Goal: Information Seeking & Learning: Find specific fact

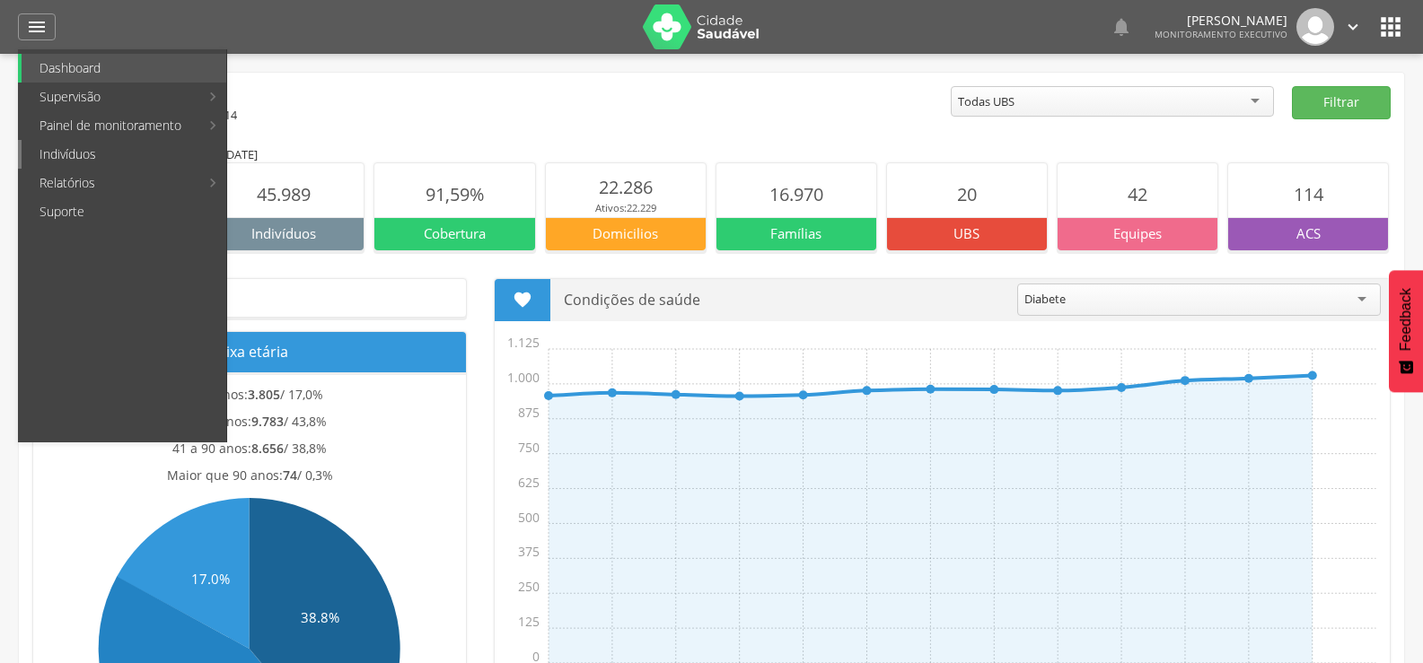
click at [48, 145] on link "Indivíduos" at bounding box center [124, 154] width 205 height 29
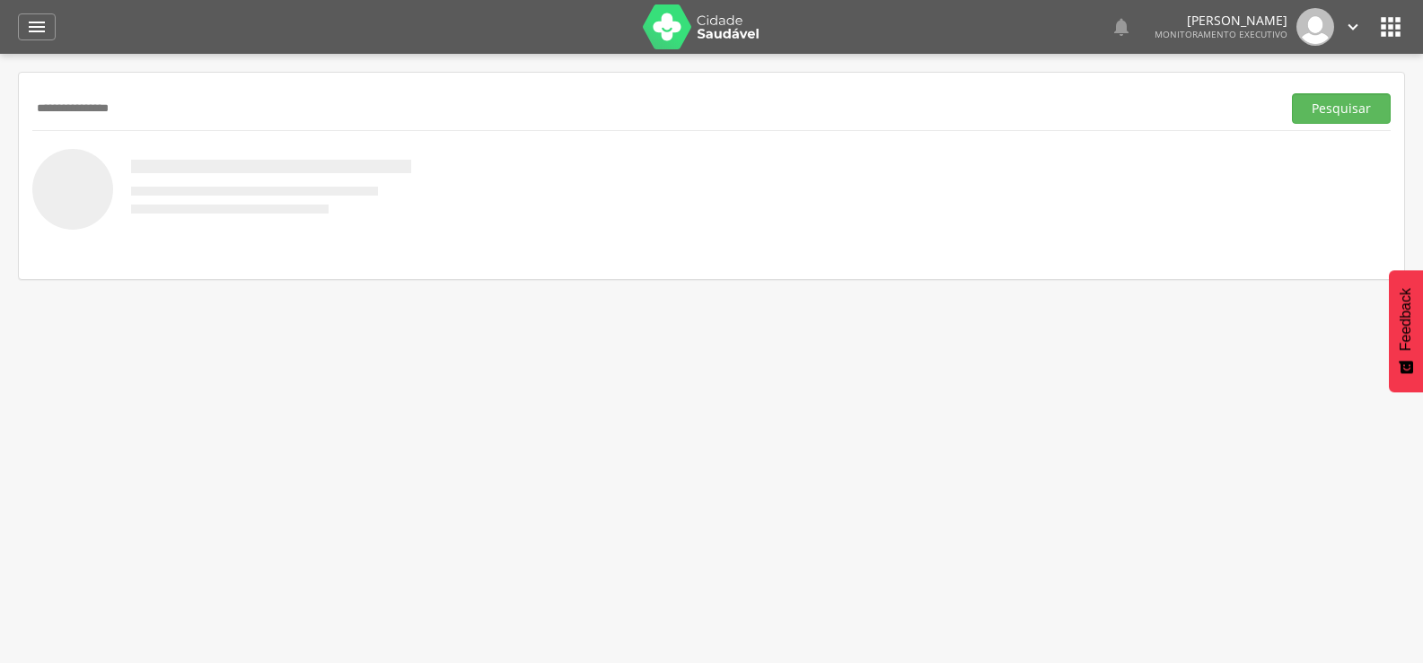
type input "**********"
click at [1292, 93] on button "Pesquisar" at bounding box center [1341, 108] width 99 height 31
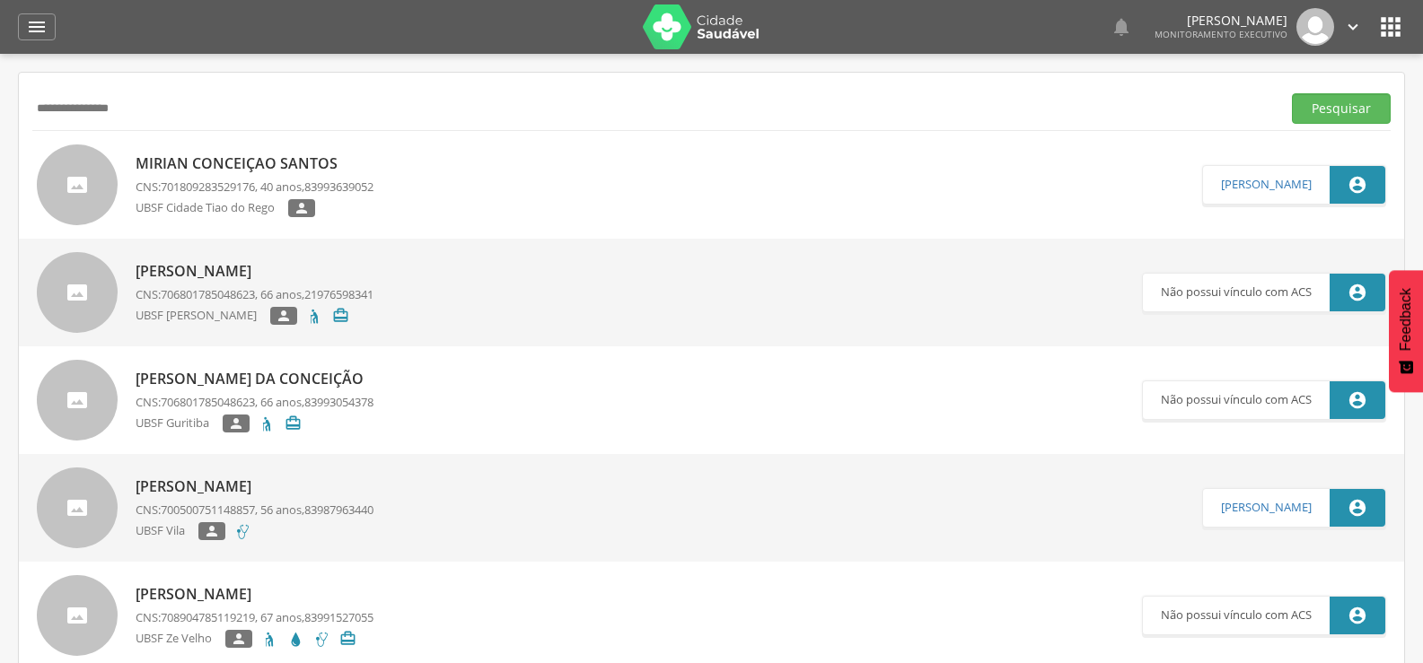
click at [245, 157] on p "Mirian Conceiçao Santos" at bounding box center [255, 163] width 238 height 21
type input "**********"
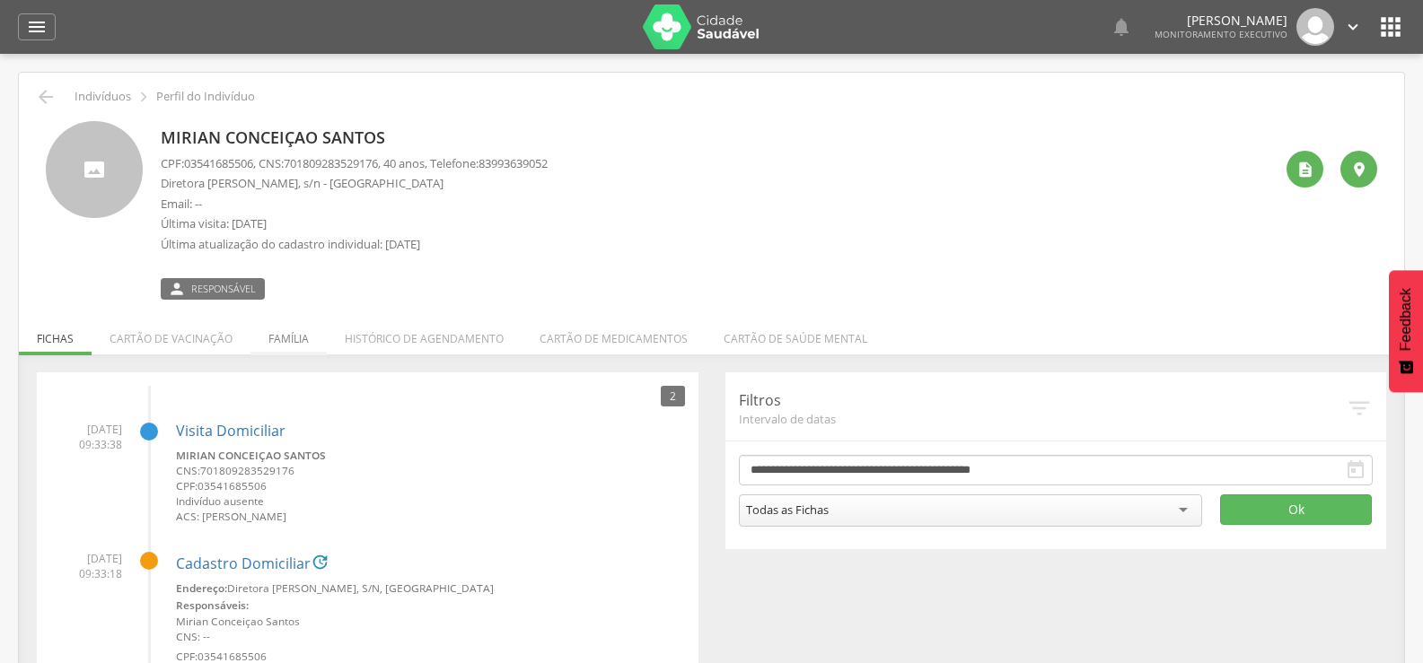
click at [292, 334] on li "Família" at bounding box center [288, 334] width 76 height 42
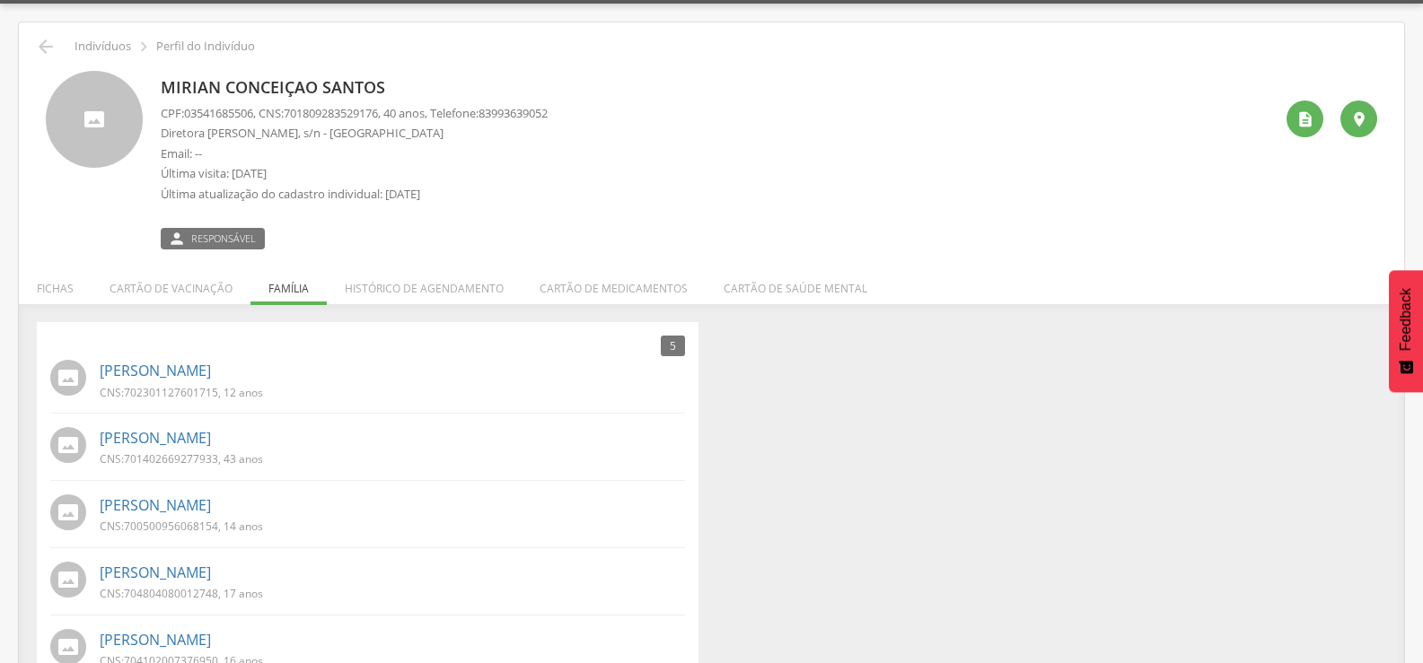
scroll to position [97, 0]
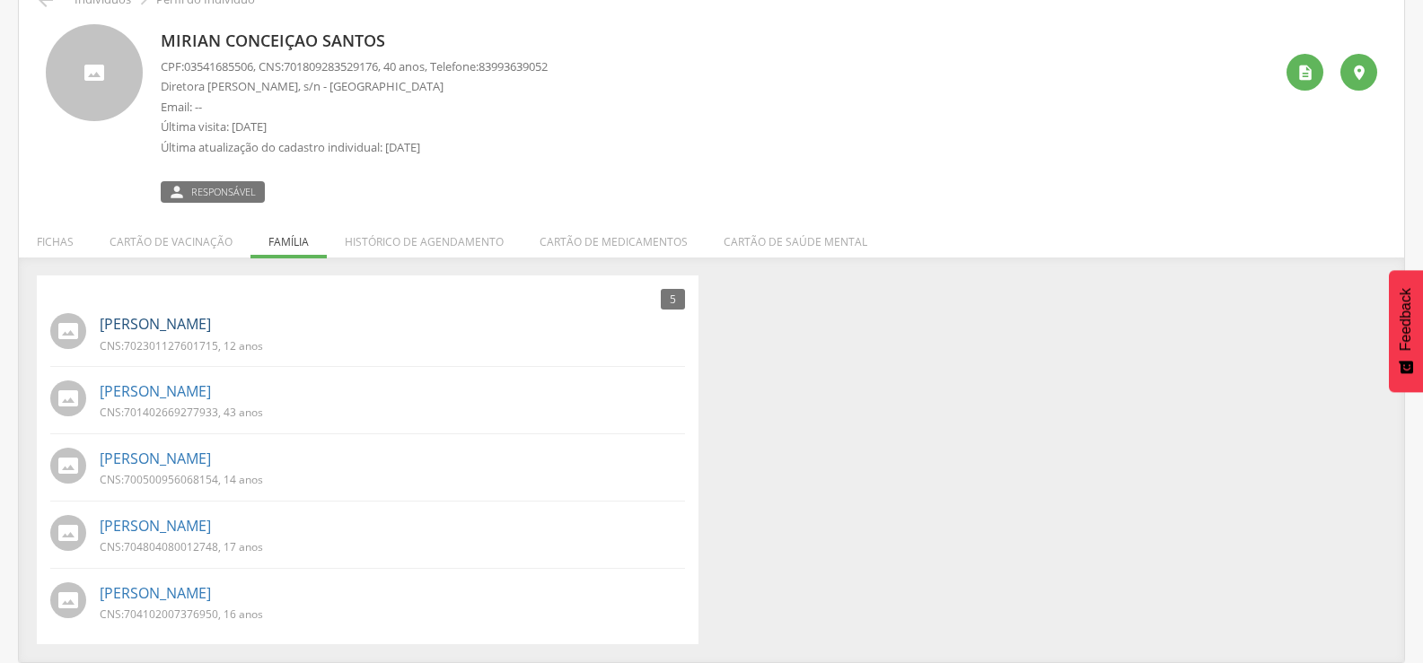
click at [191, 331] on link "Geovanna Santos Barreto" at bounding box center [155, 324] width 111 height 21
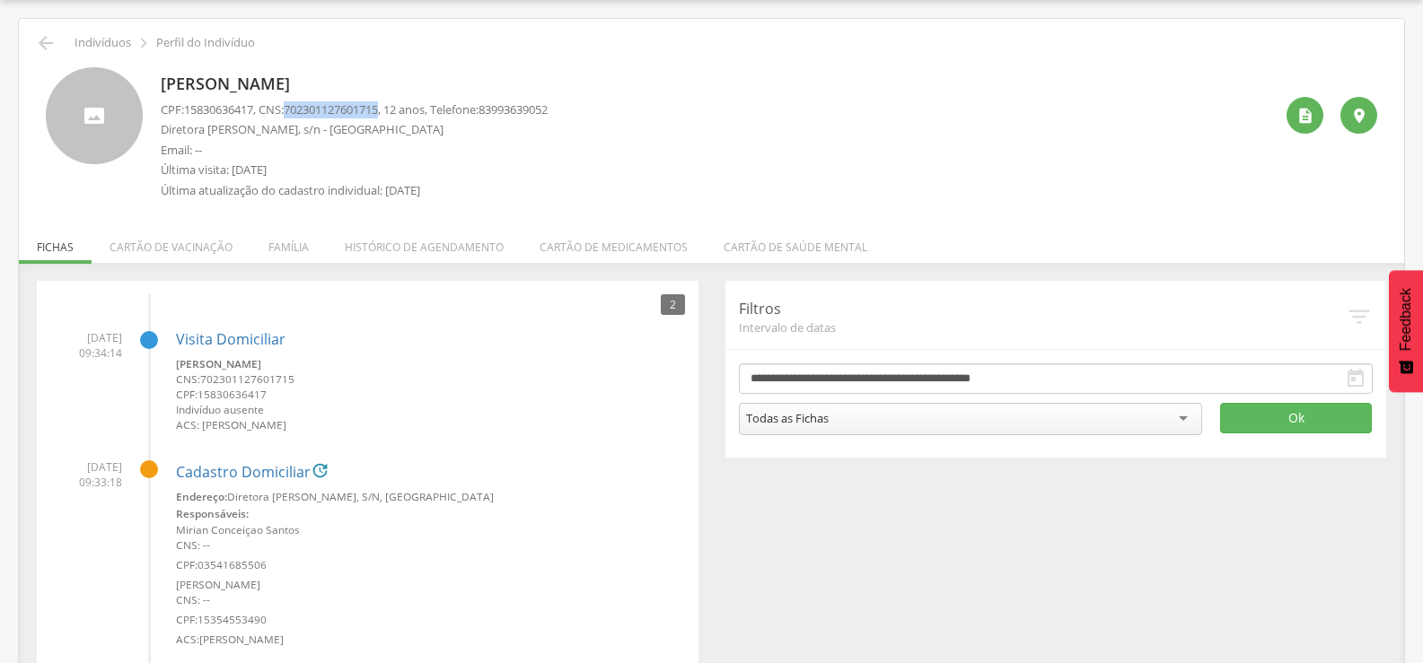
drag, startPoint x: 297, startPoint y: 107, endPoint x: 395, endPoint y: 108, distance: 97.8
click at [395, 108] on p "CPF: 15830636417 , CNS: 702301127601715 , 12 anos, Telefone: 83993639052" at bounding box center [354, 109] width 387 height 17
copy span "702301127601715"
click at [294, 261] on li "Família" at bounding box center [288, 243] width 76 height 42
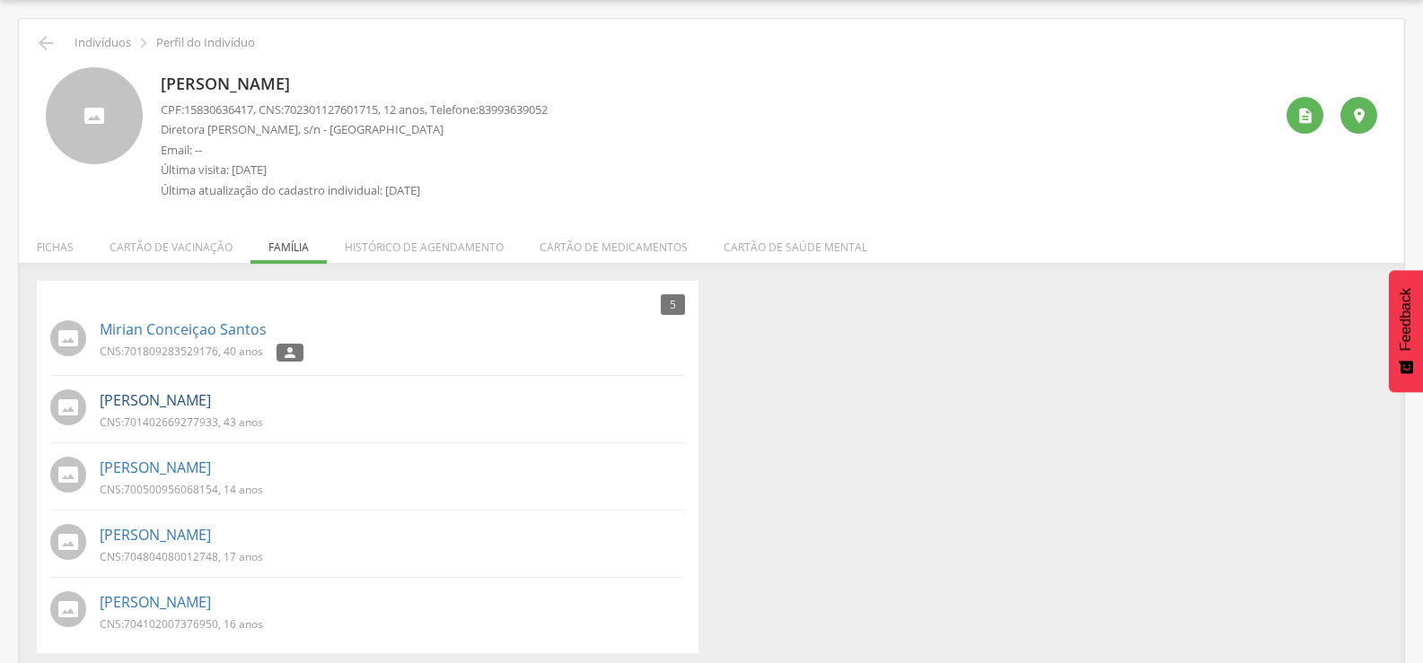
click at [211, 405] on link "Gilvan da Silva Barreto" at bounding box center [155, 400] width 111 height 21
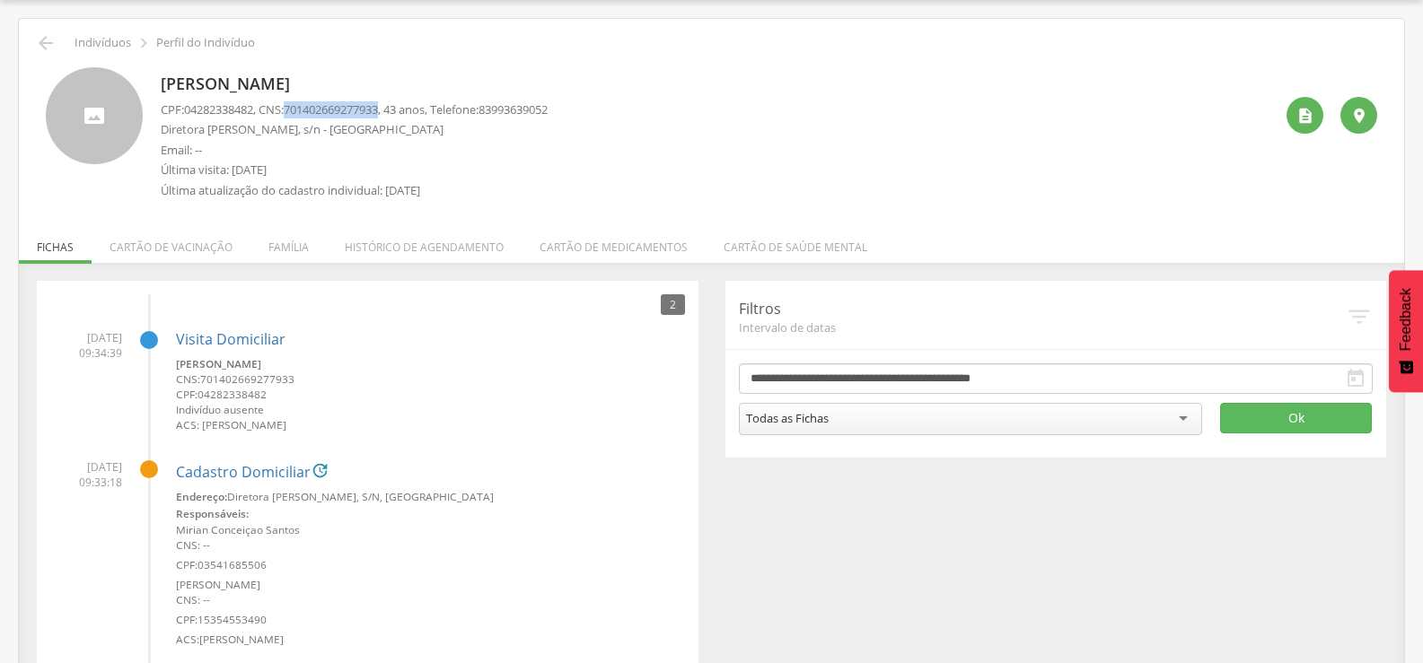
drag, startPoint x: 294, startPoint y: 108, endPoint x: 394, endPoint y: 110, distance: 99.6
click at [378, 110] on span "701402669277933" at bounding box center [331, 109] width 94 height 16
copy span "701402669277933"
click at [296, 244] on li "Família" at bounding box center [288, 243] width 76 height 42
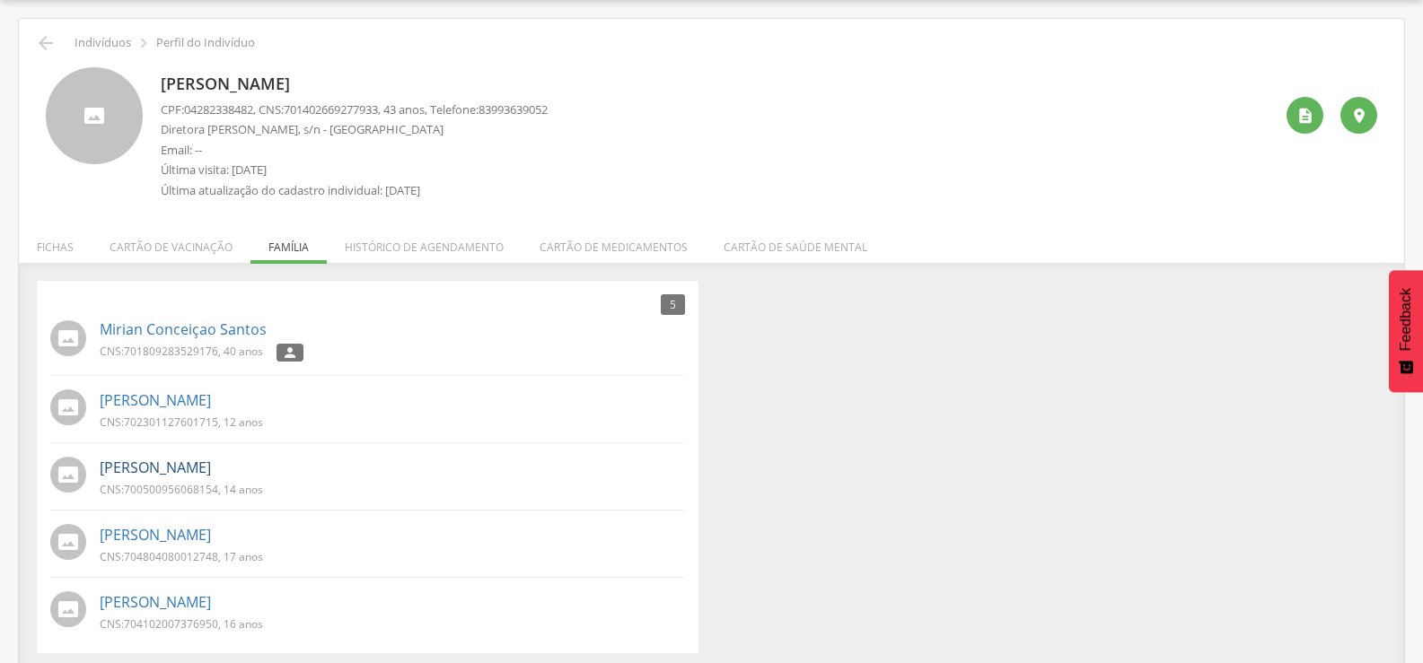
click at [211, 462] on link "Jhonata Alves Barreto" at bounding box center [155, 468] width 111 height 21
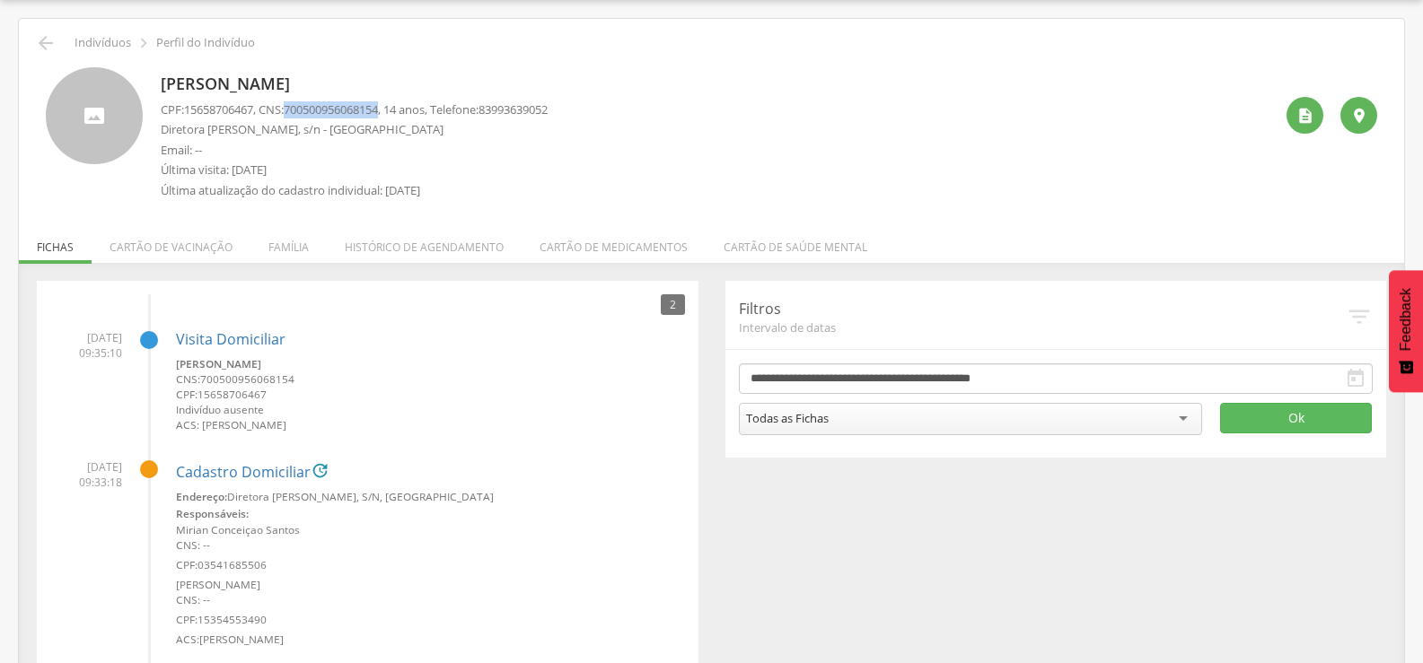
drag, startPoint x: 297, startPoint y: 106, endPoint x: 396, endPoint y: 112, distance: 98.9
click at [396, 112] on p "CPF: 15658706467 , CNS: 700500956068154 , 14 anos, Telefone: 83993639052" at bounding box center [354, 109] width 387 height 17
copy span "700500956068154"
click at [268, 249] on li "Família" at bounding box center [288, 243] width 76 height 42
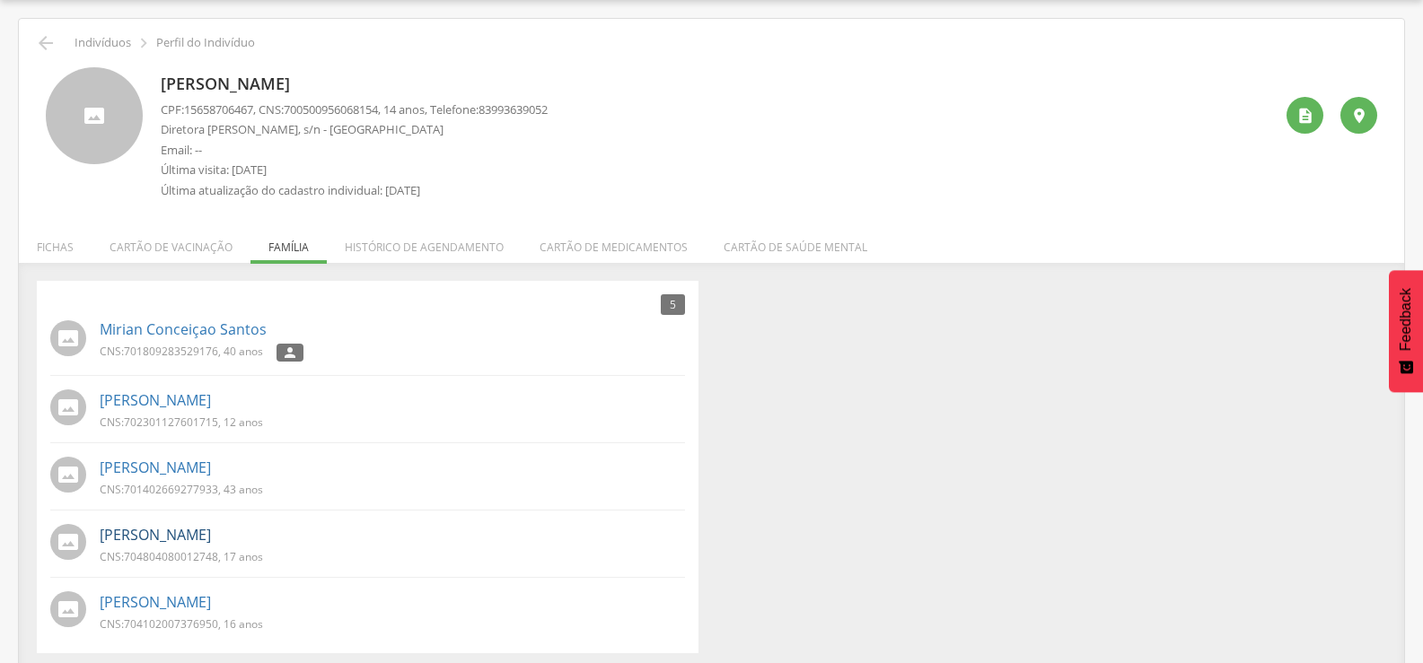
click at [210, 536] on link "Kauan Alves Barreto" at bounding box center [155, 535] width 111 height 21
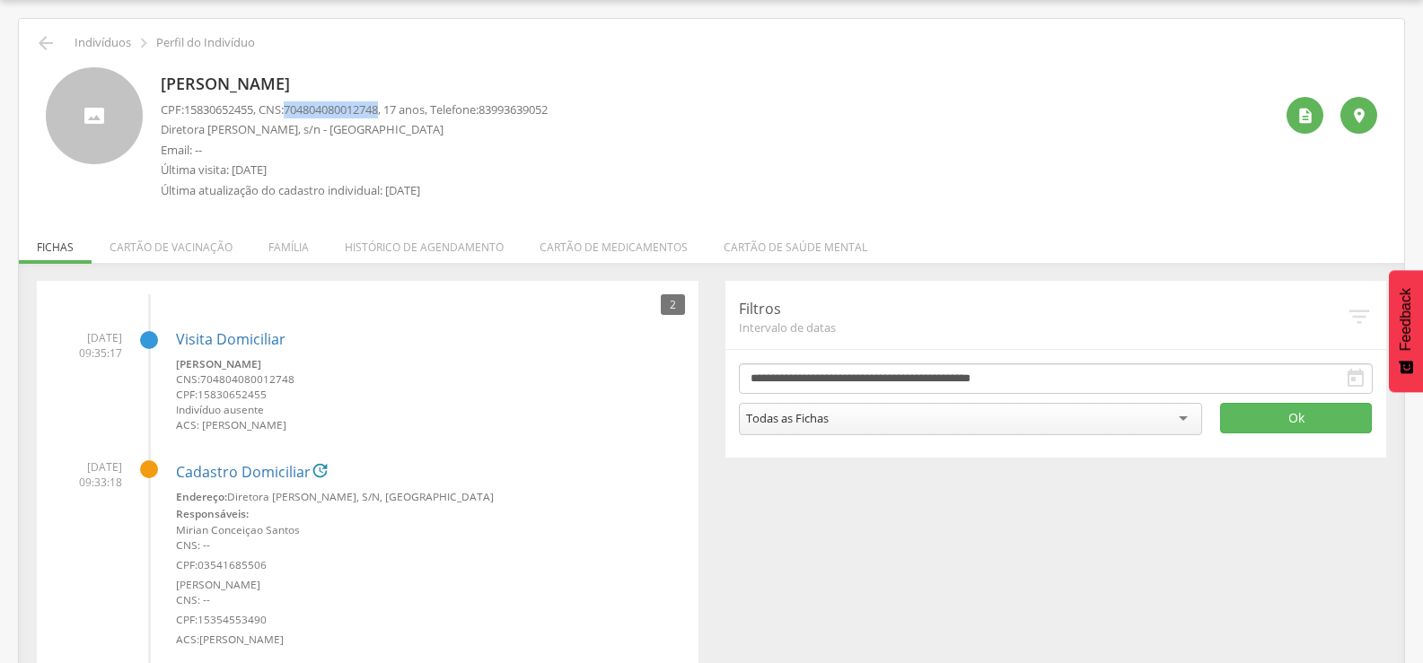
drag, startPoint x: 295, startPoint y: 106, endPoint x: 393, endPoint y: 105, distance: 97.8
click at [378, 105] on span "704804080012748" at bounding box center [331, 109] width 94 height 16
copy span "704804080012748"
click at [292, 238] on li "Família" at bounding box center [288, 243] width 76 height 42
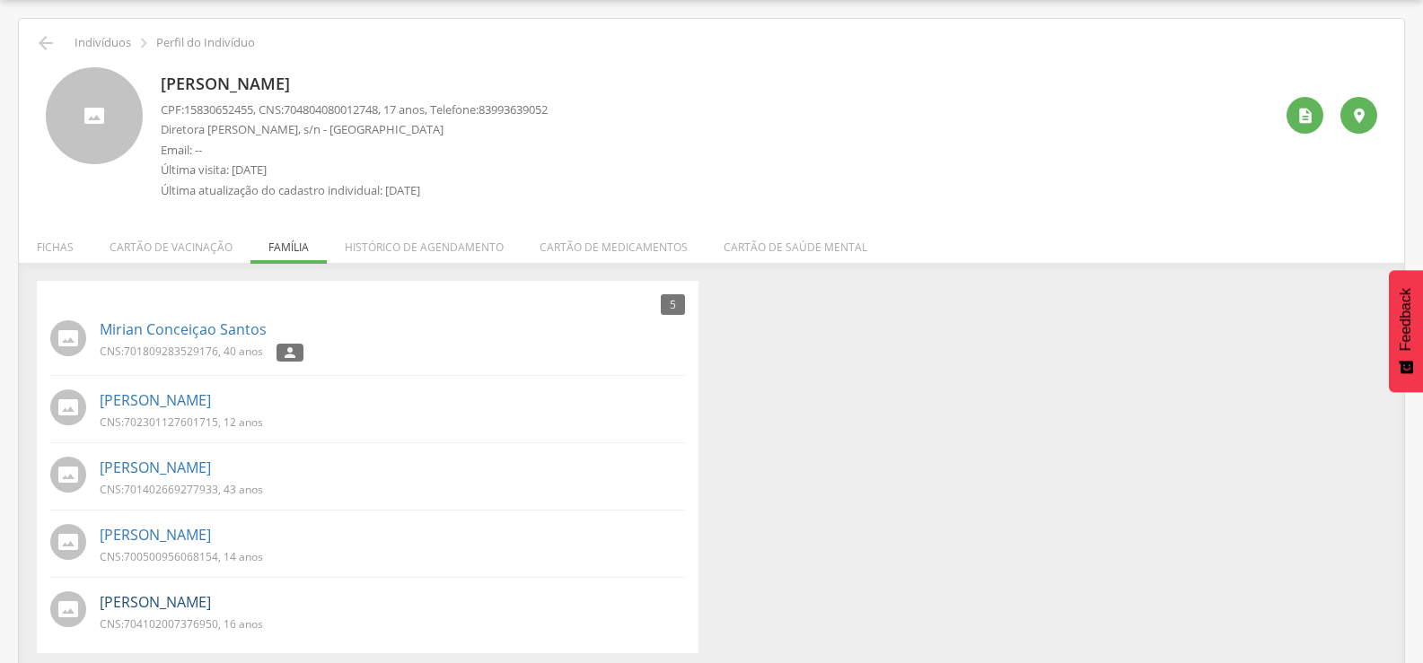
click at [204, 610] on link "Leandro Santos Barreto" at bounding box center [155, 602] width 111 height 21
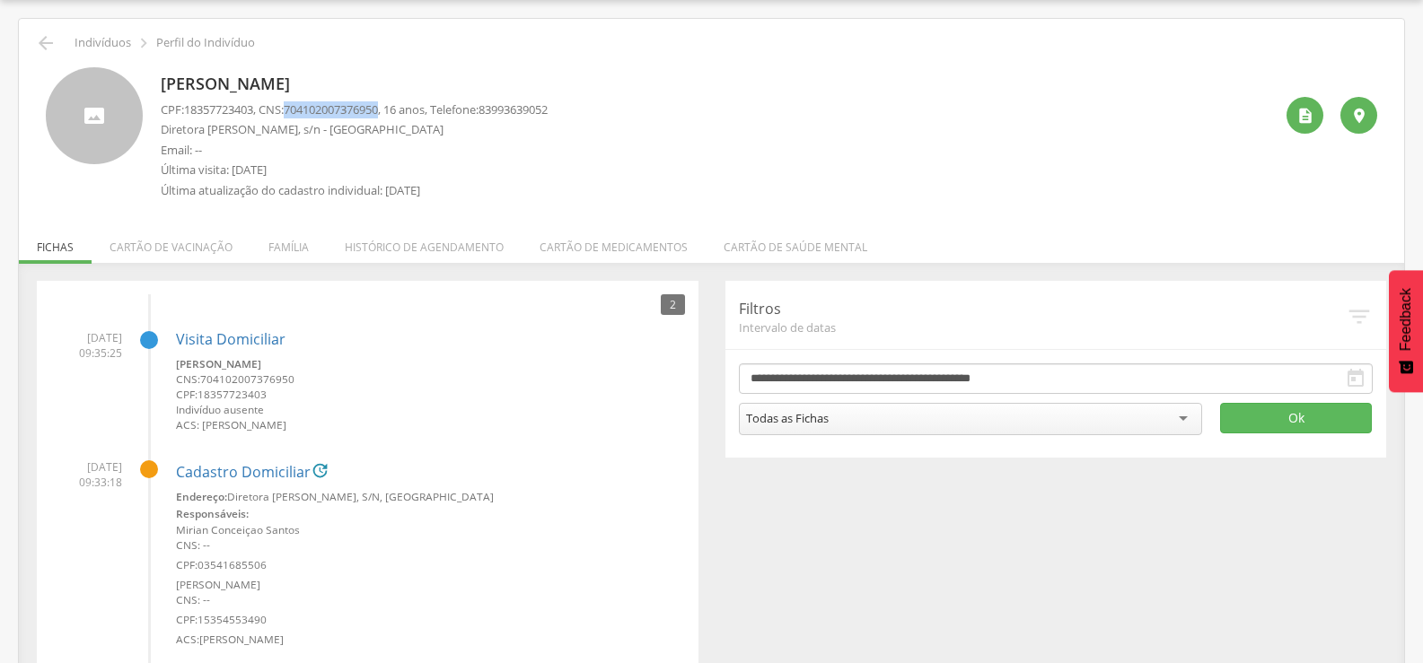
drag, startPoint x: 297, startPoint y: 102, endPoint x: 394, endPoint y: 101, distance: 96.9
click at [378, 101] on span "704102007376950" at bounding box center [331, 109] width 94 height 16
copy span "704102007376950"
click at [43, 40] on icon "" at bounding box center [46, 43] width 22 height 22
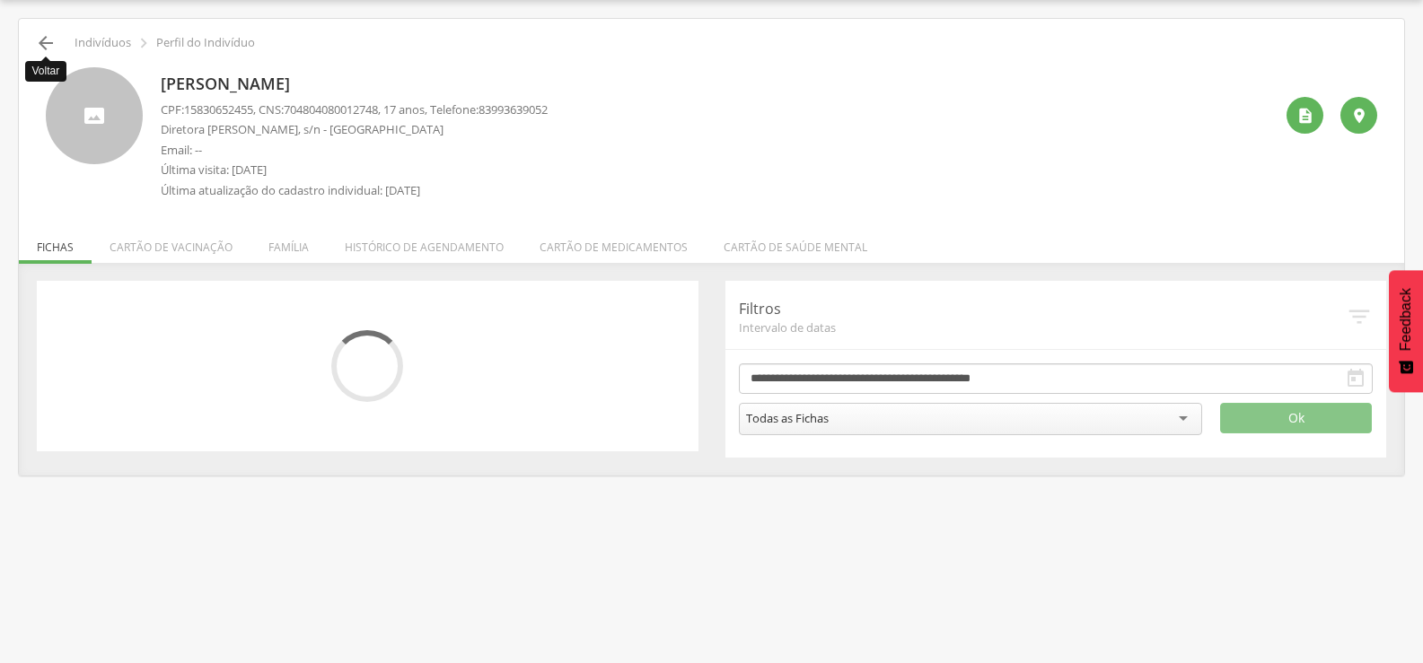
click at [52, 36] on icon "" at bounding box center [46, 43] width 22 height 22
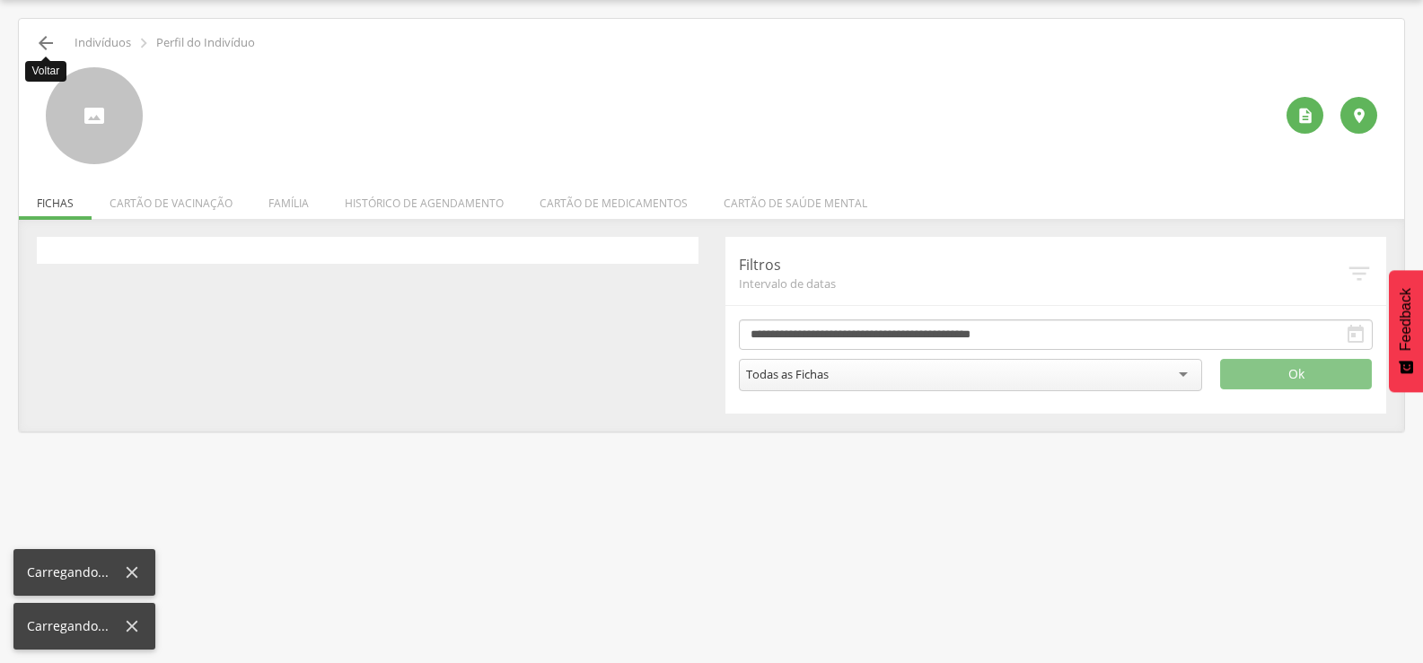
click at [52, 36] on icon "" at bounding box center [46, 43] width 22 height 22
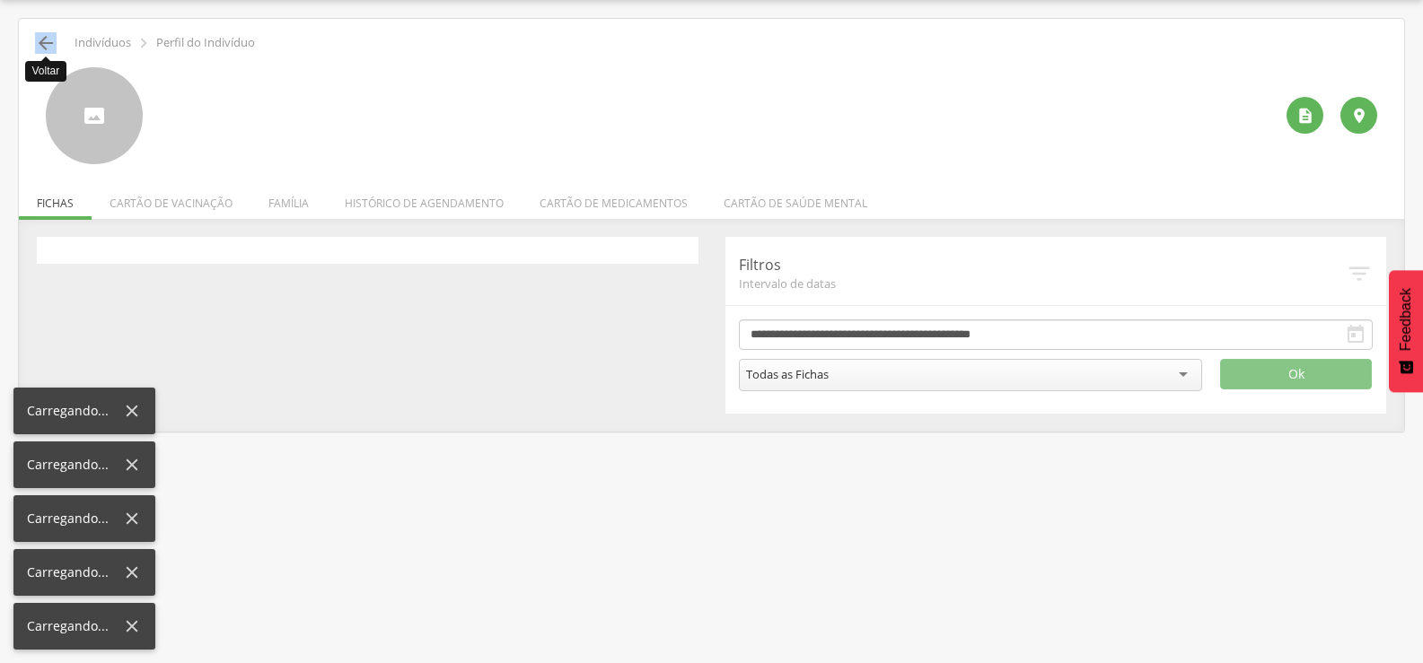
click at [52, 36] on icon "" at bounding box center [46, 43] width 22 height 22
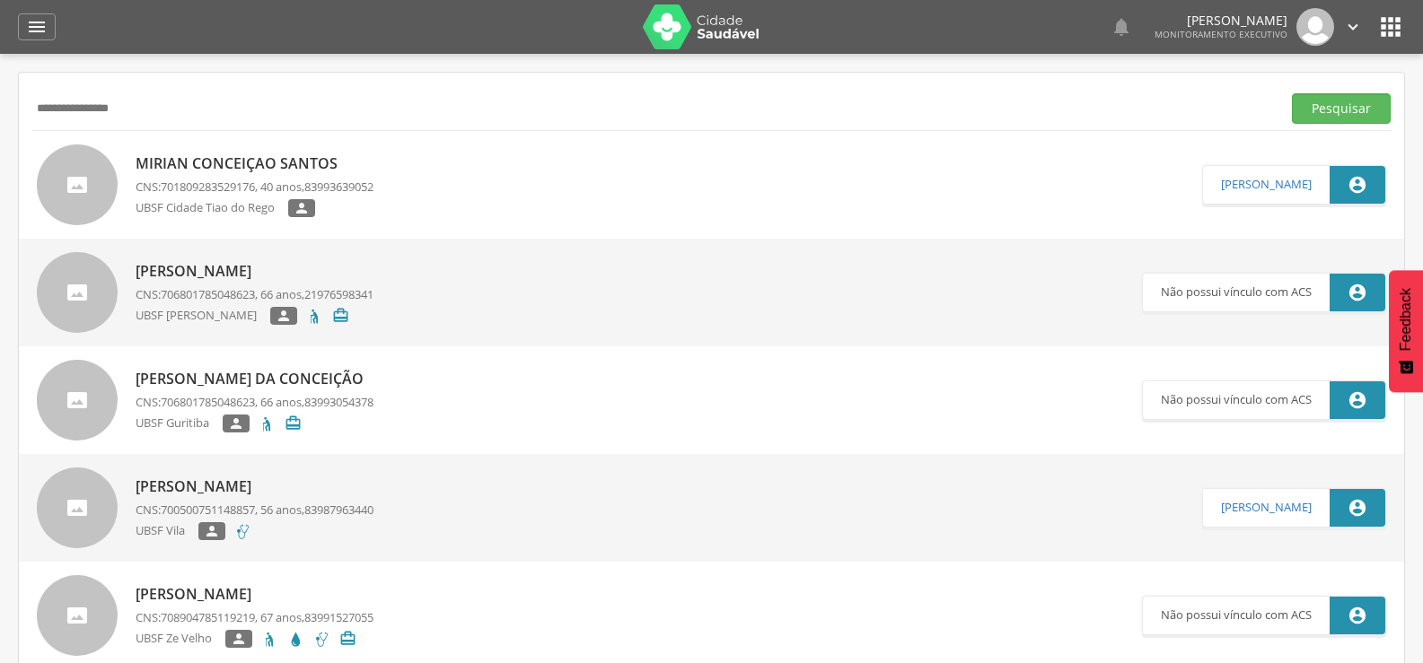
click at [52, 36] on div "" at bounding box center [37, 26] width 38 height 27
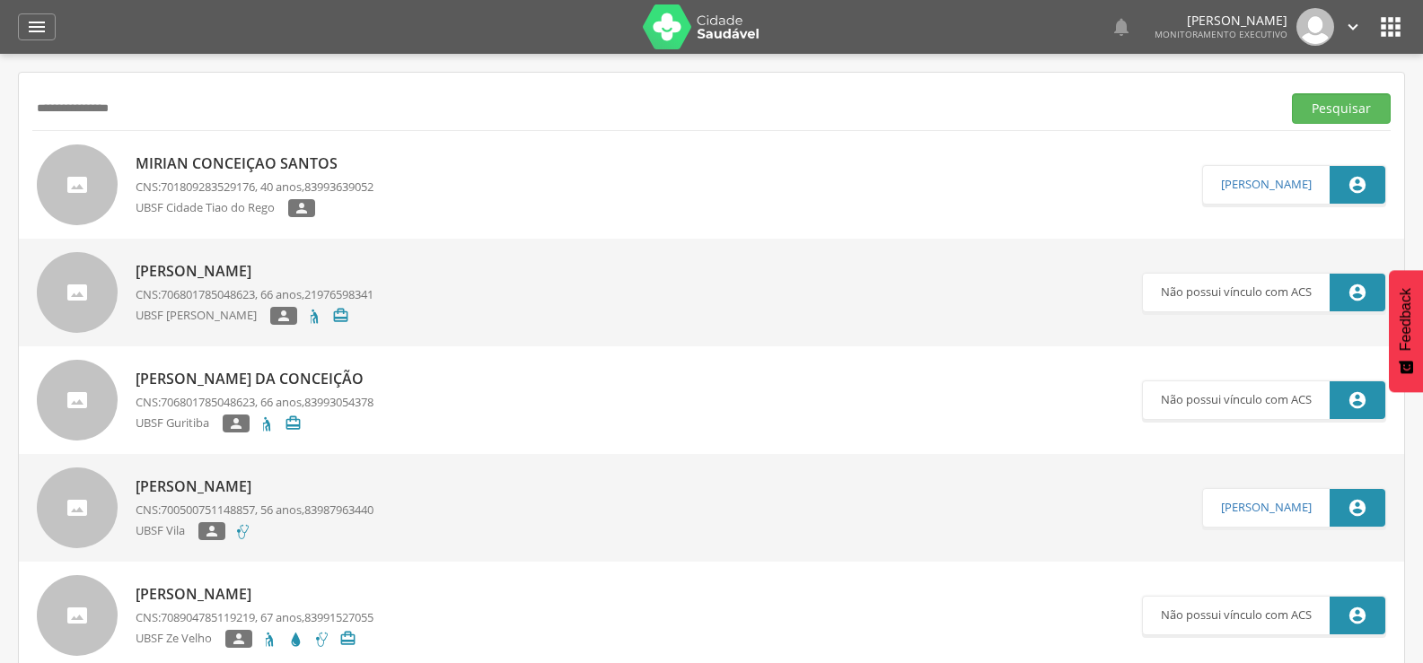
drag, startPoint x: 299, startPoint y: 98, endPoint x: 0, endPoint y: 124, distance: 300.0
click at [0, 124] on div " Supervisão  Distritos  Ubs Coordenador: - Queimadas / PB Intervalo de Tempo…" at bounding box center [711, 385] width 1423 height 663
type input "**********"
click at [1292, 93] on button "Pesquisar" at bounding box center [1341, 108] width 99 height 31
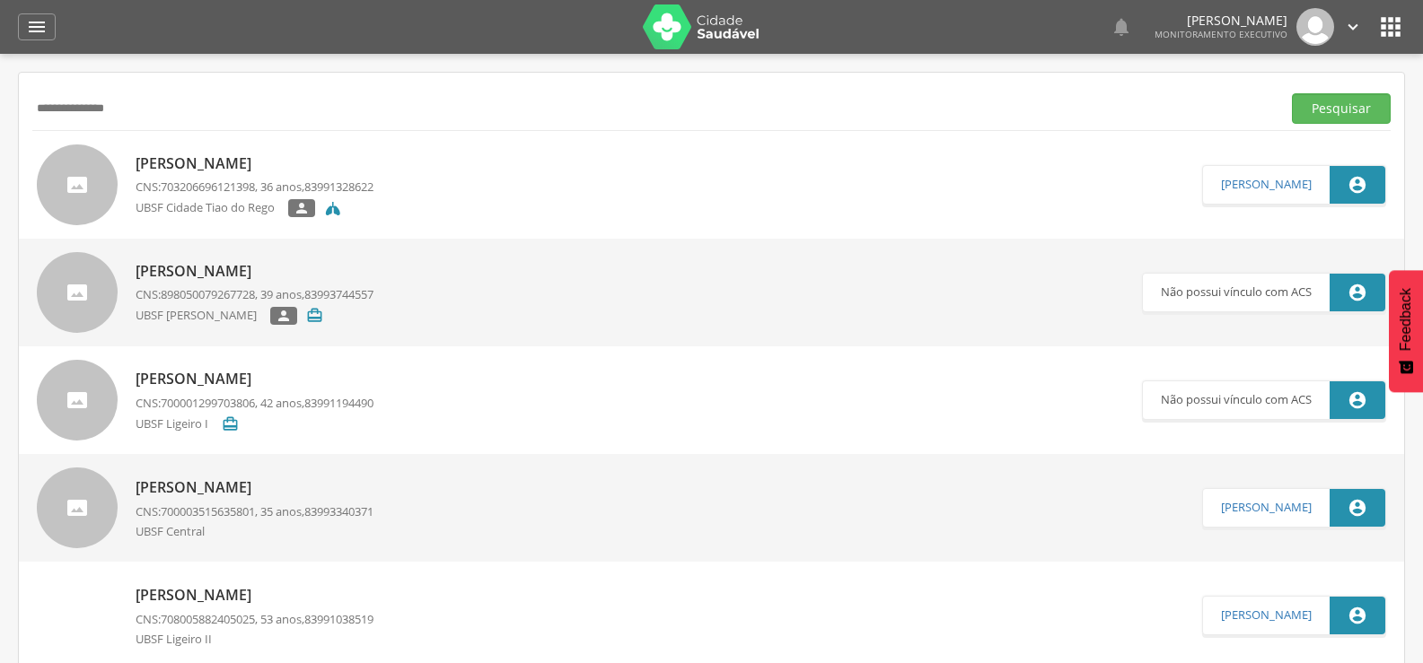
click at [295, 150] on div "Edielma Pereira da Silva CNS: 703206696121398 , 36 anos, 83991328622 UBSF Cidad…" at bounding box center [255, 185] width 238 height 74
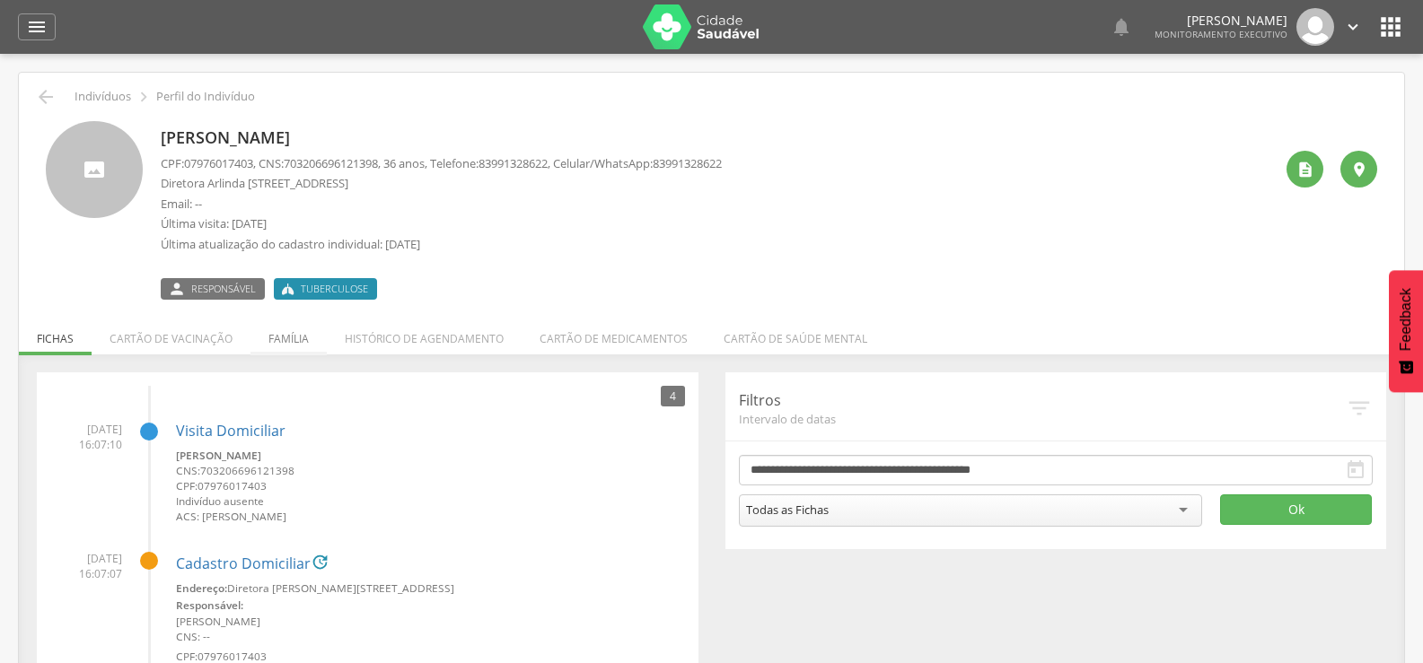
click at [285, 333] on li "Família" at bounding box center [288, 334] width 76 height 42
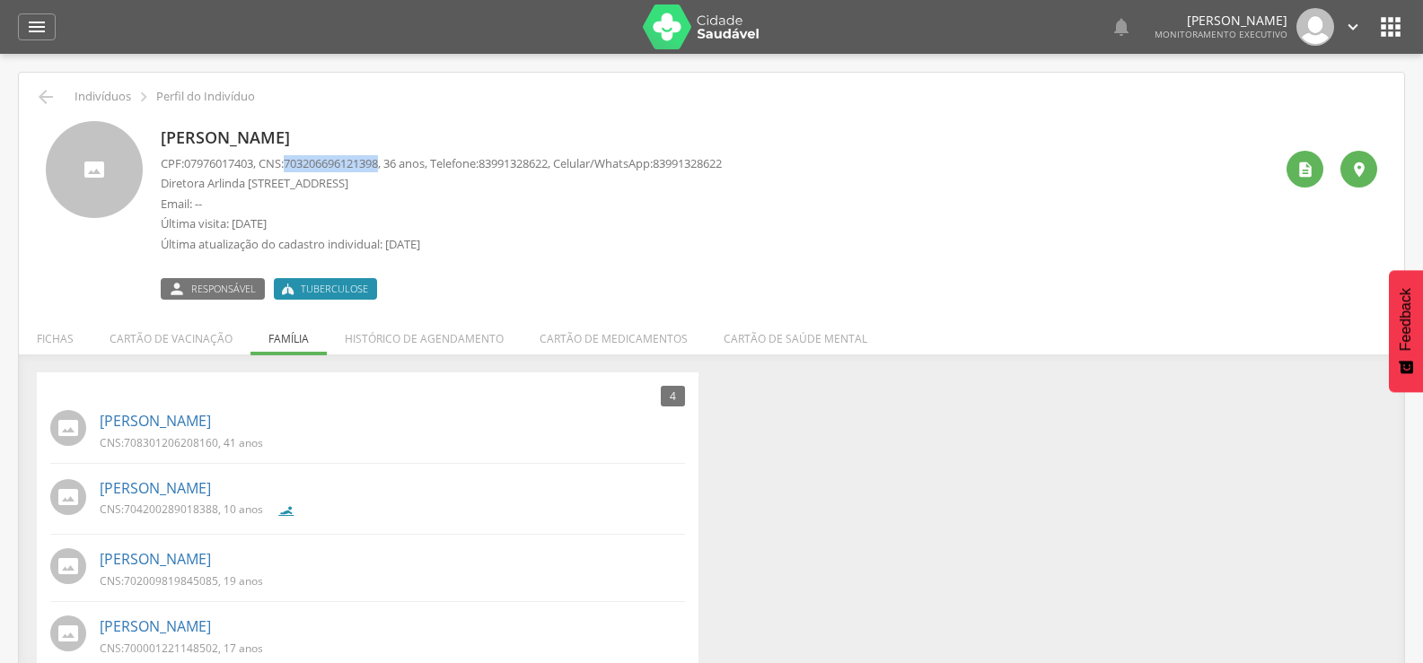
drag, startPoint x: 296, startPoint y: 167, endPoint x: 392, endPoint y: 165, distance: 96.1
click at [378, 165] on span "703206696121398" at bounding box center [331, 163] width 94 height 16
copy span "703206696121398"
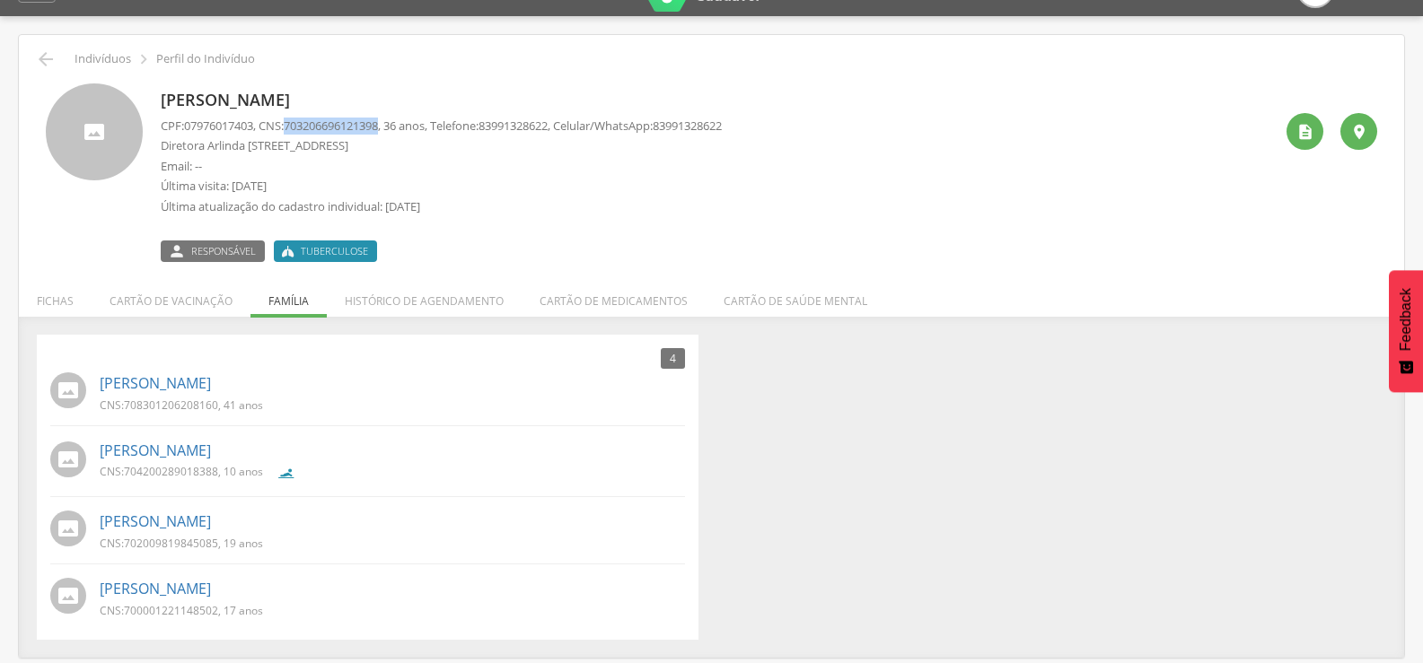
scroll to position [54, 0]
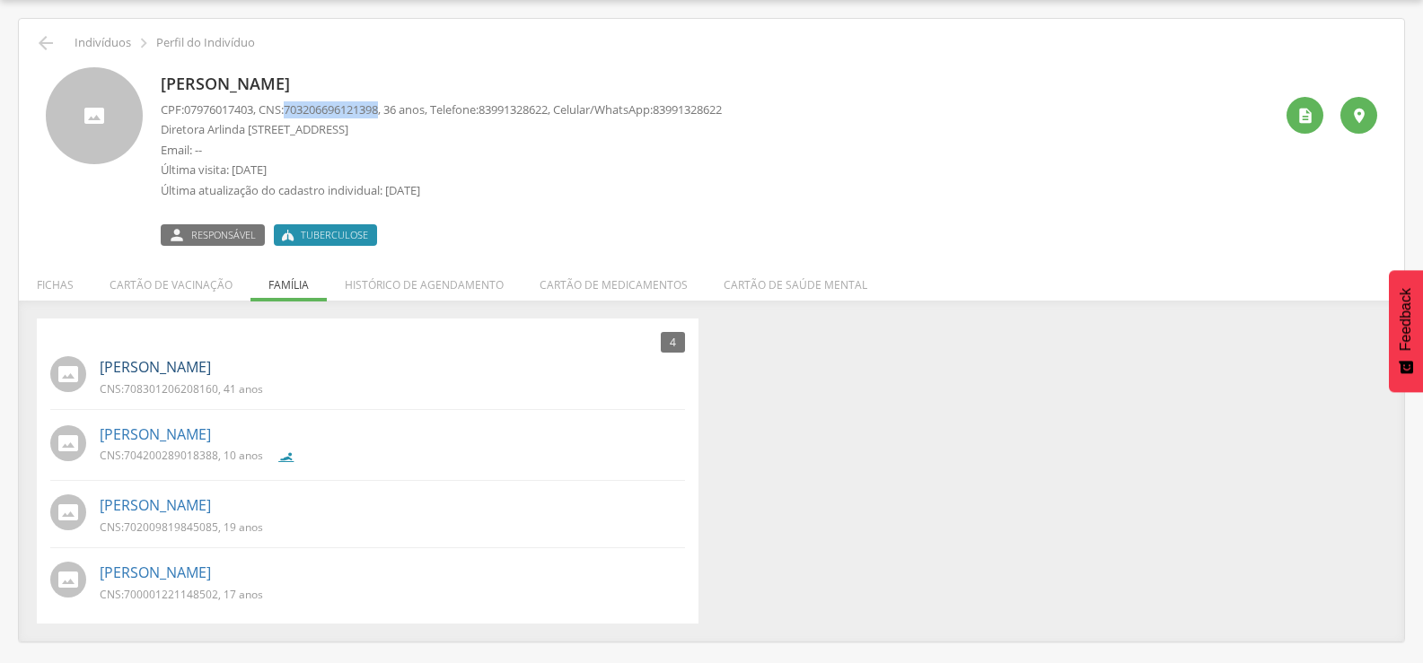
click at [211, 371] on link "Daniel da Silva Aguiar" at bounding box center [155, 367] width 111 height 21
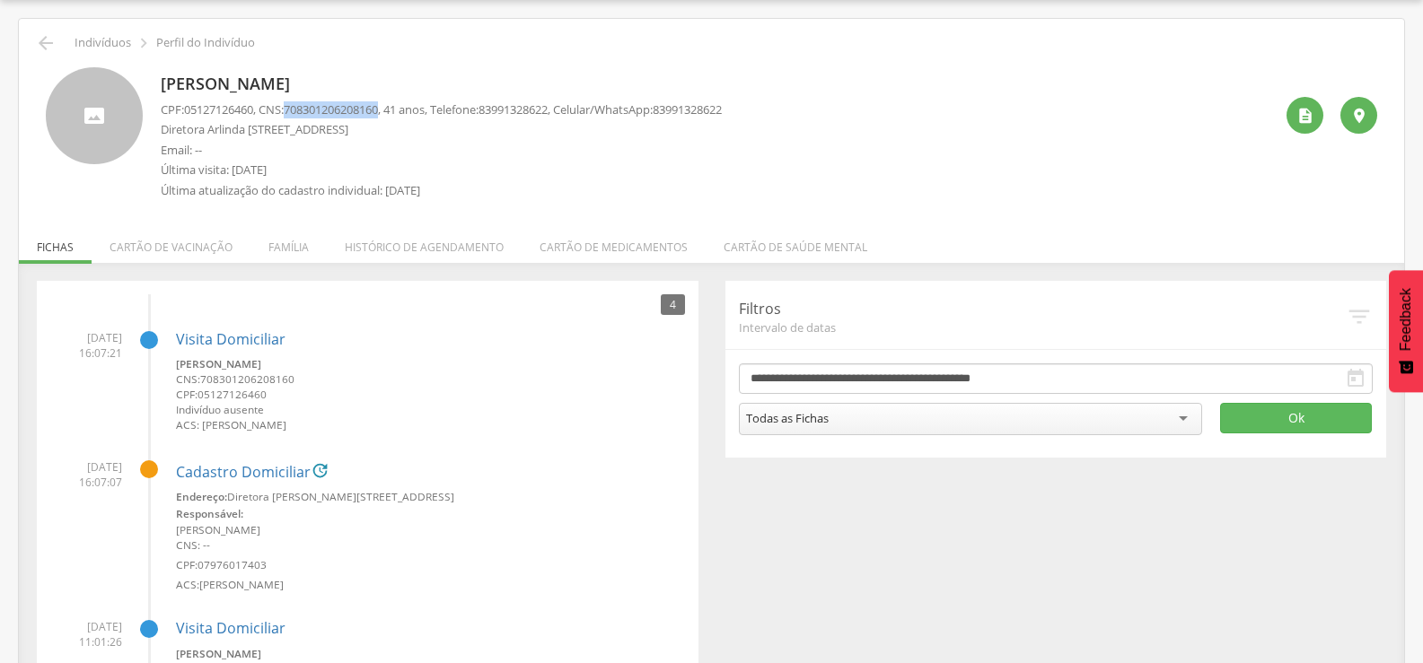
drag, startPoint x: 294, startPoint y: 110, endPoint x: 394, endPoint y: 106, distance: 99.7
click at [378, 106] on span "708301206208160" at bounding box center [331, 109] width 94 height 16
copy span "708301206208160"
click at [291, 254] on li "Família" at bounding box center [288, 243] width 76 height 42
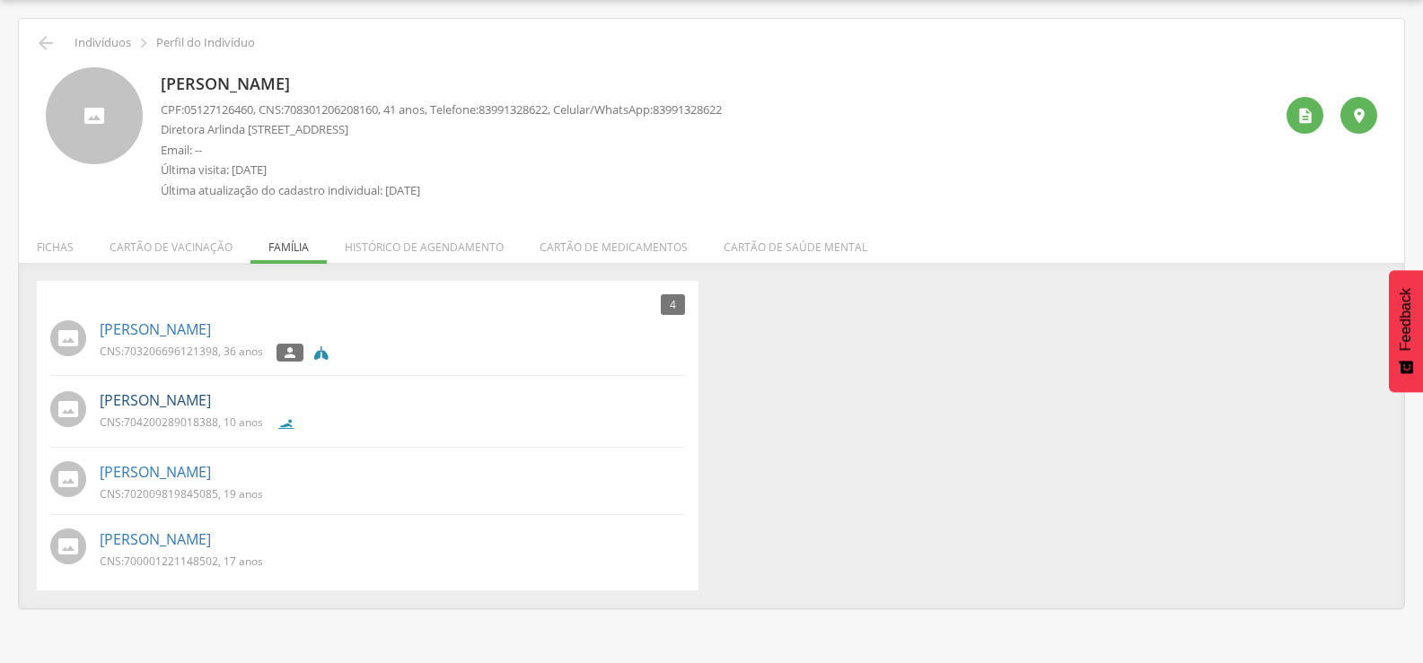
click at [211, 391] on link "Davi Luiz Pereira Aguiar" at bounding box center [155, 400] width 111 height 21
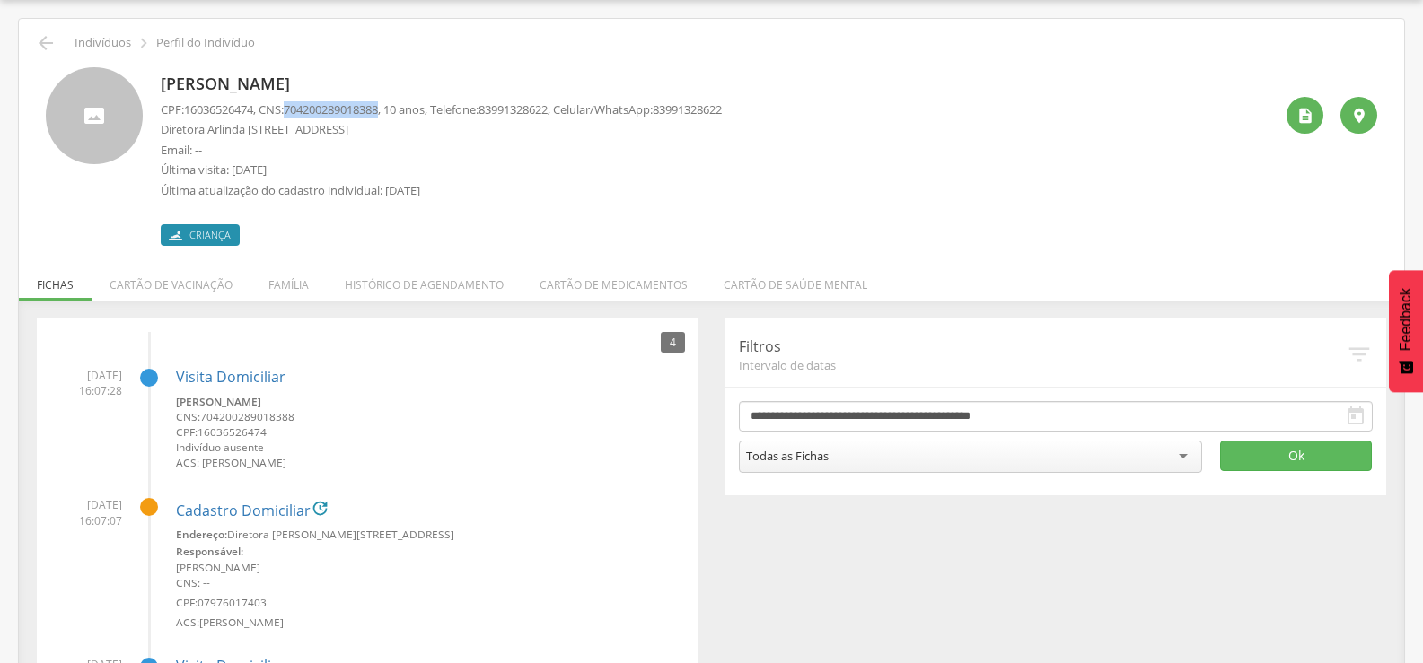
drag, startPoint x: 298, startPoint y: 109, endPoint x: 393, endPoint y: 110, distance: 95.2
click at [378, 110] on span "704200289018388" at bounding box center [331, 109] width 94 height 16
copy span "704200289018388"
click at [292, 285] on li "Família" at bounding box center [288, 280] width 76 height 42
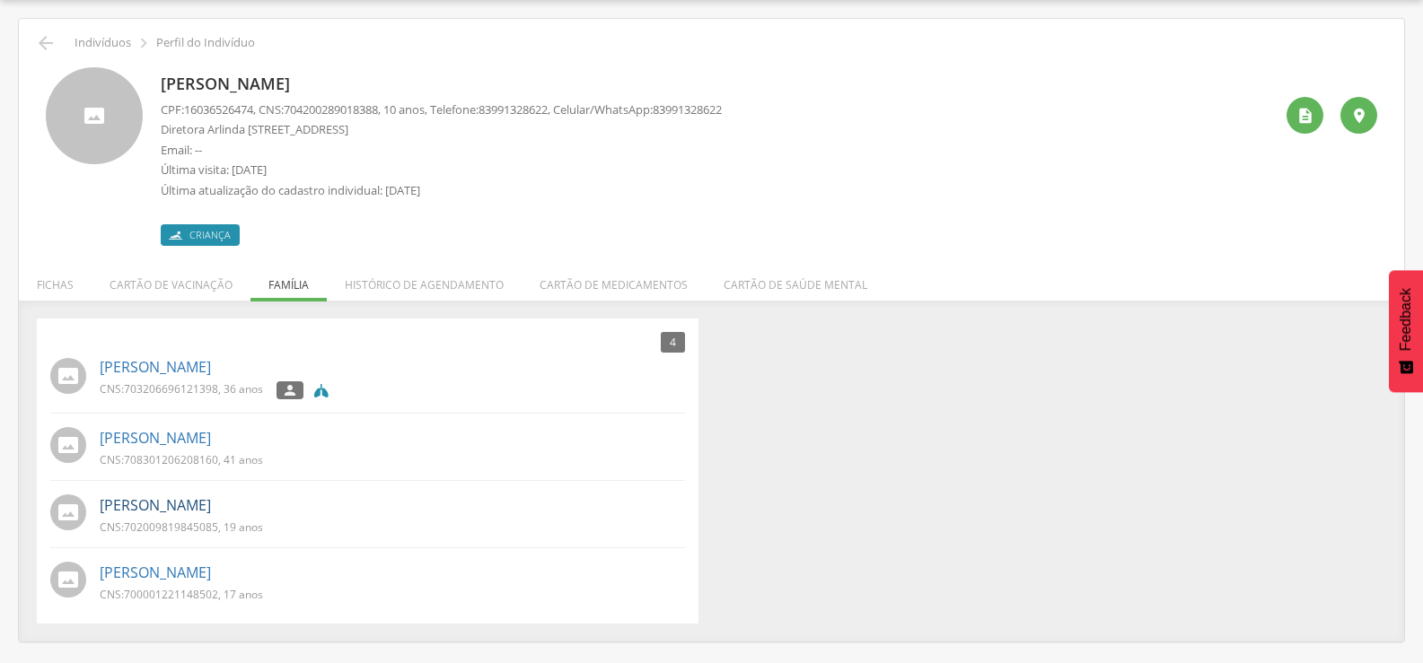
click at [211, 502] on link "Wesley Daniel Pereira Aguiar" at bounding box center [155, 505] width 111 height 21
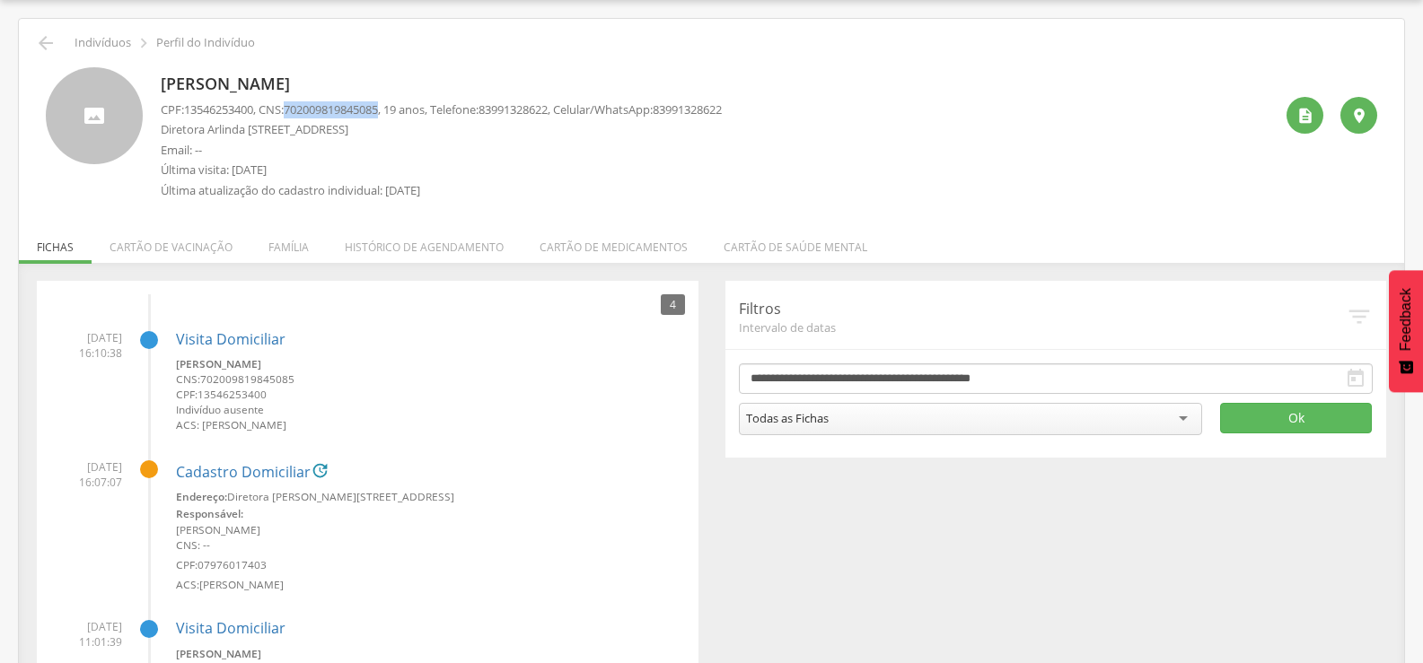
drag, startPoint x: 294, startPoint y: 107, endPoint x: 396, endPoint y: 109, distance: 101.4
click at [396, 109] on p "CPF: 13546253400 , CNS: 702009819845085 , 19 anos, Telefone: 83991328622 , Celu…" at bounding box center [441, 109] width 561 height 17
copy span "702009819845085"
click at [299, 237] on li "Família" at bounding box center [288, 243] width 76 height 42
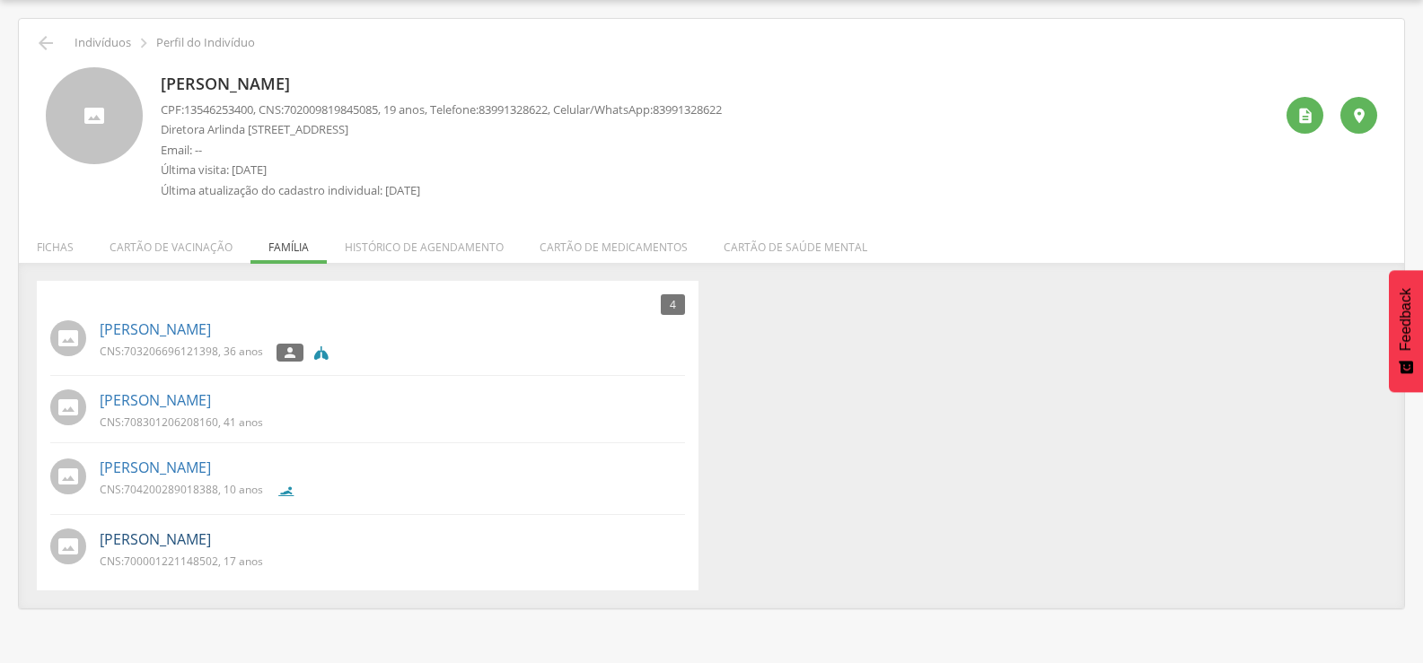
click at [211, 535] on link "Willian Pereira Aguiar" at bounding box center [155, 540] width 111 height 21
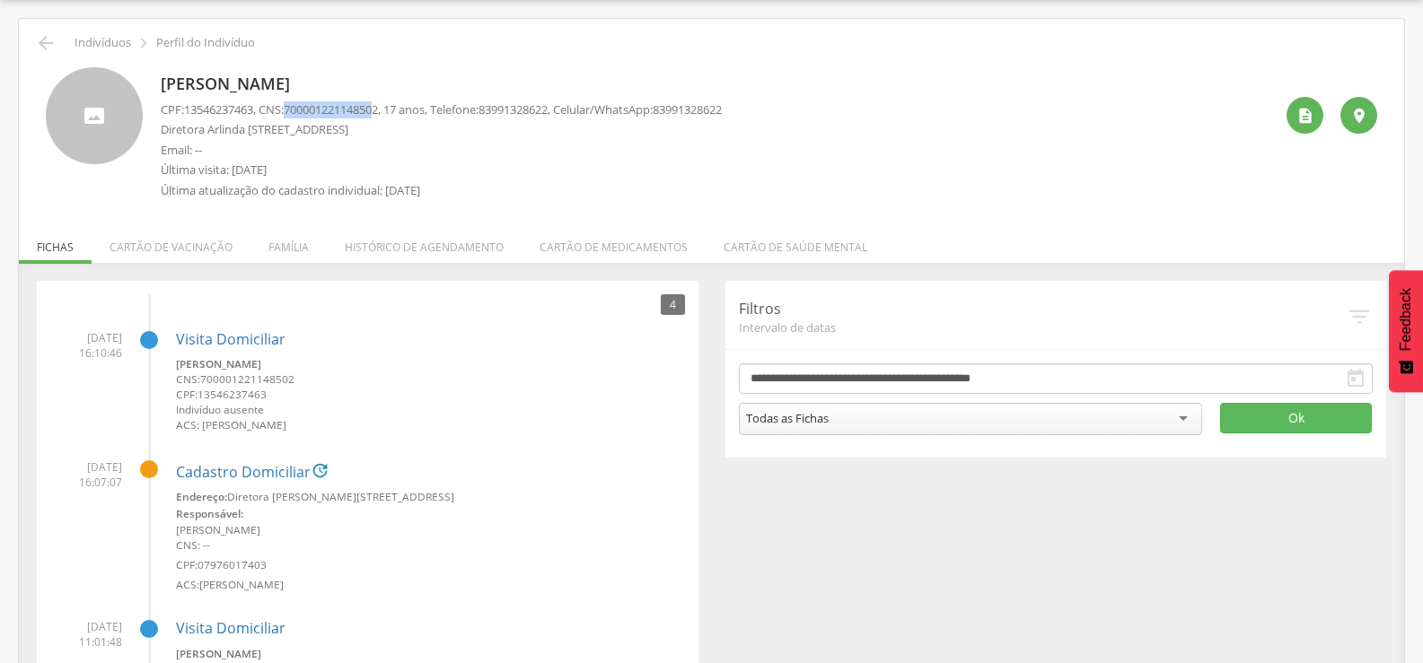
drag, startPoint x: 295, startPoint y: 108, endPoint x: 389, endPoint y: 108, distance: 93.3
click at [378, 108] on span "700001221148502" at bounding box center [331, 109] width 94 height 16
click at [397, 108] on p "CPF: 13546237463 , CNS: 700001221148502 , 17 anos, Telefone: 83991328622 , Celu…" at bounding box center [441, 109] width 561 height 17
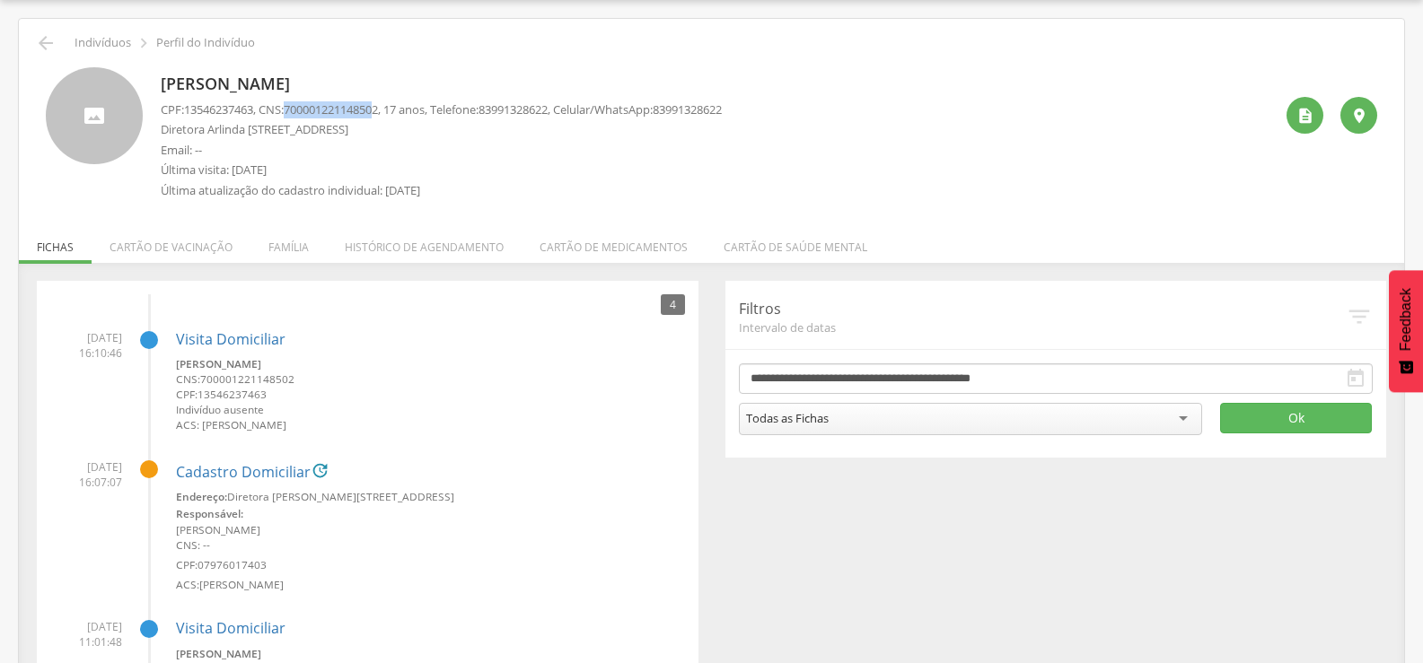
drag, startPoint x: 294, startPoint y: 112, endPoint x: 392, endPoint y: 108, distance: 97.9
click at [378, 108] on span "700001221148502" at bounding box center [331, 109] width 94 height 16
drag, startPoint x: 296, startPoint y: 110, endPoint x: 408, endPoint y: 98, distance: 112.8
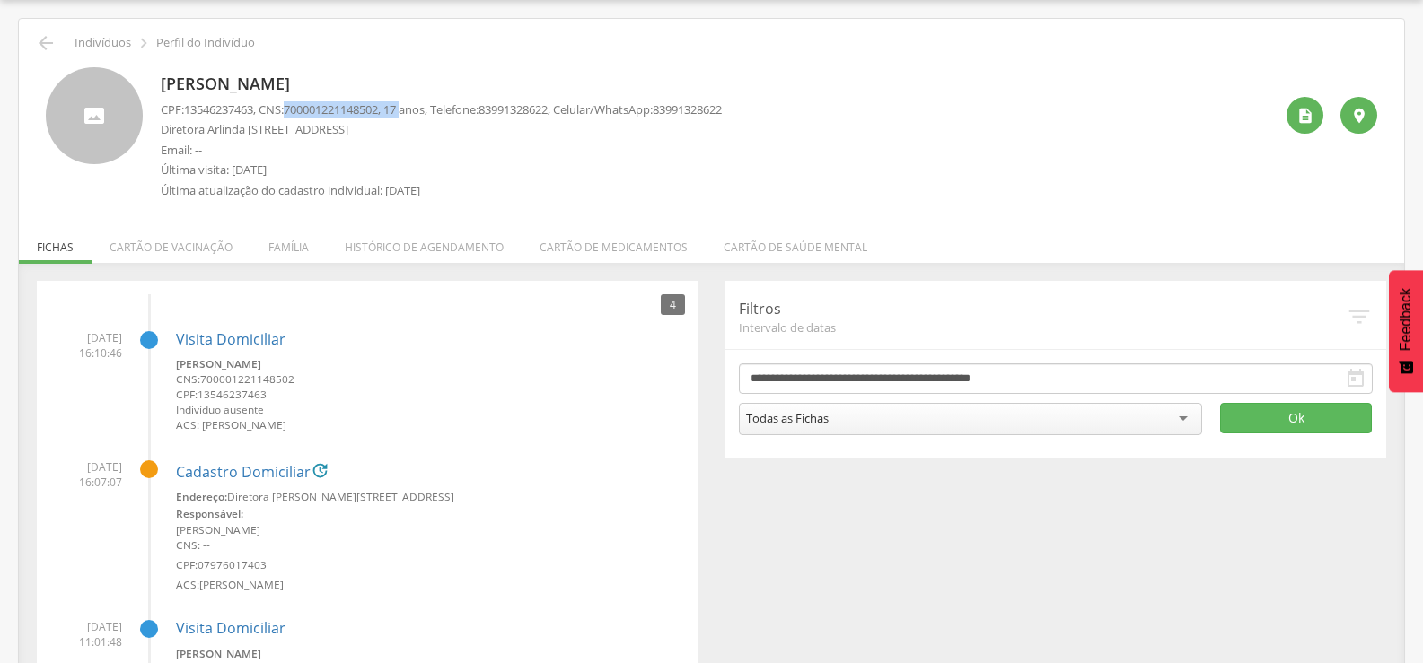
click at [408, 98] on div "Willian Pereira Aguiar CPF: 13546237463 , CNS: 700001221148502 , 17 anos, Telef…" at bounding box center [441, 137] width 561 height 141
click at [396, 97] on div "Willian Pereira Aguiar CPF: 13546237463 , CNS: 700001221148502 , 17 anos, Telef…" at bounding box center [441, 137] width 561 height 141
click at [378, 111] on span "700001221148502" at bounding box center [331, 109] width 94 height 16
drag, startPoint x: 395, startPoint y: 111, endPoint x: 345, endPoint y: 109, distance: 50.3
click at [346, 109] on p "CPF: 13546237463 , CNS: 700001221148502 , 17 anos, Telefone: 83991328622 , Celu…" at bounding box center [441, 109] width 561 height 17
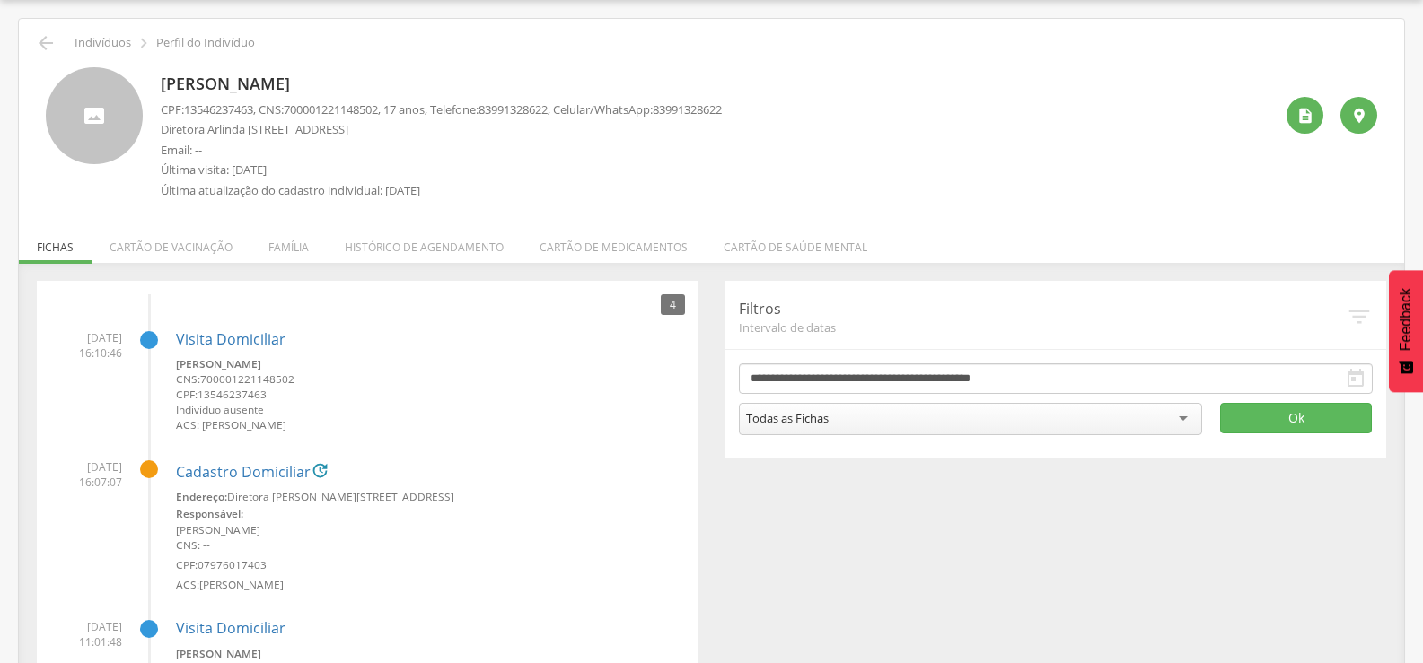
click at [342, 109] on span "700001221148502" at bounding box center [331, 109] width 94 height 16
click at [314, 109] on span "700001221148502" at bounding box center [331, 109] width 94 height 16
drag, startPoint x: 294, startPoint y: 109, endPoint x: 395, endPoint y: 110, distance: 100.5
click at [395, 110] on p "CPF: 13546237463 , CNS: 700001221148502 , 17 anos, Telefone: 83991328622 , Celu…" at bounding box center [441, 109] width 561 height 17
click at [37, 45] on icon "" at bounding box center [46, 43] width 22 height 22
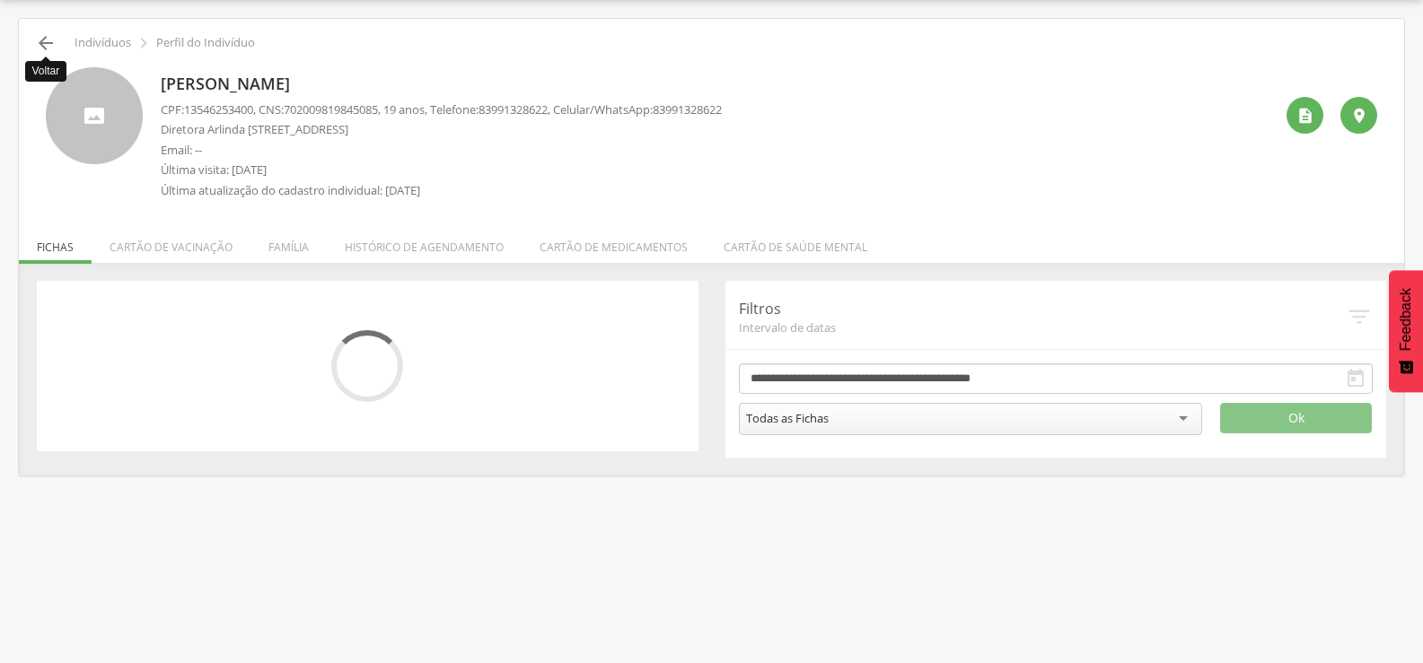
click at [48, 37] on icon "" at bounding box center [46, 43] width 22 height 22
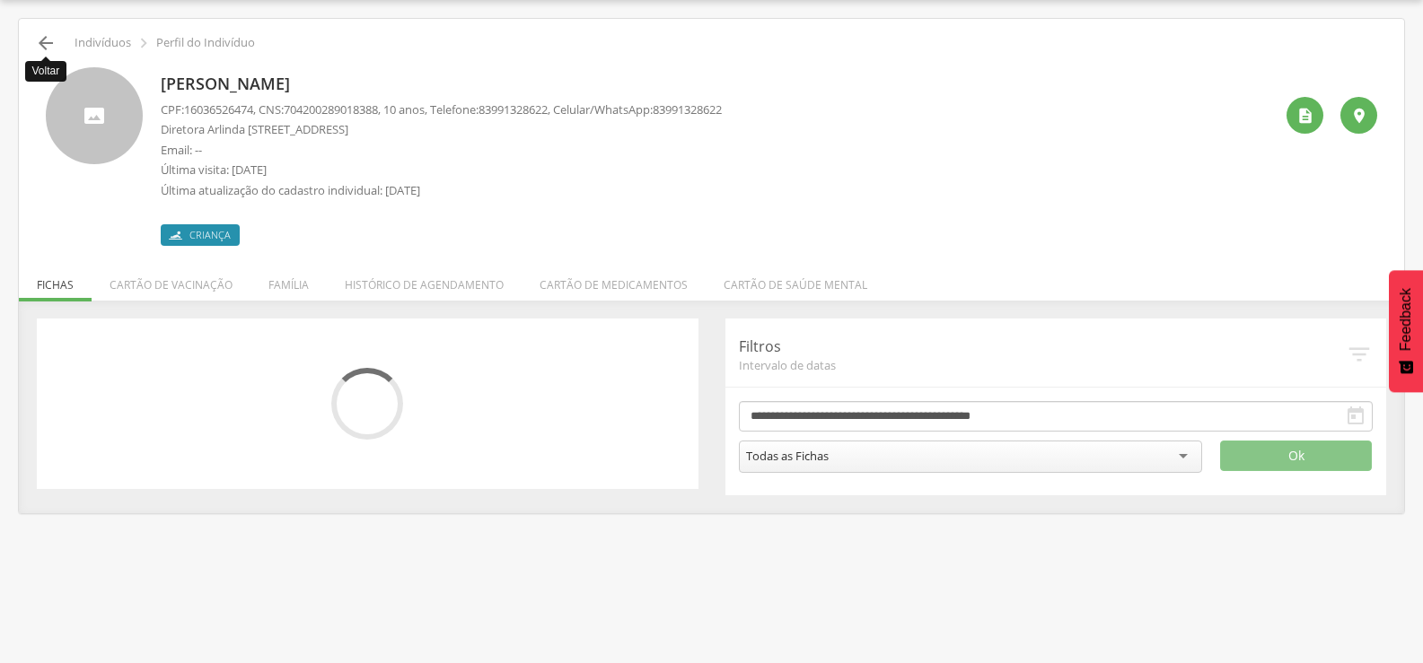
click at [38, 43] on icon "" at bounding box center [46, 43] width 22 height 22
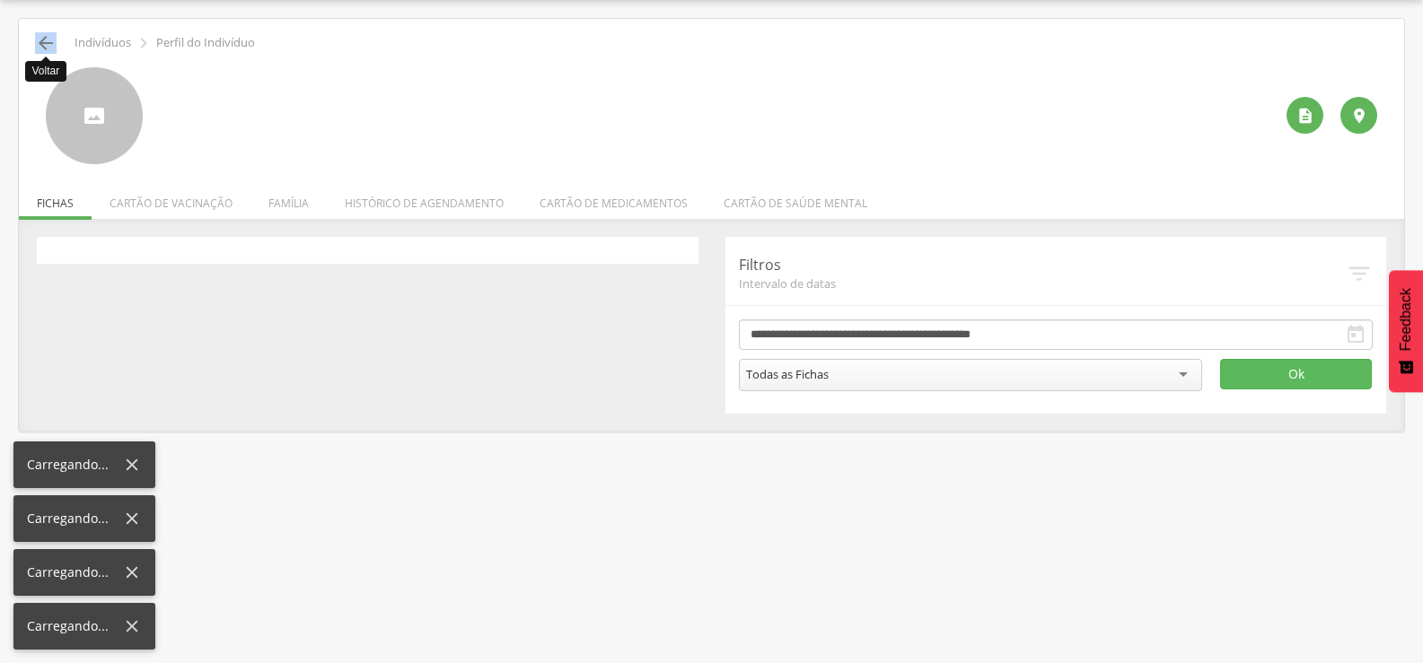
click at [38, 43] on icon "" at bounding box center [46, 43] width 22 height 22
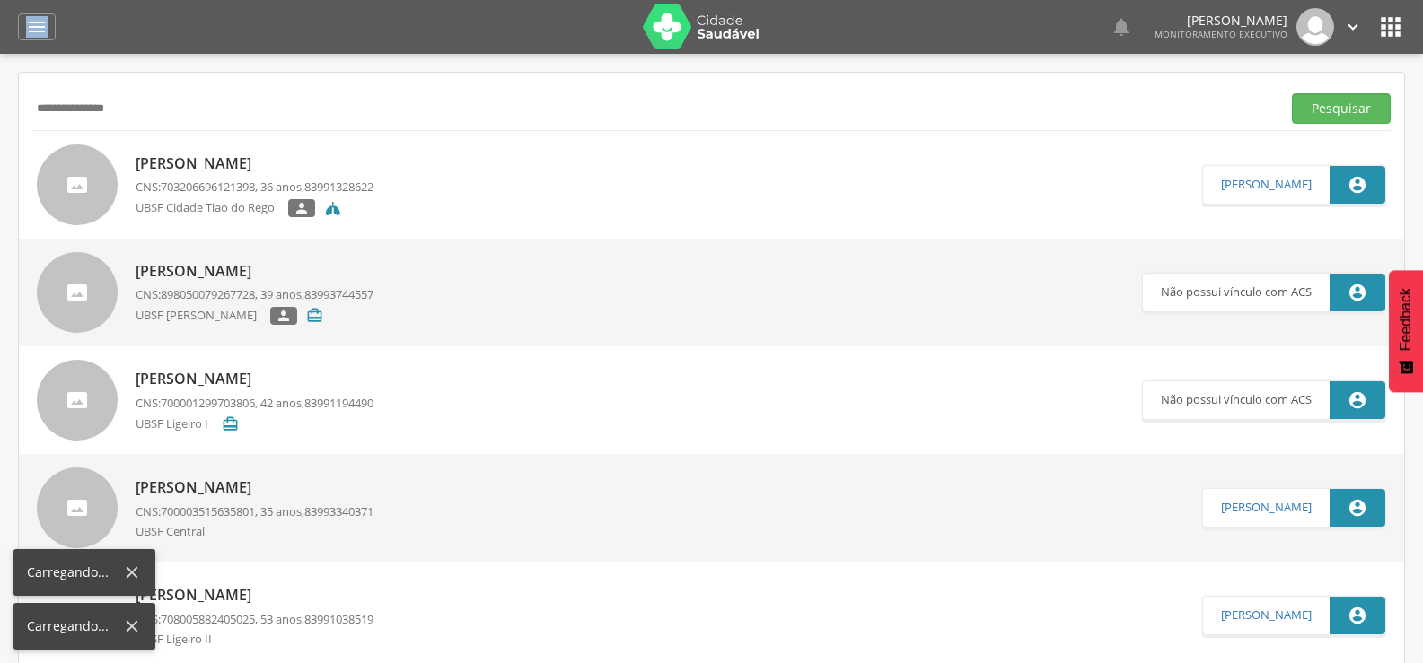
click at [38, 43] on div " Dashboard Supervisão Produtividade Mapa da cidade Mapa de cobertura Ranking A…" at bounding box center [711, 27] width 1387 height 54
drag, startPoint x: 178, startPoint y: 101, endPoint x: 11, endPoint y: 103, distance: 167.0
click at [11, 103] on div " Supervisão  Distritos  Ubs Coordenador: - Queimadas / PB Intervalo de Tempo…" at bounding box center [711, 385] width 1423 height 663
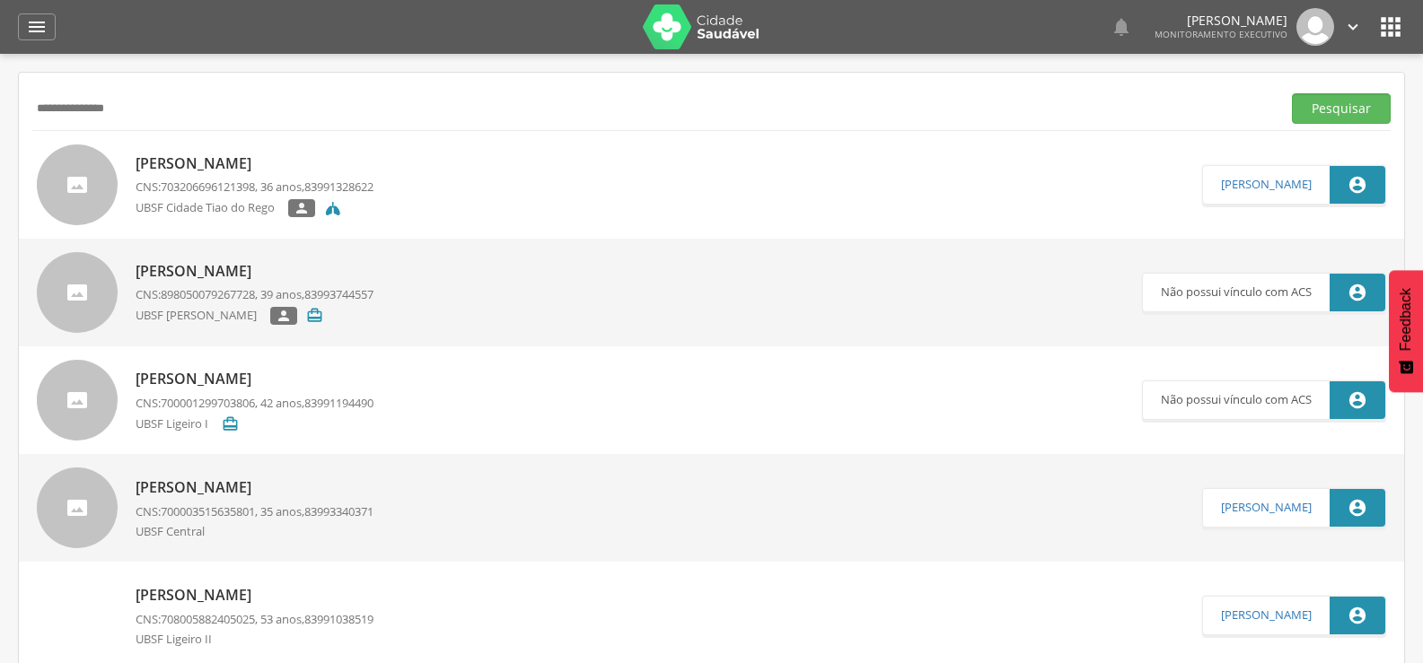
click at [0, 103] on div " Supervisão  Distritos  Ubs Coordenador: - Queimadas / PB Intervalo de Tempo…" at bounding box center [711, 385] width 1423 height 663
drag, startPoint x: 189, startPoint y: 105, endPoint x: 0, endPoint y: 110, distance: 189.4
click at [0, 110] on div " Supervisão  Distritos  Ubs Coordenador: - Queimadas / PB Intervalo de Tempo…" at bounding box center [711, 385] width 1423 height 663
click at [1292, 93] on button "Pesquisar" at bounding box center [1341, 108] width 99 height 31
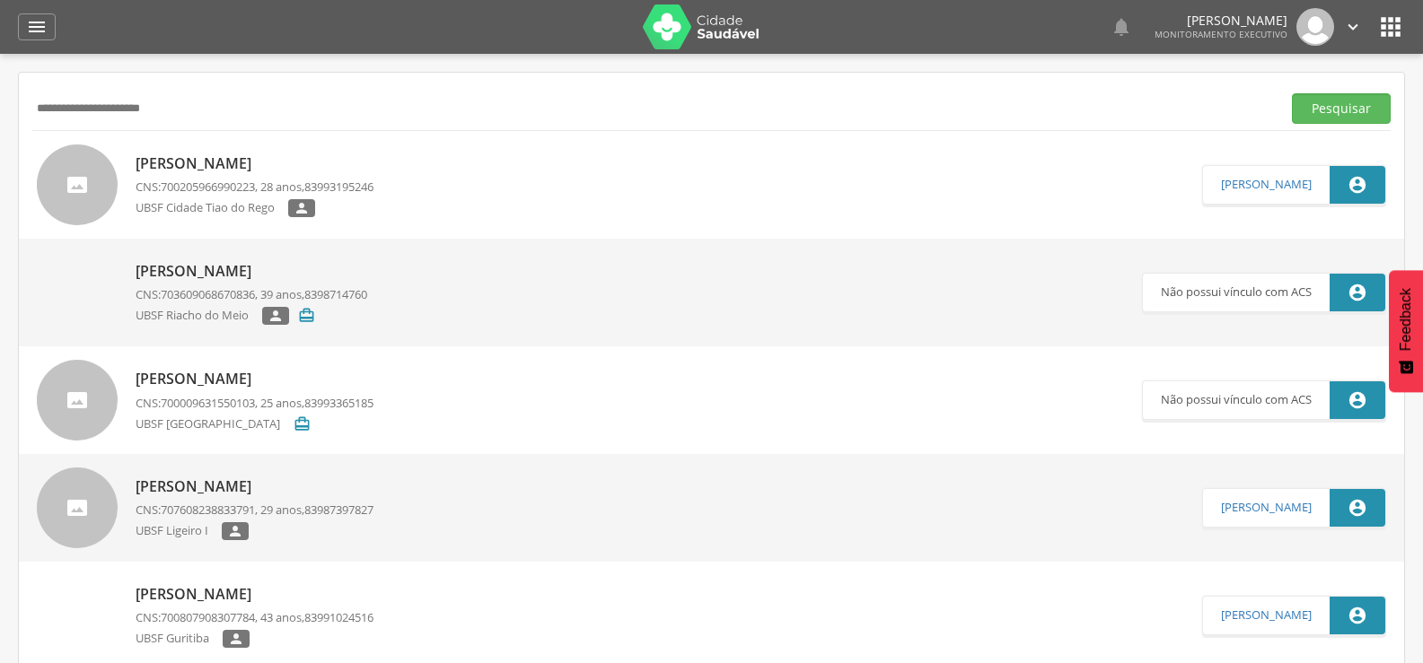
click at [192, 163] on p "[PERSON_NAME]" at bounding box center [255, 163] width 238 height 21
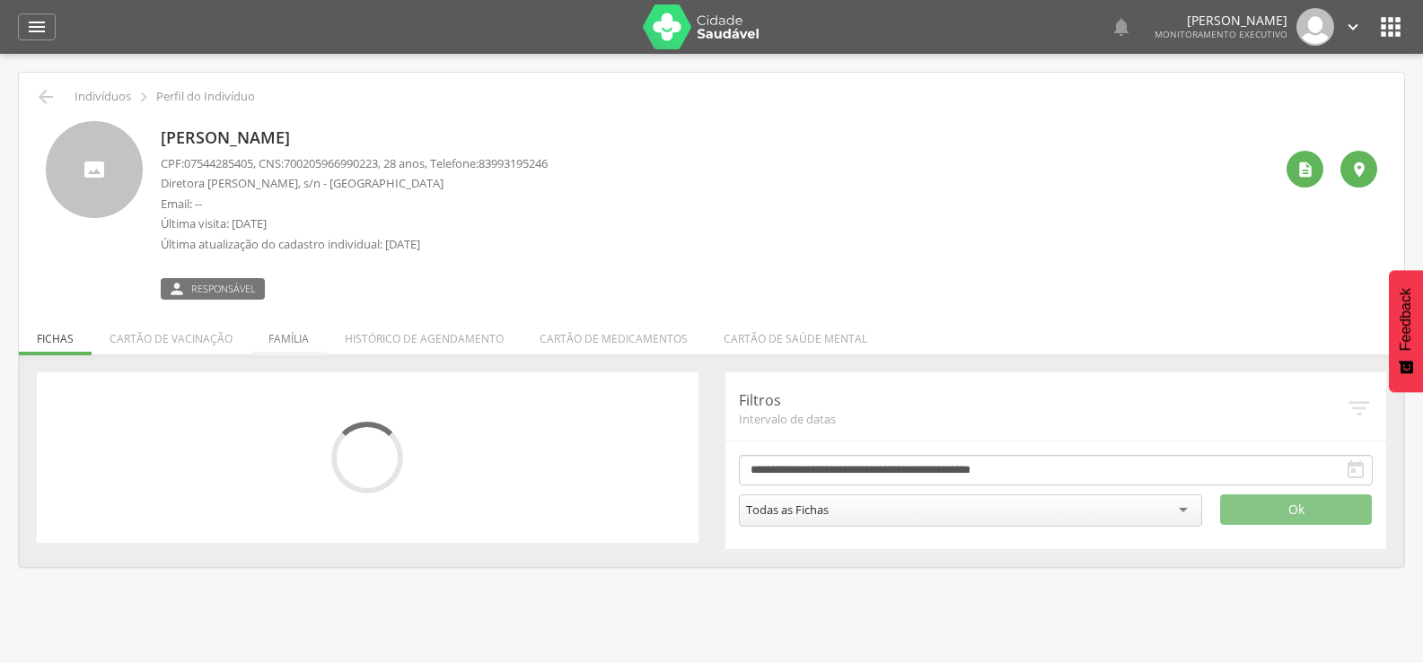
click at [294, 336] on li "Família" at bounding box center [288, 334] width 76 height 42
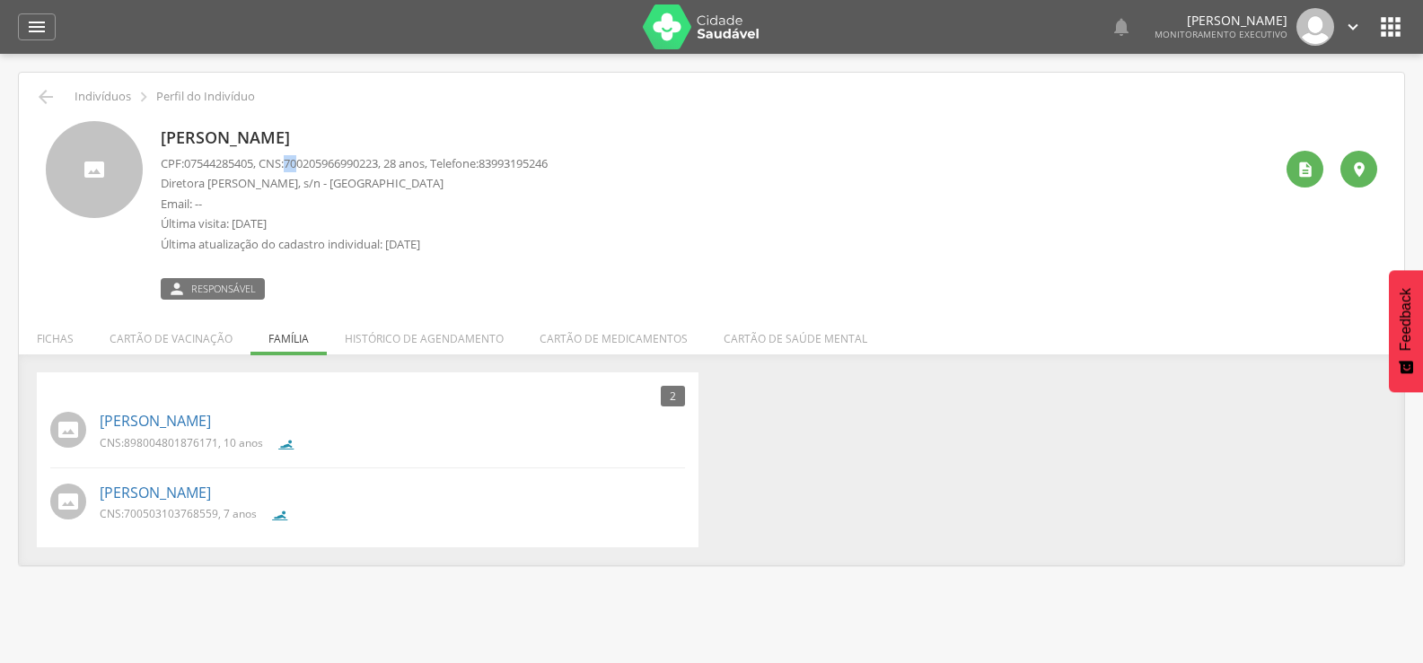
drag, startPoint x: 293, startPoint y: 165, endPoint x: 306, endPoint y: 165, distance: 13.5
click at [306, 165] on p "CPF: 07544285405 , CNS: 700205966990223 , 28 anos, Telefone: 83993195246" at bounding box center [354, 163] width 387 height 17
click at [297, 164] on span "700205966990223" at bounding box center [331, 163] width 94 height 16
drag, startPoint x: 297, startPoint y: 164, endPoint x: 393, endPoint y: 170, distance: 96.2
click at [378, 170] on span "700205966990223" at bounding box center [331, 163] width 94 height 16
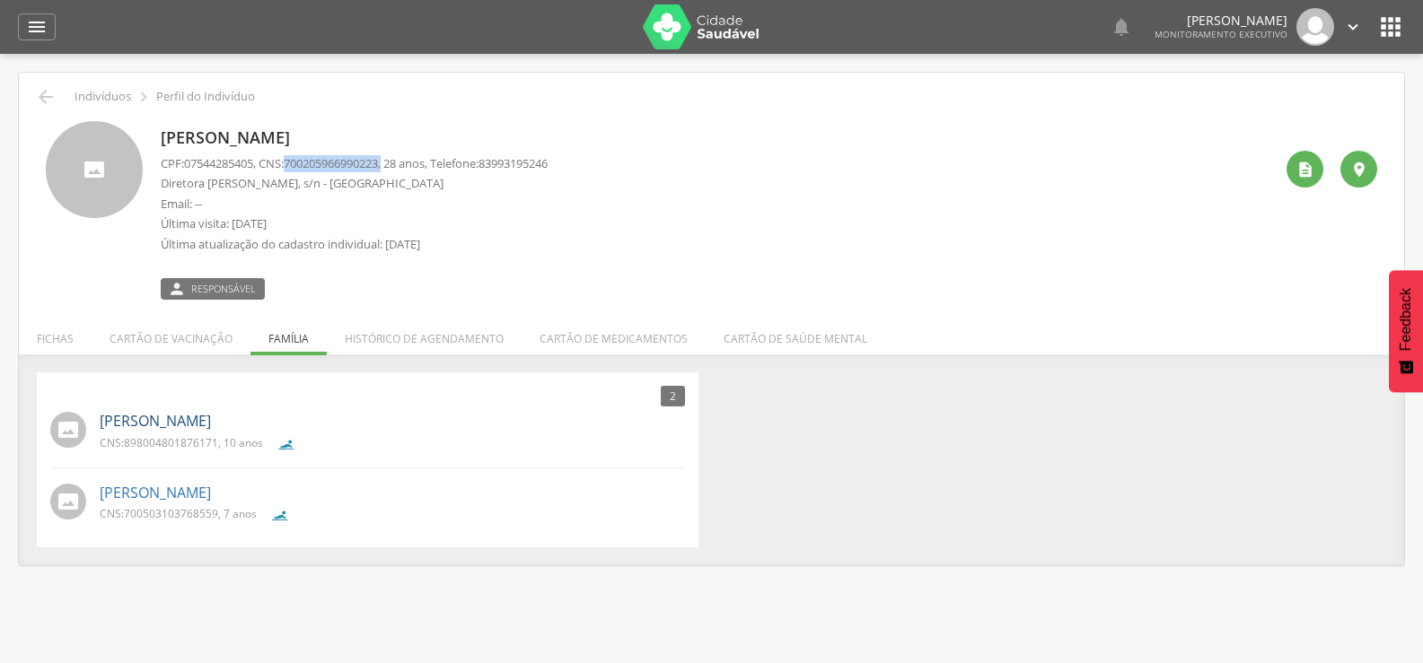
click at [211, 416] on link "[PERSON_NAME]" at bounding box center [155, 421] width 111 height 21
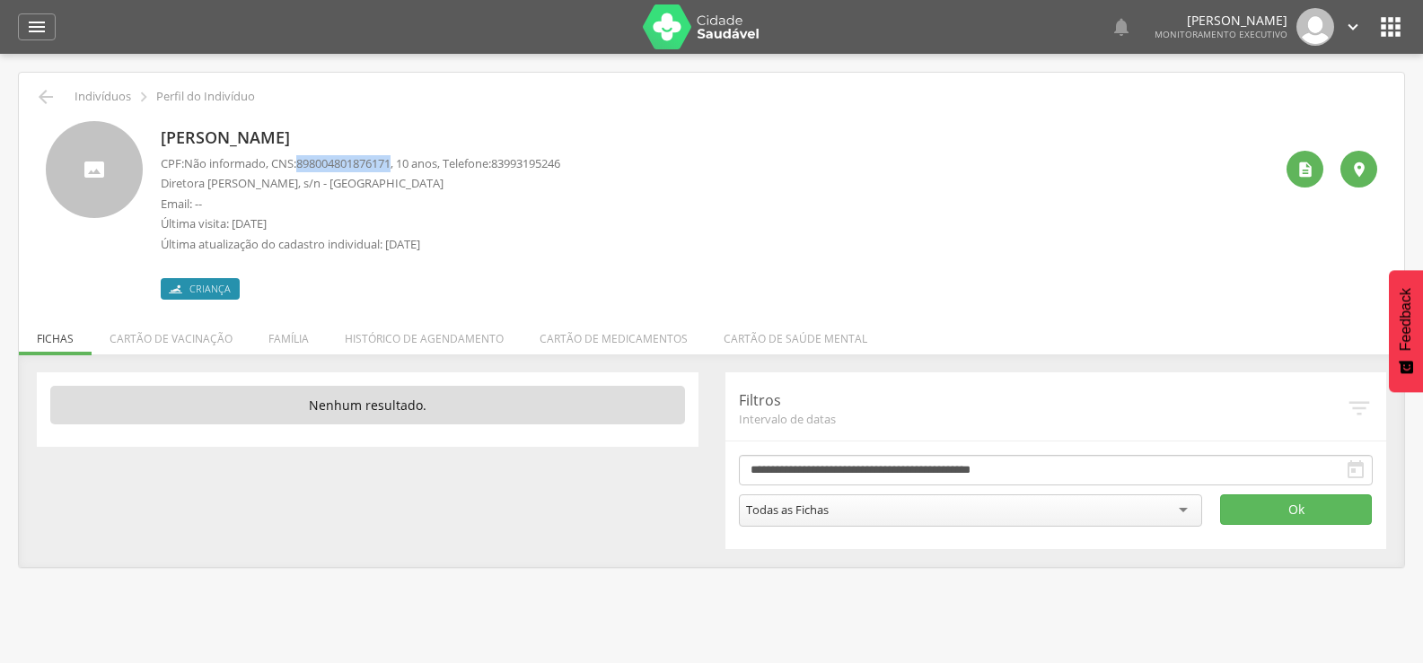
drag, startPoint x: 307, startPoint y: 158, endPoint x: 403, endPoint y: 162, distance: 96.1
click at [390, 162] on span "898004801876171" at bounding box center [343, 163] width 94 height 16
click at [1302, 174] on icon "" at bounding box center [1305, 170] width 18 height 18
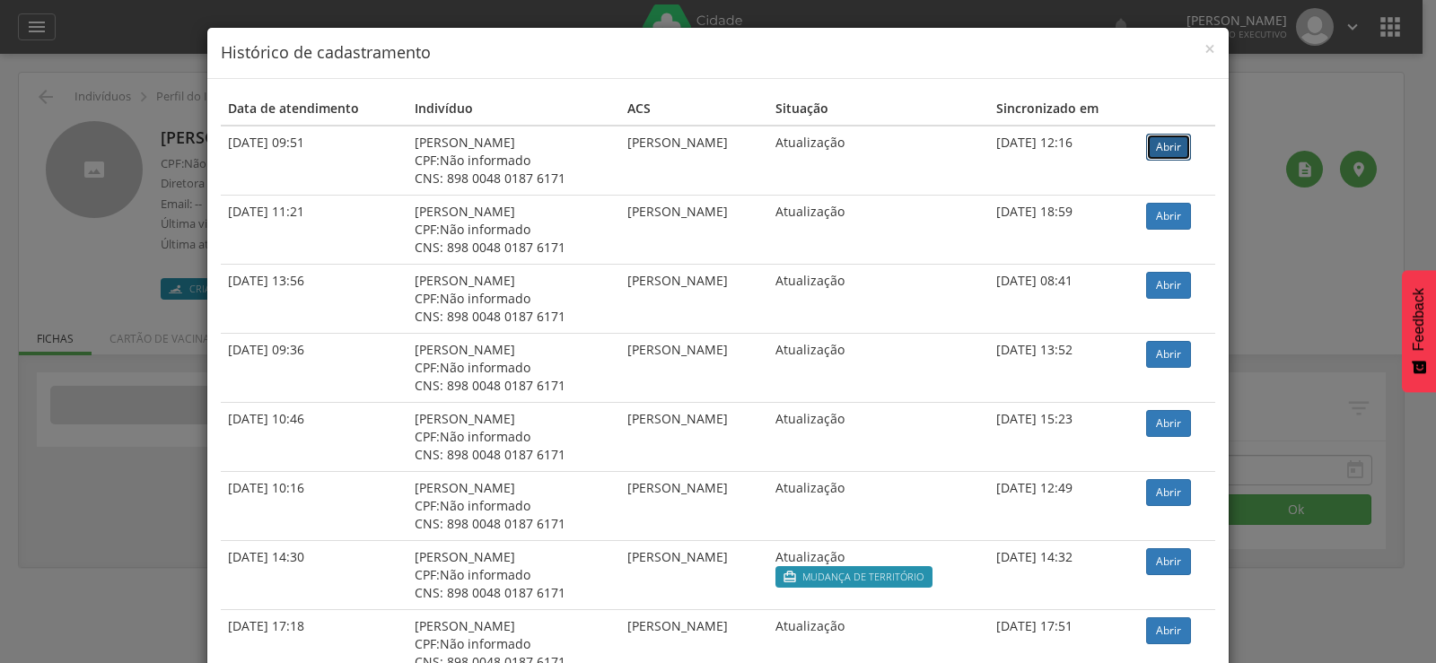
click at [1165, 139] on link "Abrir" at bounding box center [1168, 147] width 45 height 27
click at [122, 177] on div "× Histórico de cadastramento Data de atendimento Indivíduo ACS Situação Sincron…" at bounding box center [718, 331] width 1436 height 663
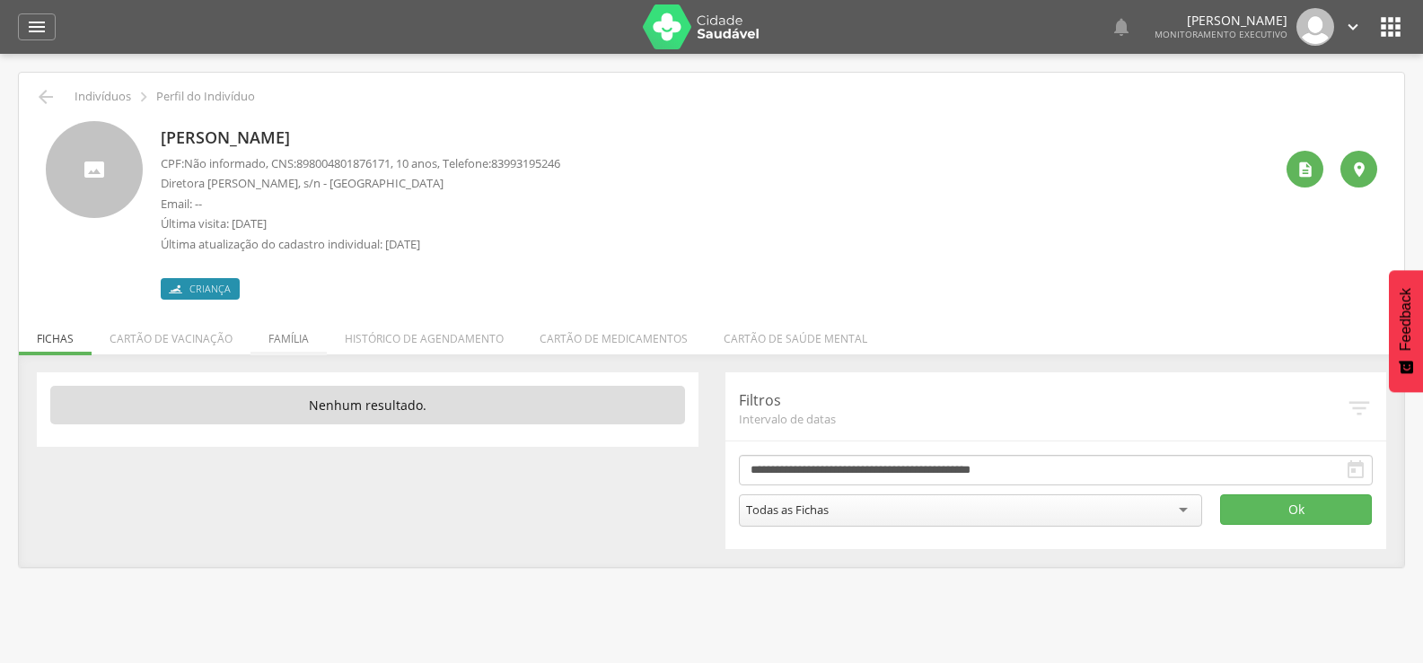
click at [266, 328] on li "Família" at bounding box center [288, 334] width 76 height 42
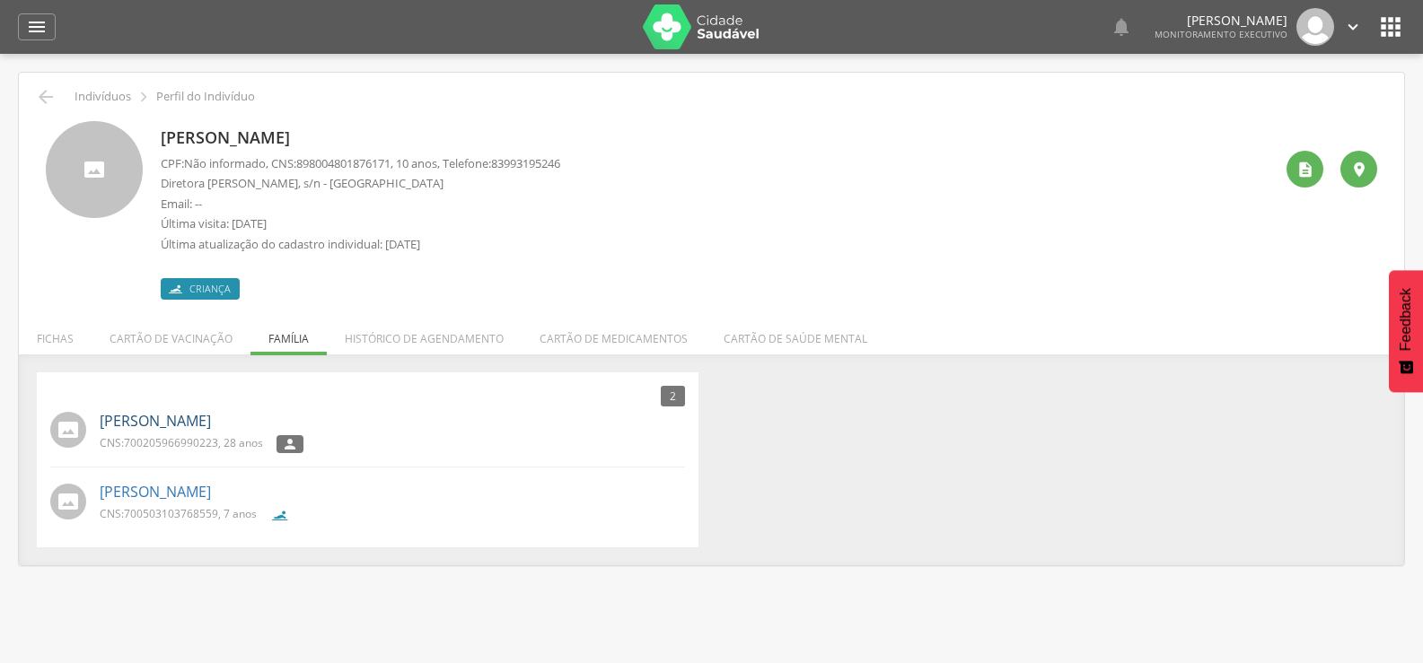
click at [180, 422] on link "[PERSON_NAME]" at bounding box center [155, 421] width 111 height 21
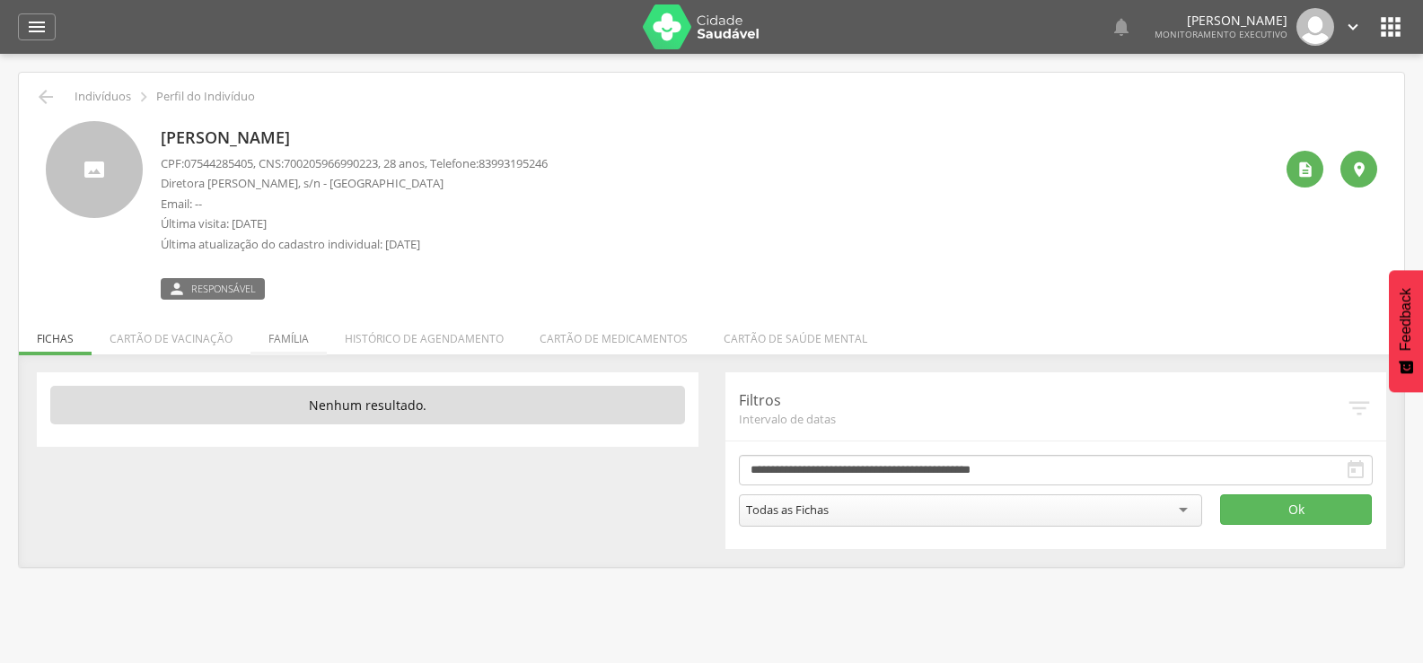
click at [305, 335] on li "Família" at bounding box center [288, 334] width 76 height 42
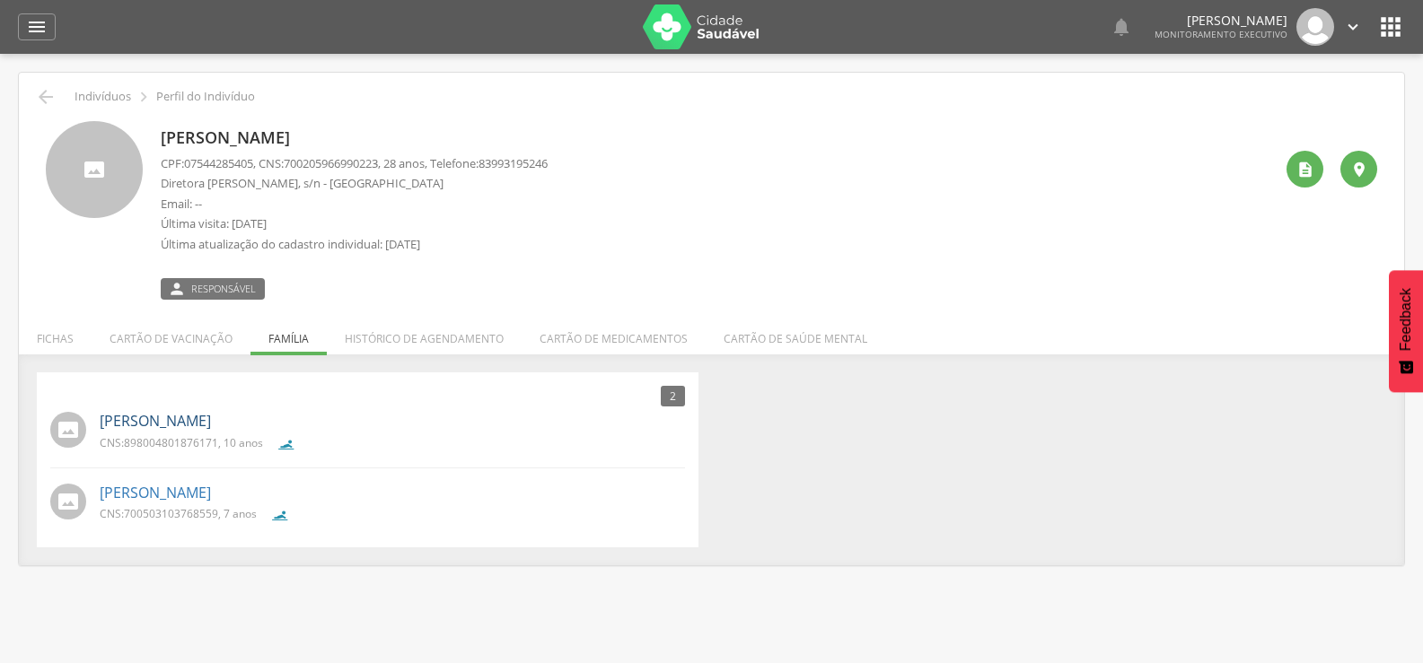
click at [211, 424] on link "[PERSON_NAME]" at bounding box center [155, 421] width 111 height 21
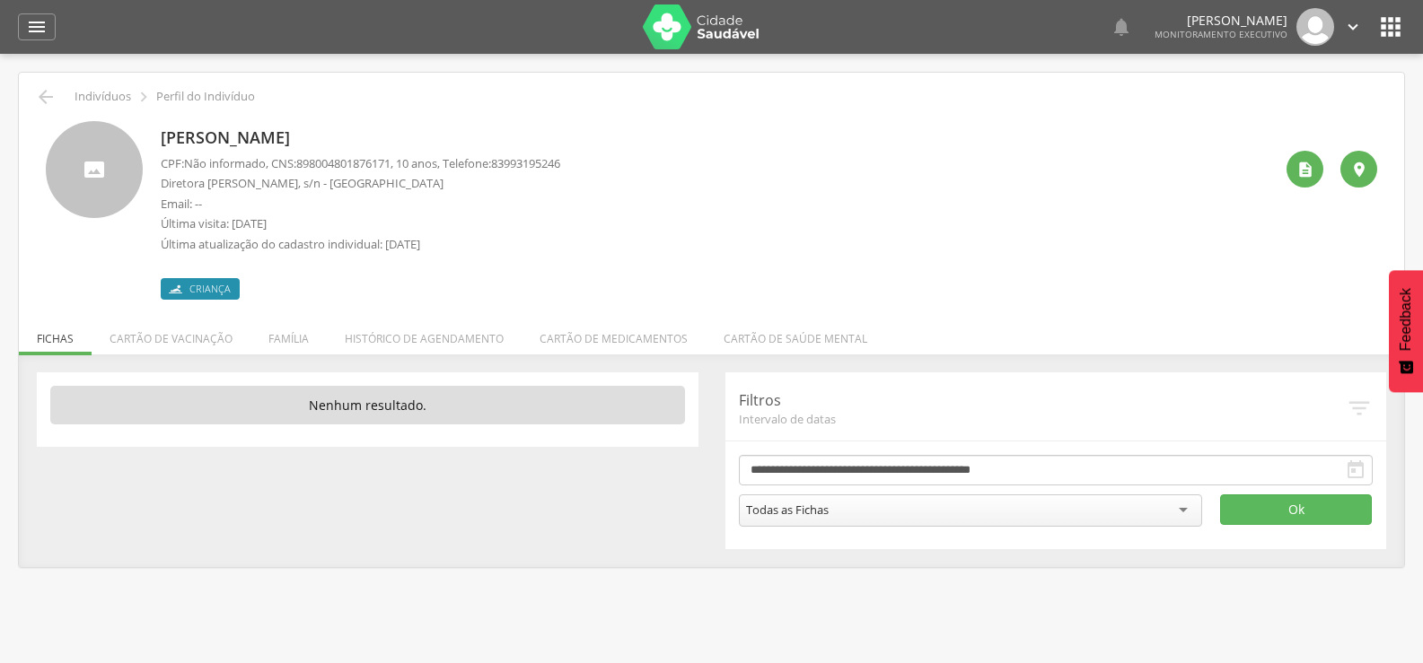
click at [291, 355] on div "2 Nenhum outro membro da família cadastrado. Gilmara Marques Barbosa CNS: 70020…" at bounding box center [711, 461] width 1385 height 213
click at [286, 350] on li "Família" at bounding box center [288, 334] width 76 height 42
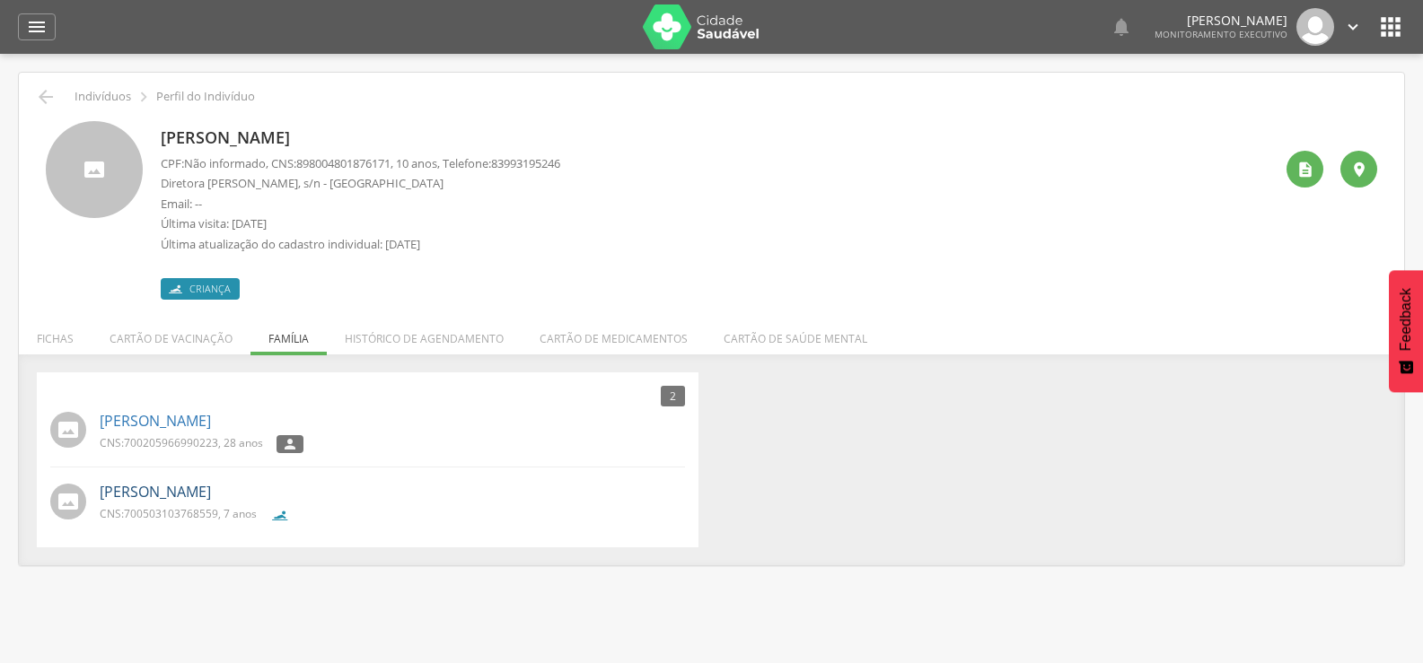
click at [150, 486] on link "João Emanuel Marques Felipe" at bounding box center [155, 492] width 111 height 21
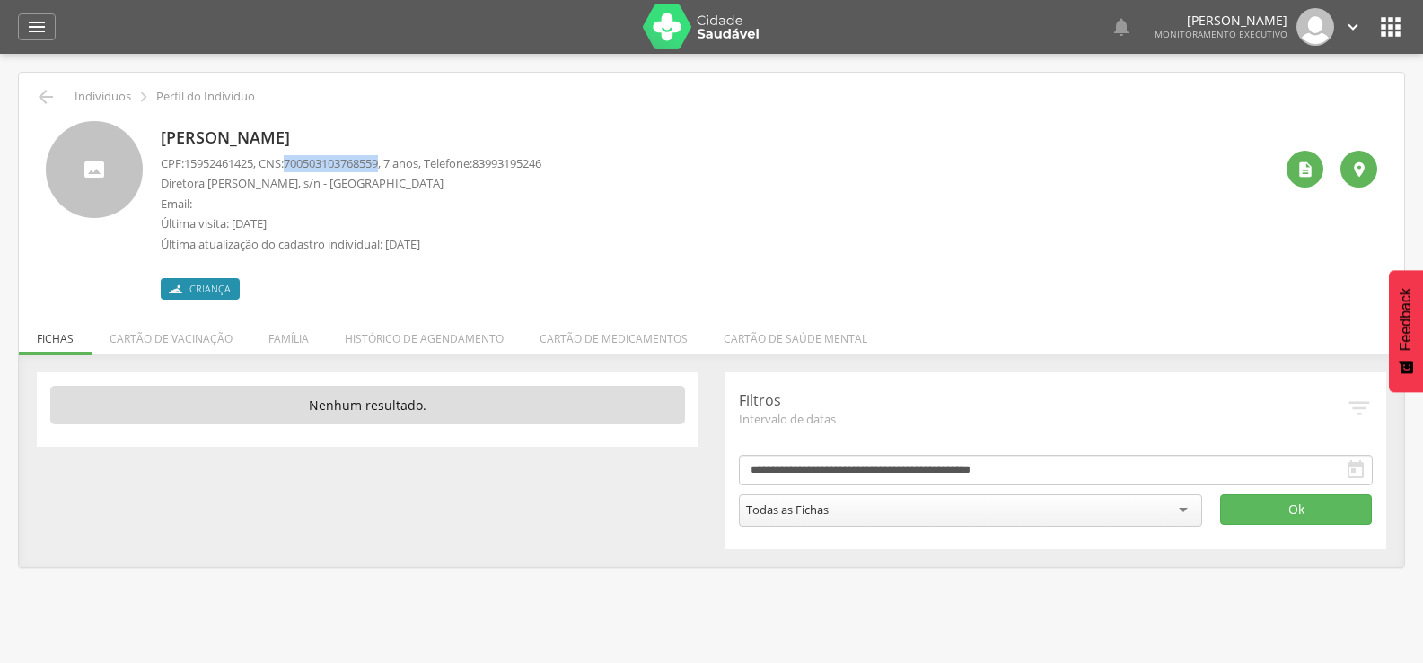
drag, startPoint x: 296, startPoint y: 162, endPoint x: 393, endPoint y: 162, distance: 96.9
click at [378, 162] on span "700503103768559" at bounding box center [331, 163] width 94 height 16
click at [279, 347] on li "Família" at bounding box center [288, 334] width 76 height 42
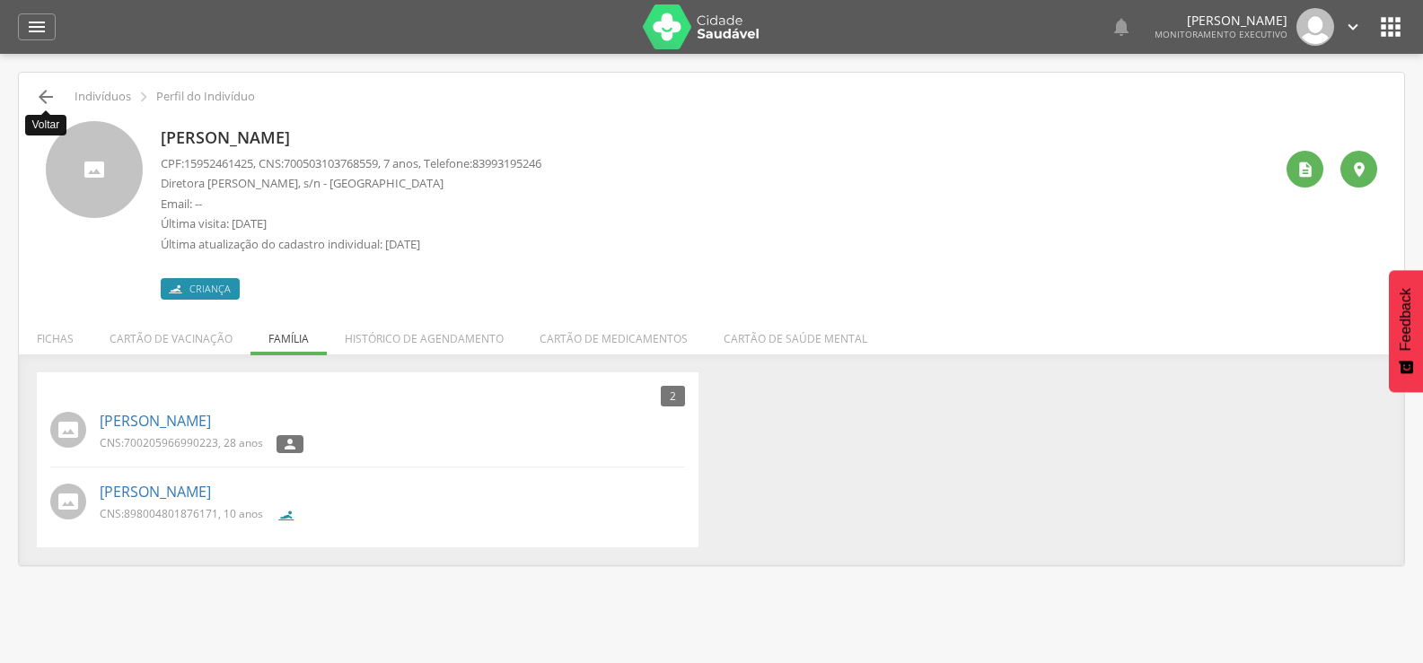
click at [53, 90] on icon "" at bounding box center [46, 97] width 22 height 22
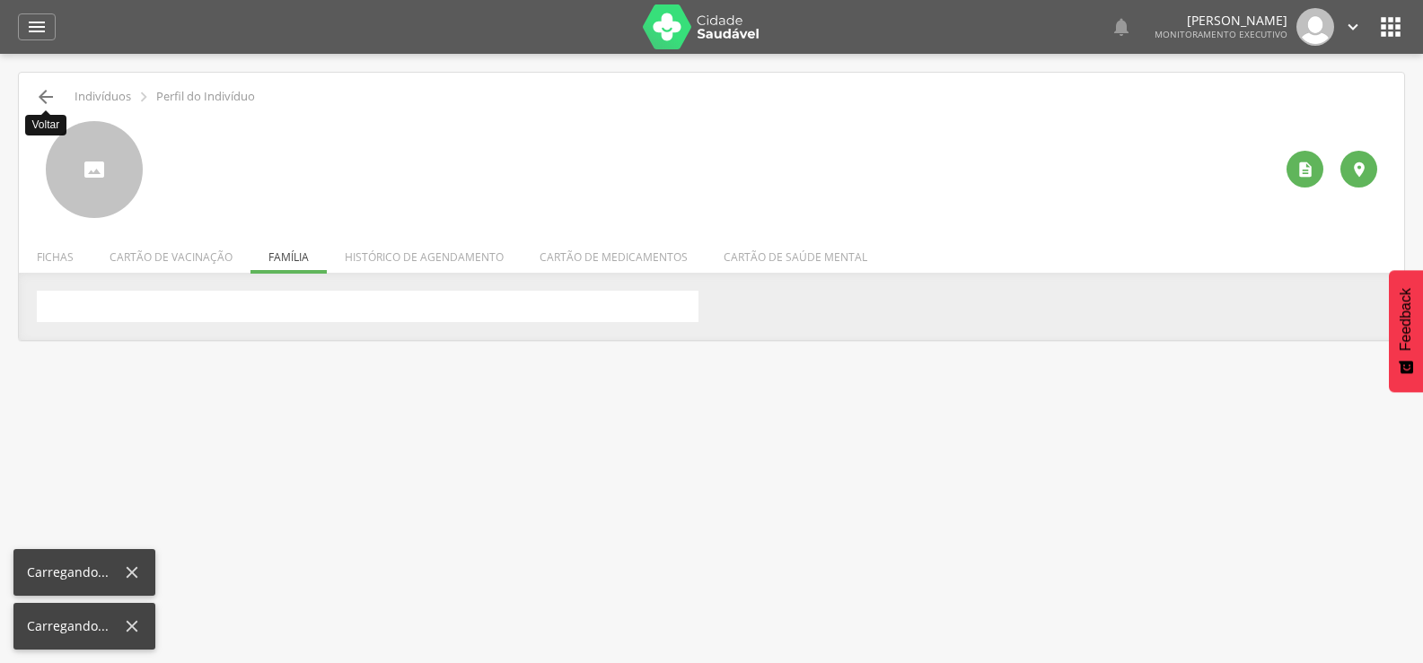
click at [53, 90] on icon "" at bounding box center [46, 97] width 22 height 22
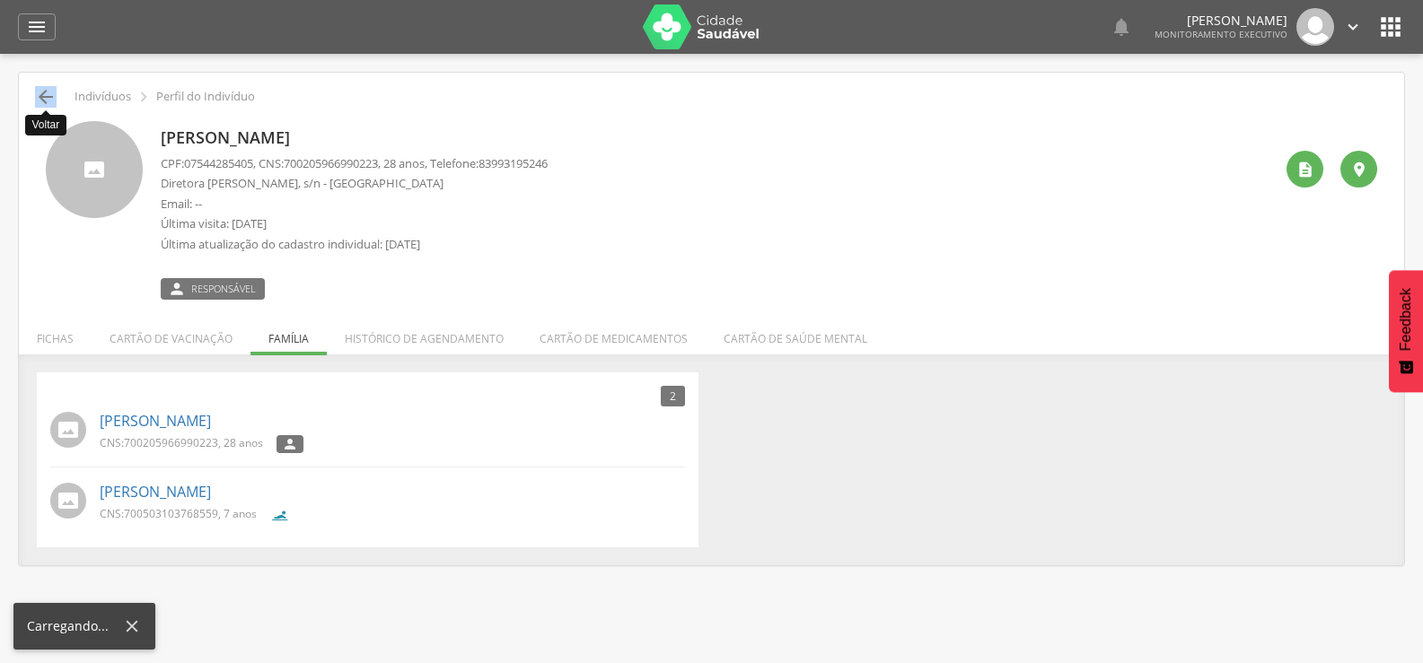
click at [53, 90] on icon "" at bounding box center [46, 97] width 22 height 22
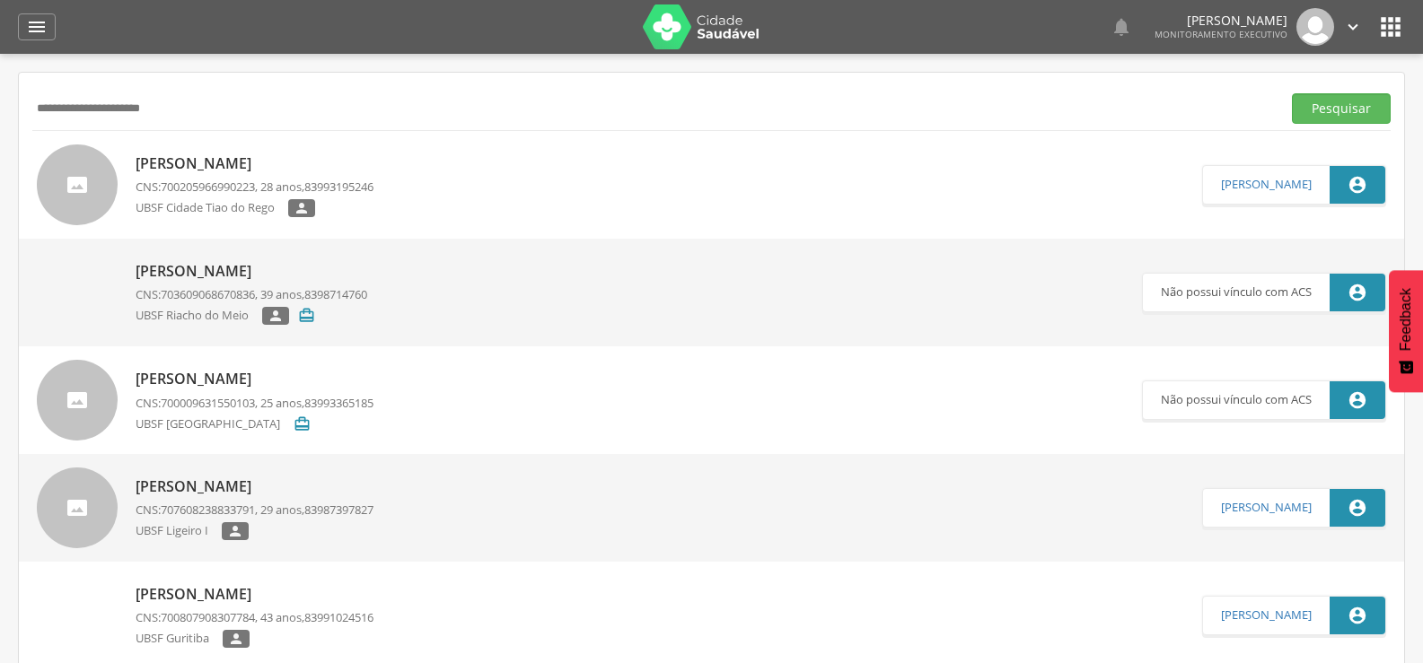
click at [53, 90] on div "**********" at bounding box center [711, 108] width 1358 height 44
click at [195, 96] on input "**********" at bounding box center [652, 108] width 1241 height 31
type input "*"
type input "**********"
click at [1292, 93] on button "Pesquisar" at bounding box center [1341, 108] width 99 height 31
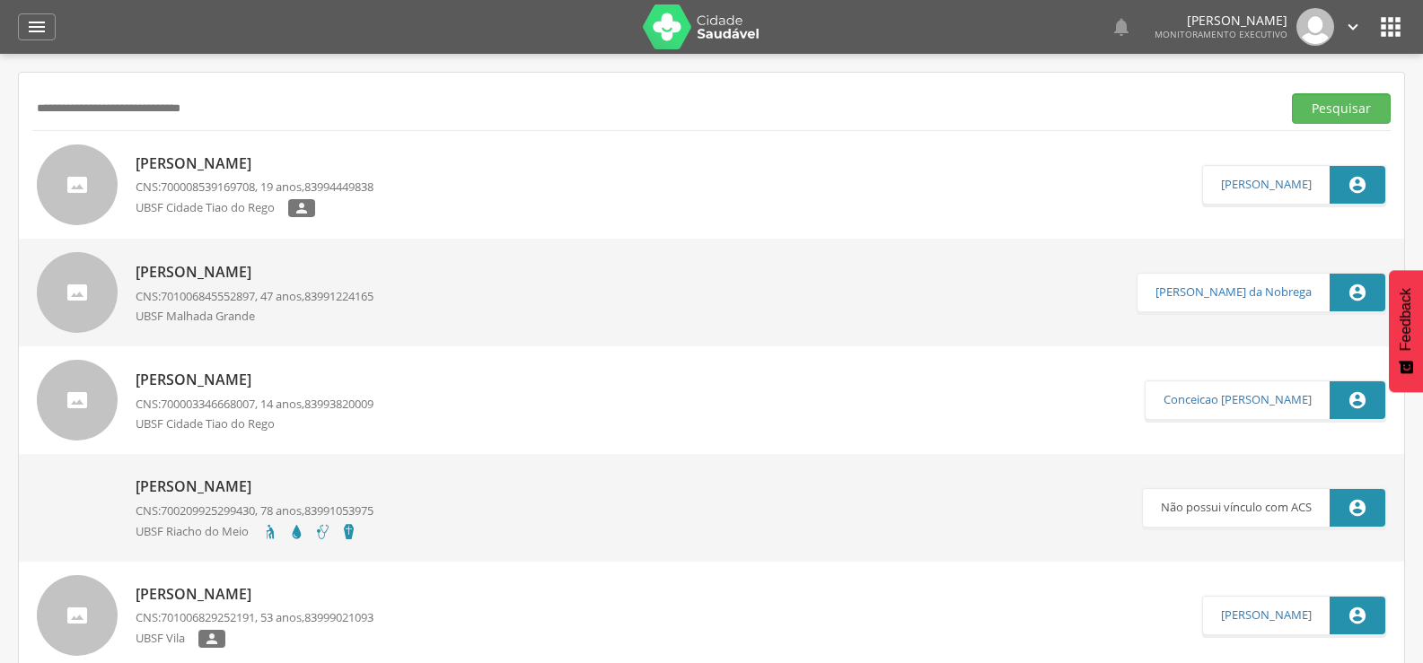
click at [229, 175] on div "Ingrid Maria de Souza Nascimento CNS: 700008539169708 , 19 anos, 83994449838 UB…" at bounding box center [255, 185] width 238 height 74
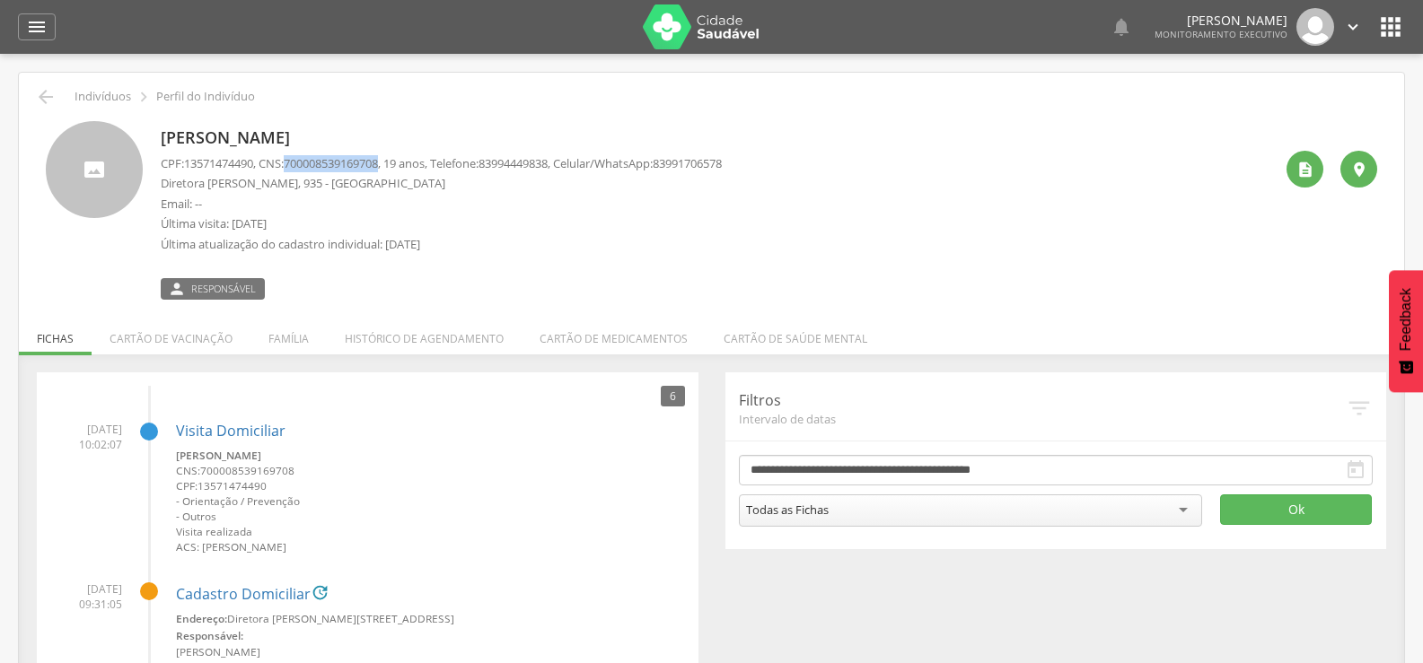
drag, startPoint x: 298, startPoint y: 164, endPoint x: 396, endPoint y: 166, distance: 97.9
click at [396, 166] on p "CPF: 13571474490 , CNS: 700008539169708 , 19 anos, Telefone: 83994449838 , Celu…" at bounding box center [441, 163] width 561 height 17
click at [293, 337] on li "Família" at bounding box center [288, 334] width 76 height 42
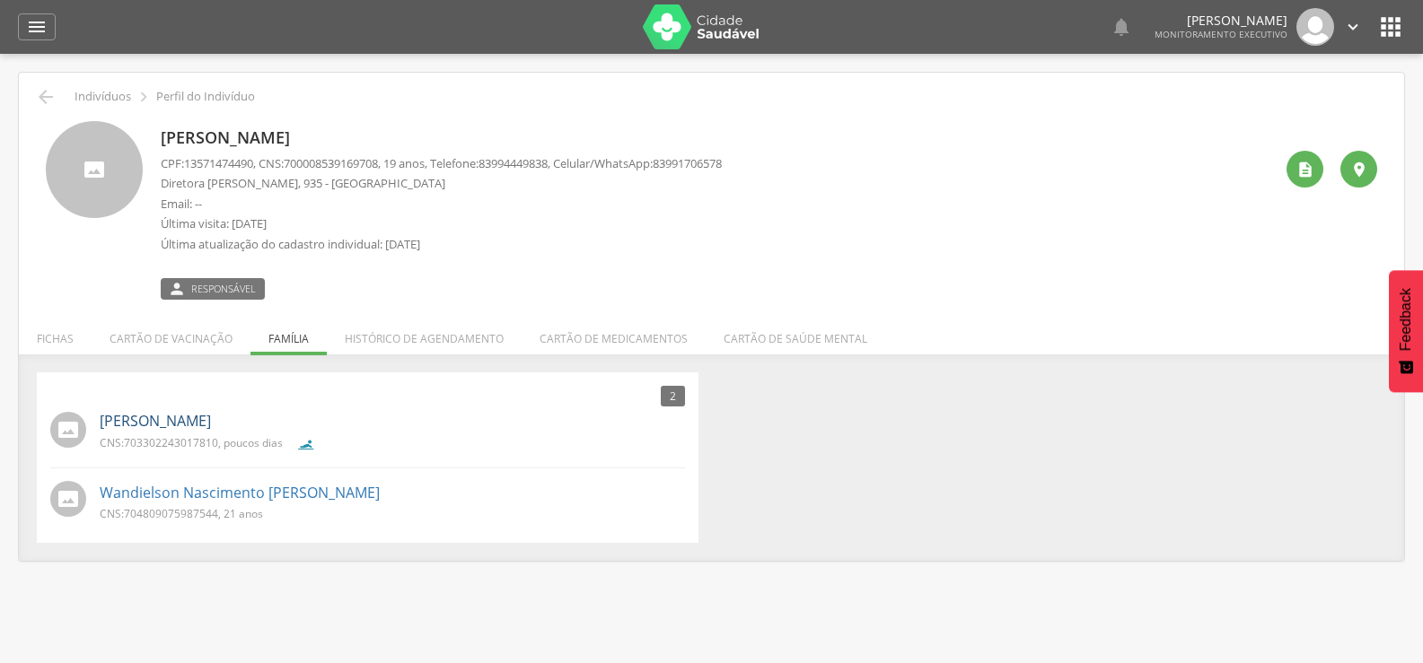
click at [211, 427] on link "Noah Felipe Nascimento de Souza" at bounding box center [155, 421] width 111 height 21
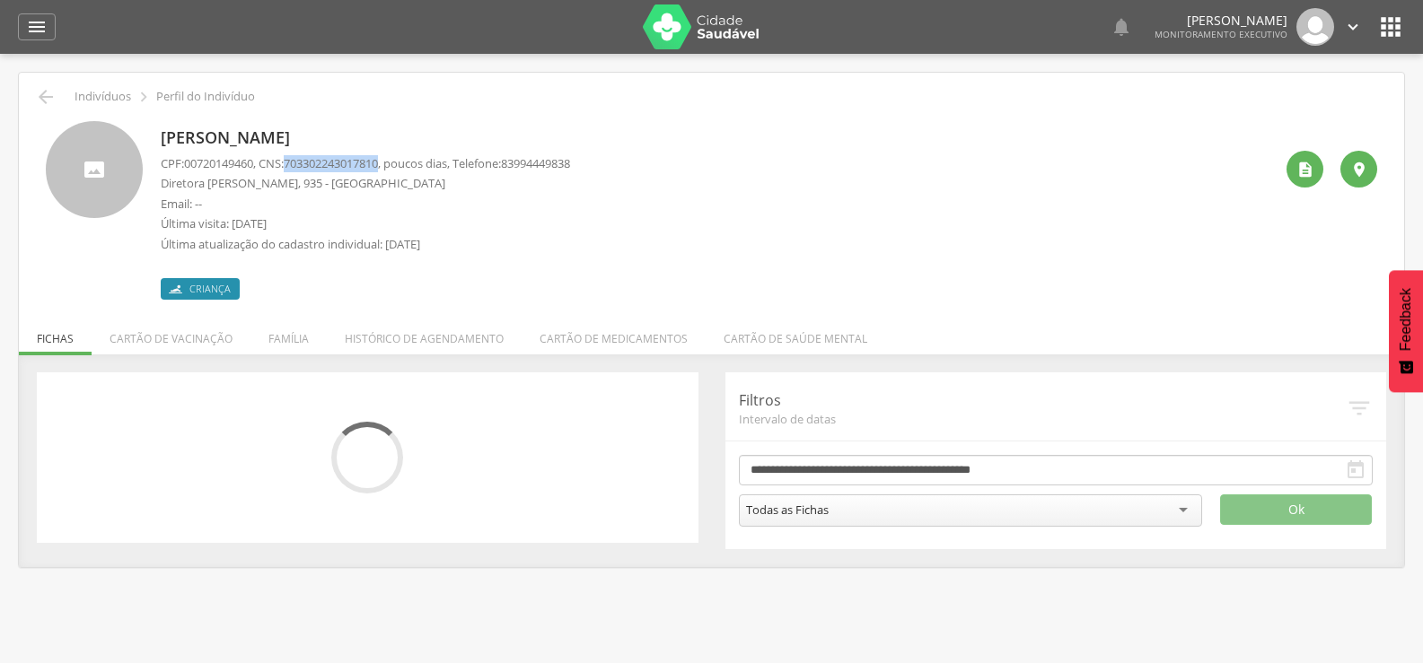
drag, startPoint x: 298, startPoint y: 156, endPoint x: 395, endPoint y: 162, distance: 97.1
click at [395, 162] on p "CPF: 00720149460 , CNS: 703302243017810 , poucos dias, Telefone: 83994449838" at bounding box center [365, 163] width 409 height 17
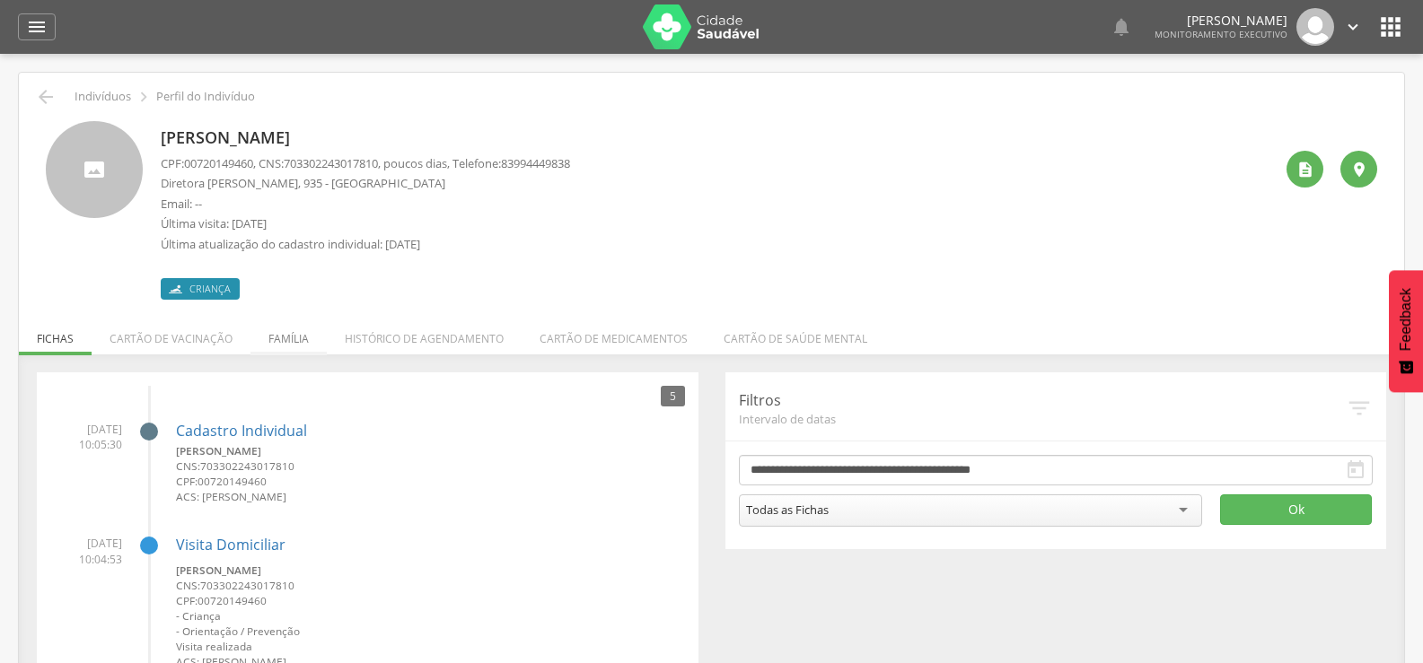
click at [297, 330] on li "Família" at bounding box center [288, 334] width 76 height 42
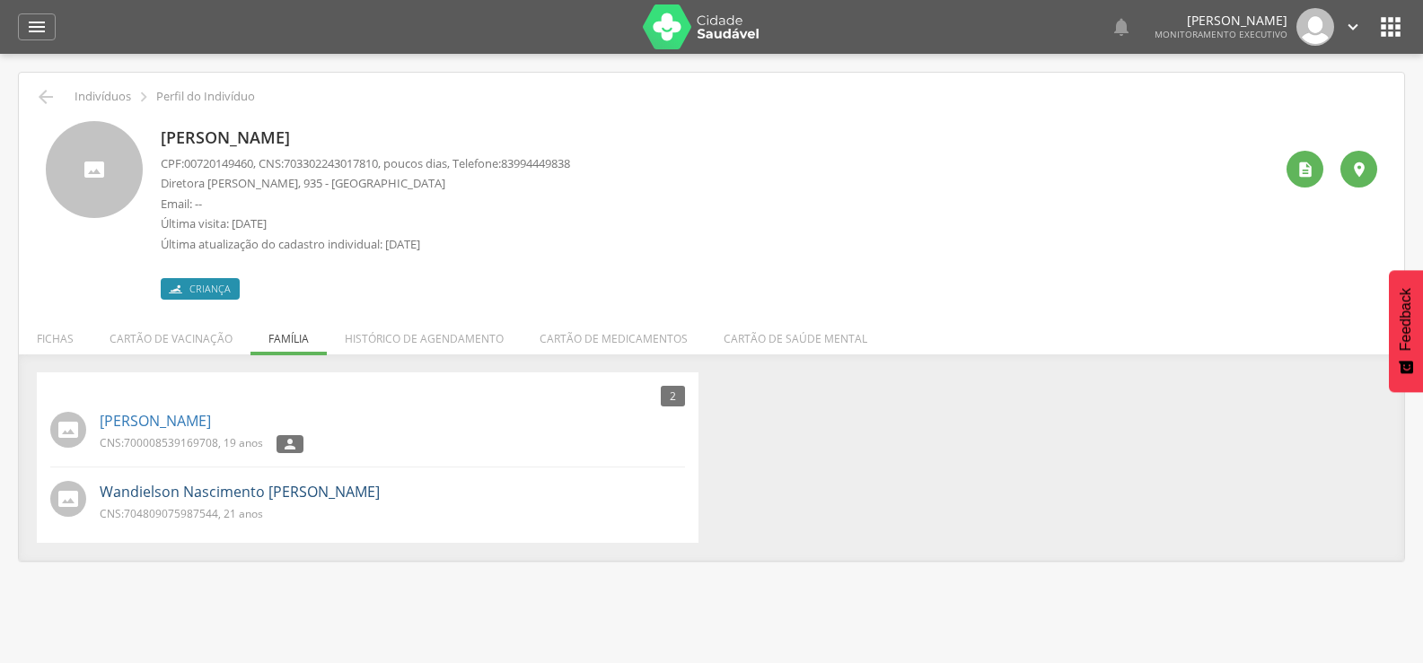
click at [208, 491] on link "Wandielson Nascimento Felipe da Silva" at bounding box center [240, 492] width 280 height 21
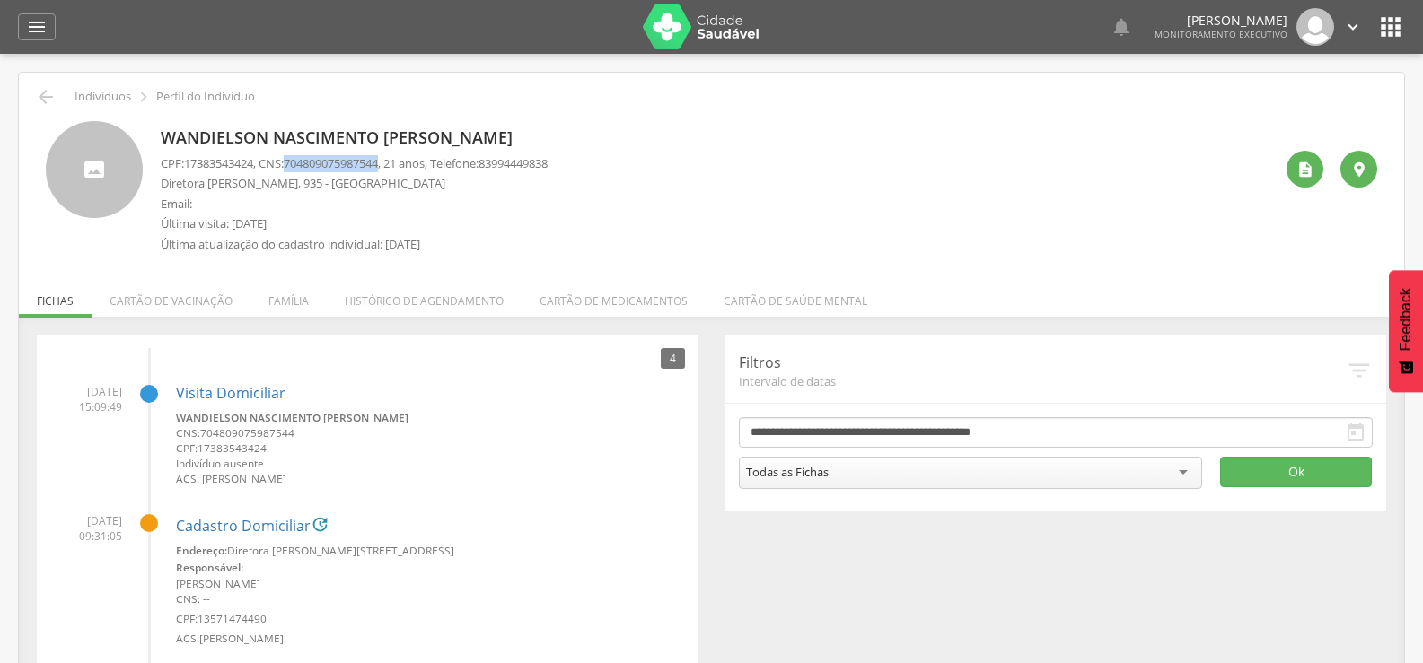
drag, startPoint x: 297, startPoint y: 162, endPoint x: 393, endPoint y: 164, distance: 96.1
click at [378, 164] on span "704809075987544" at bounding box center [331, 163] width 94 height 16
click at [52, 92] on icon "" at bounding box center [46, 97] width 22 height 22
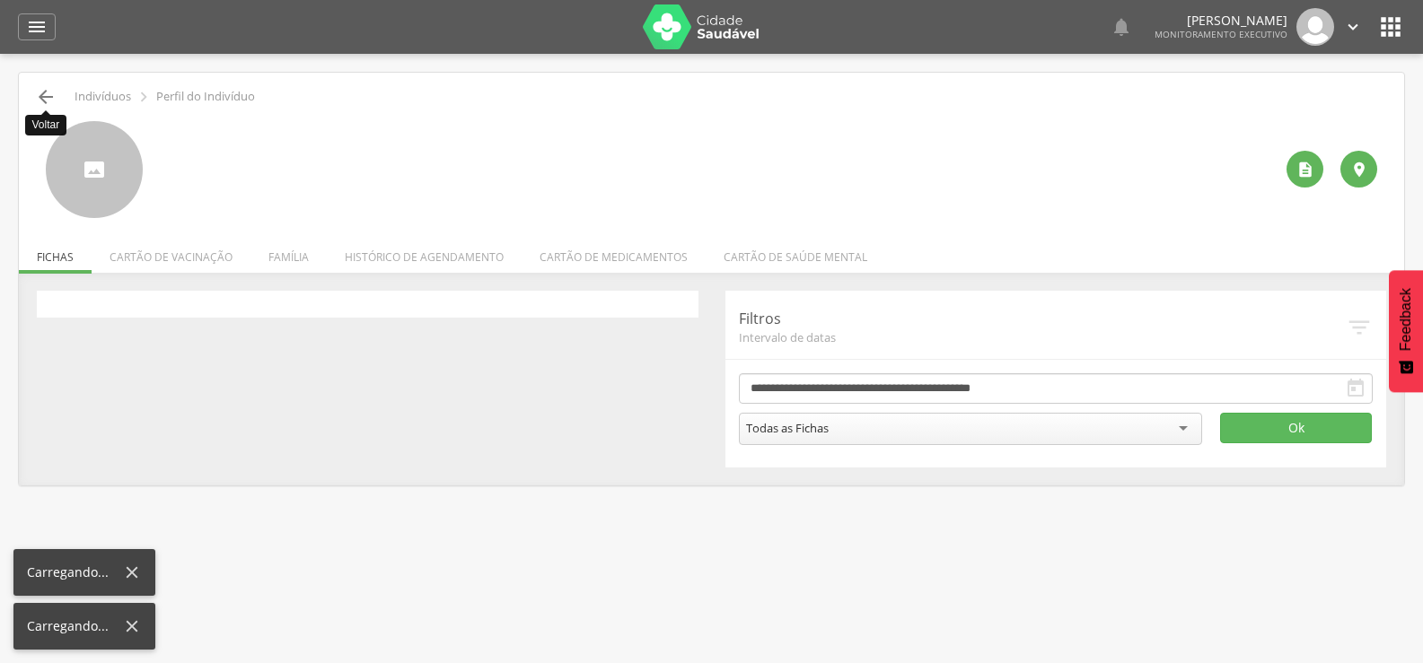
click at [49, 93] on icon "" at bounding box center [46, 97] width 22 height 22
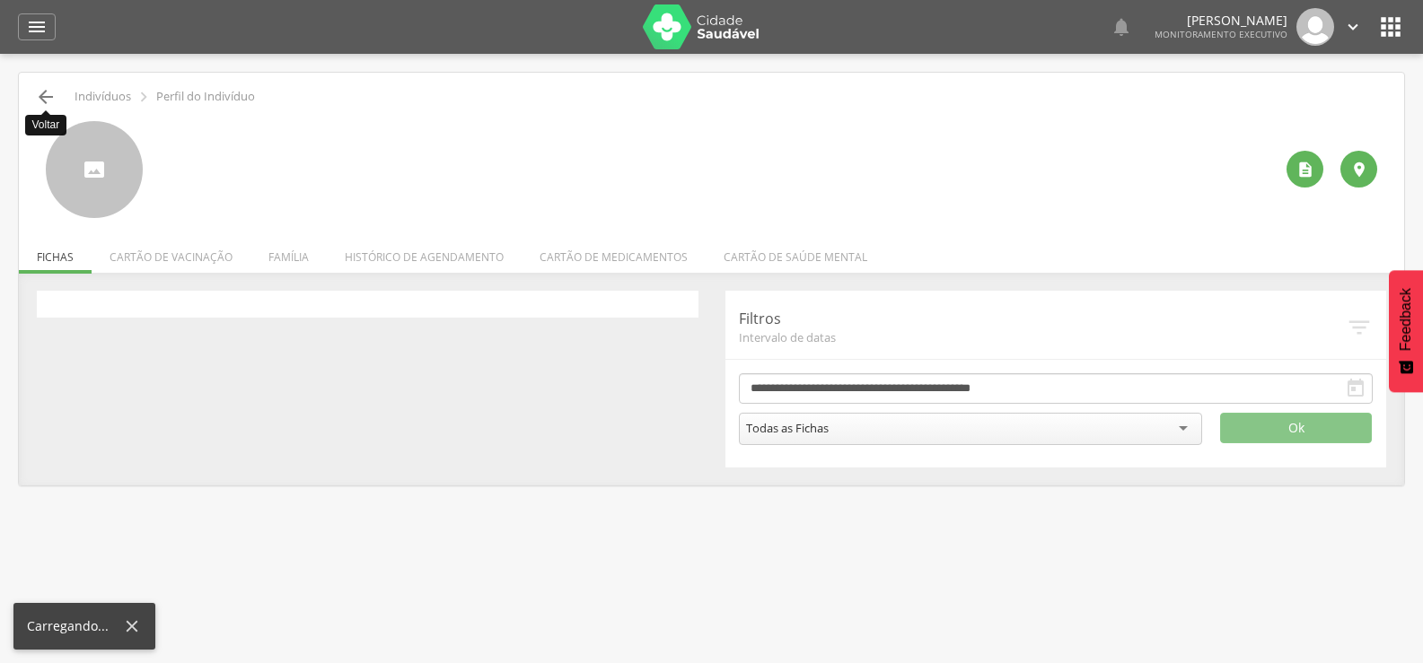
click at [49, 93] on icon "" at bounding box center [46, 97] width 22 height 22
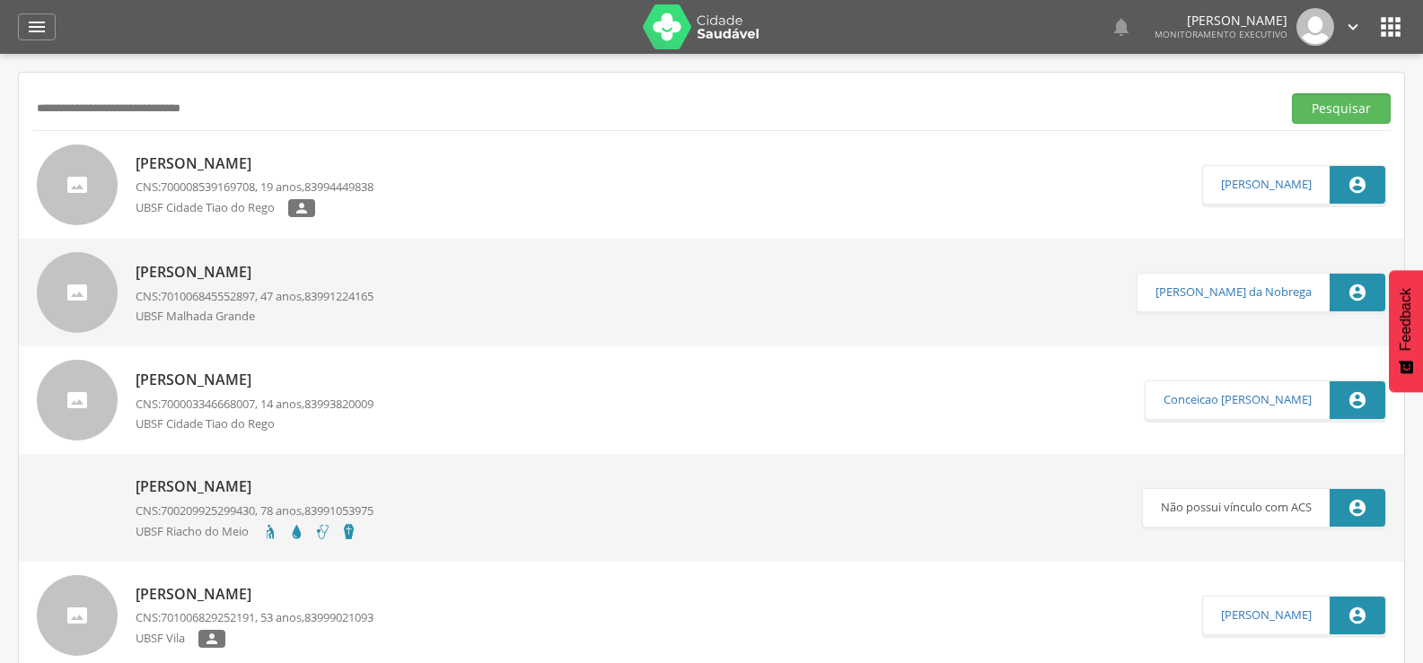
click at [49, 93] on input "**********" at bounding box center [652, 108] width 1241 height 31
type input "**********"
click at [1292, 93] on button "Pesquisar" at bounding box center [1341, 108] width 99 height 31
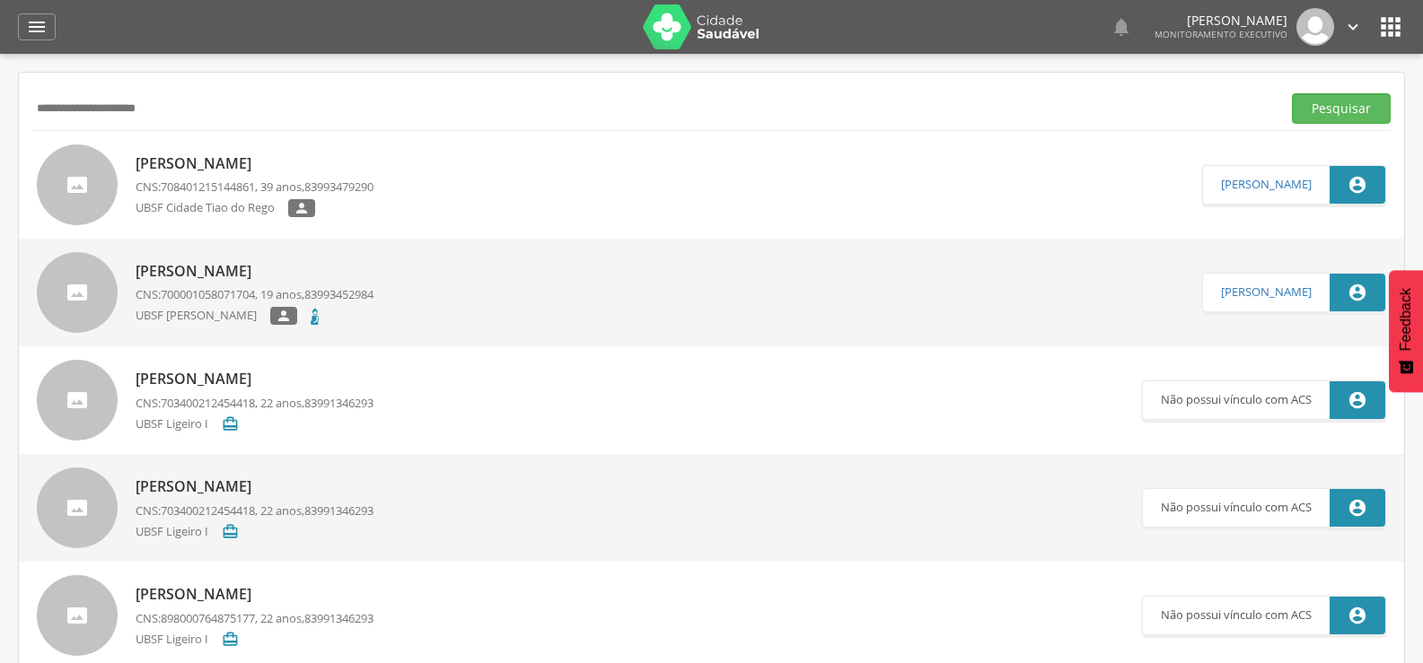
click at [188, 169] on p "Deise de Andrade Silva" at bounding box center [255, 163] width 238 height 21
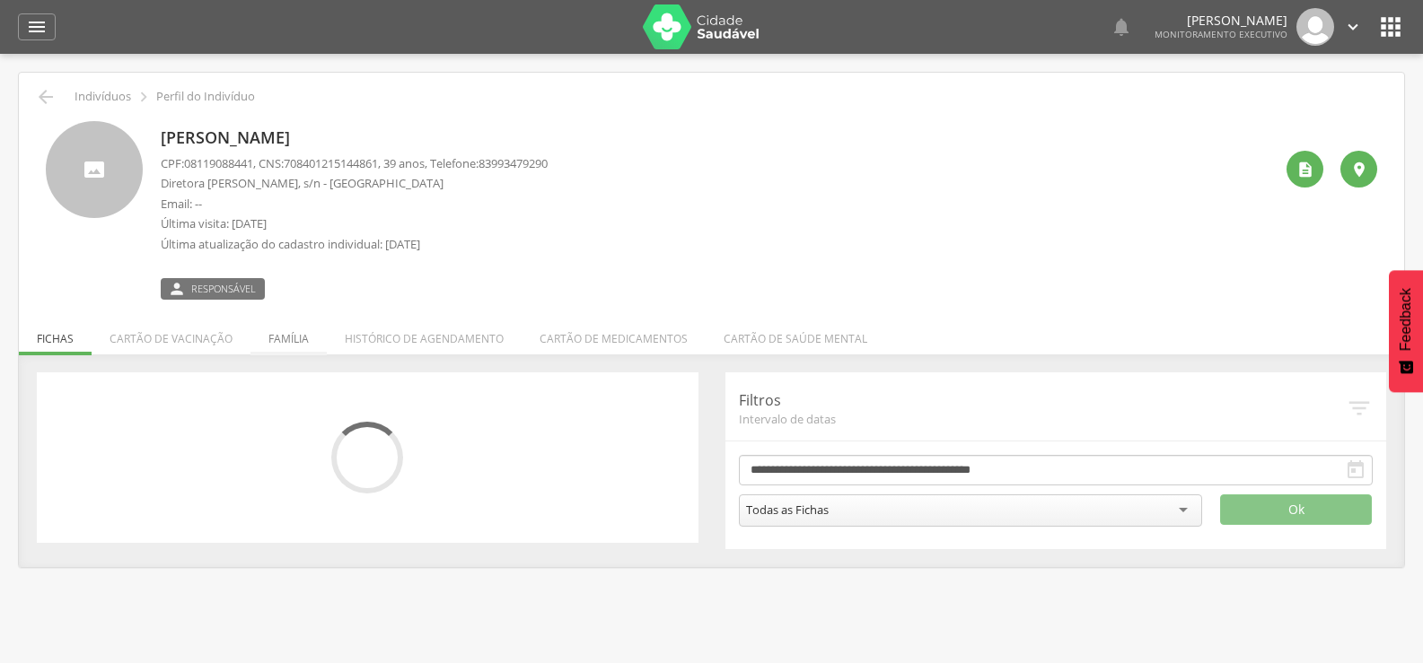
click at [310, 340] on li "Família" at bounding box center [288, 334] width 76 height 42
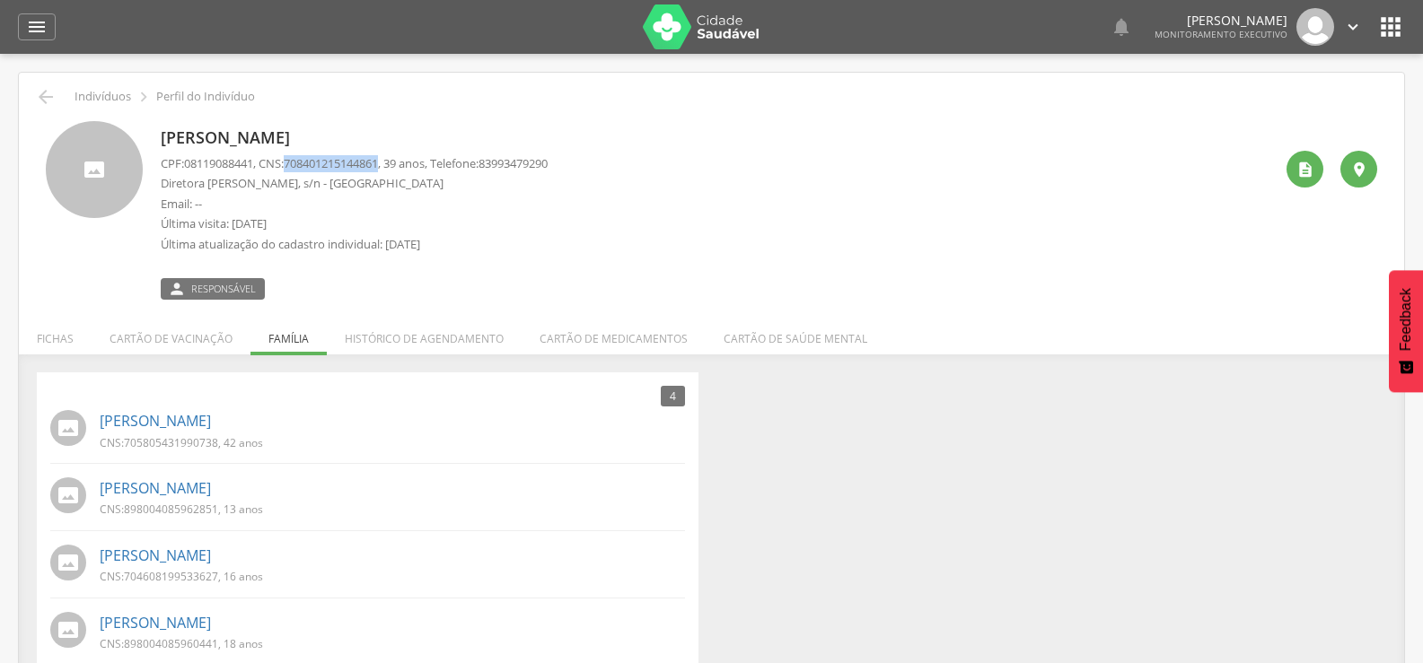
drag, startPoint x: 295, startPoint y: 163, endPoint x: 392, endPoint y: 167, distance: 97.0
click at [378, 167] on span "708401215144861" at bounding box center [331, 163] width 94 height 16
click at [211, 425] on link "Flávio Junior de Souza" at bounding box center [155, 421] width 111 height 21
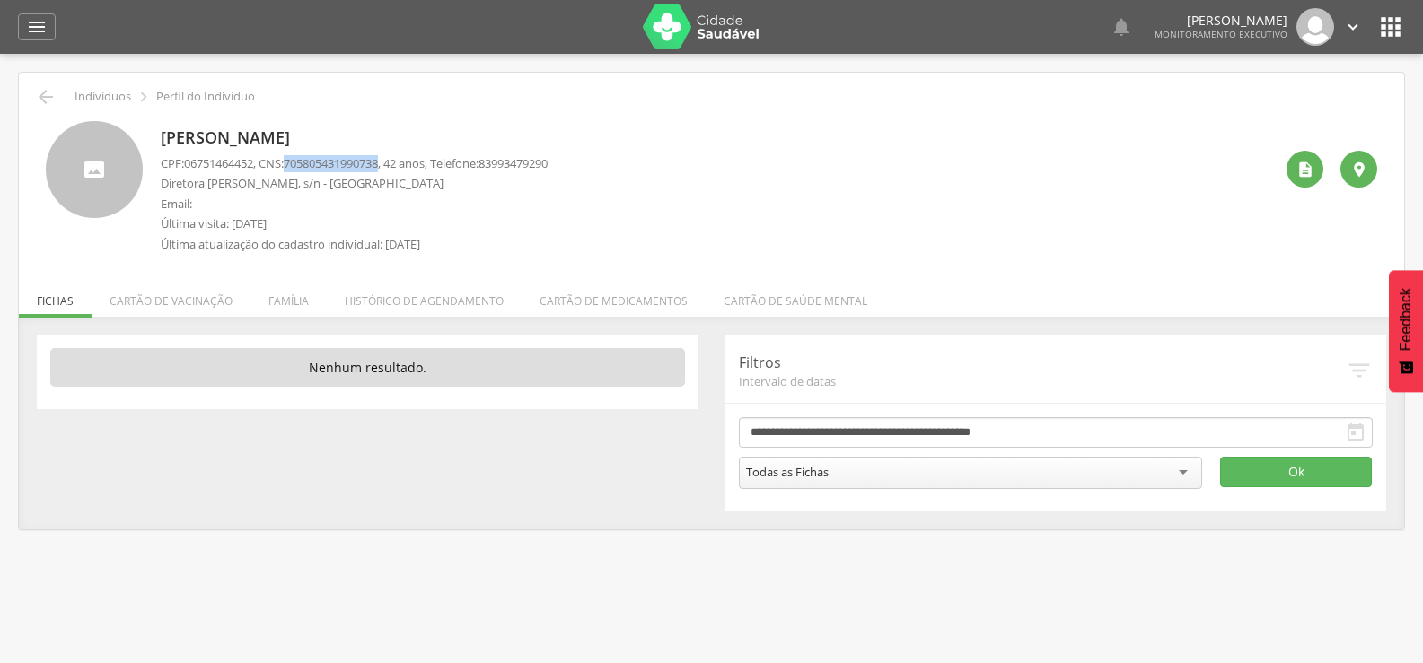
drag, startPoint x: 297, startPoint y: 167, endPoint x: 392, endPoint y: 165, distance: 95.2
click at [378, 165] on span "705805431990738" at bounding box center [331, 163] width 94 height 16
click at [284, 311] on li "Família" at bounding box center [288, 297] width 76 height 42
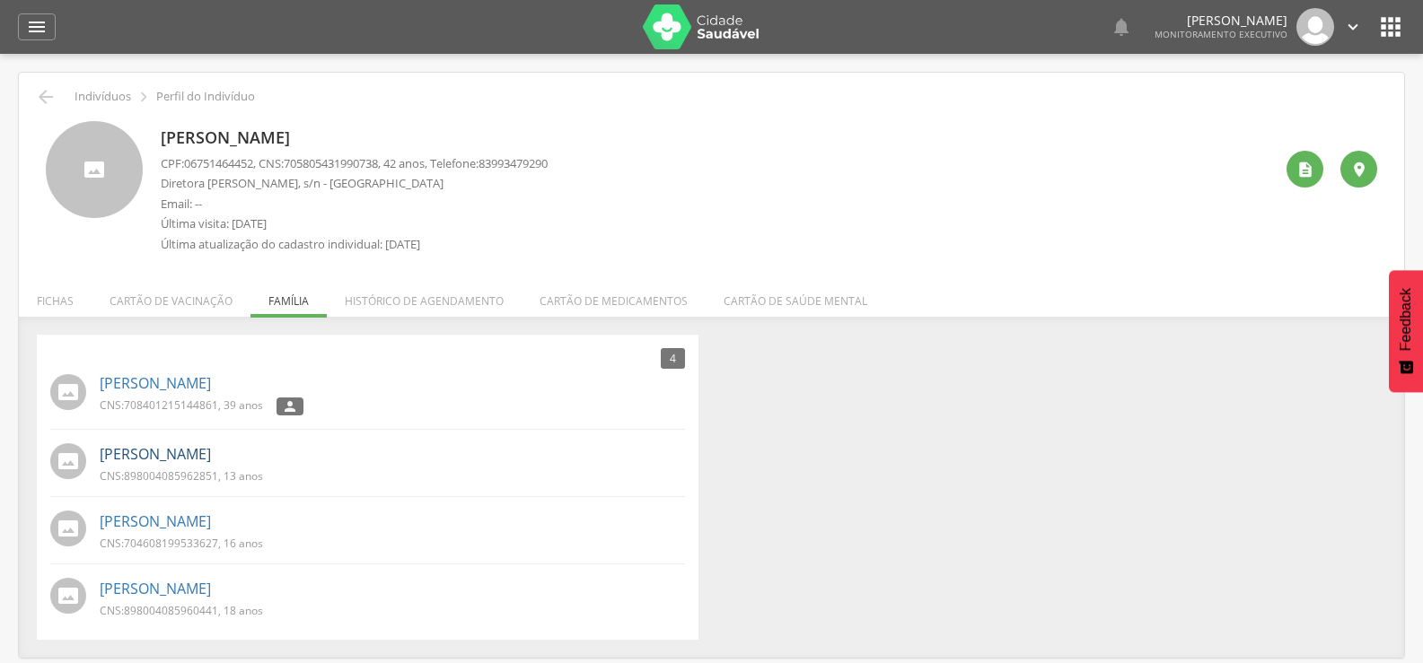
click at [211, 453] on link "Jorge Miguel de Andrade de Souza" at bounding box center [155, 454] width 111 height 21
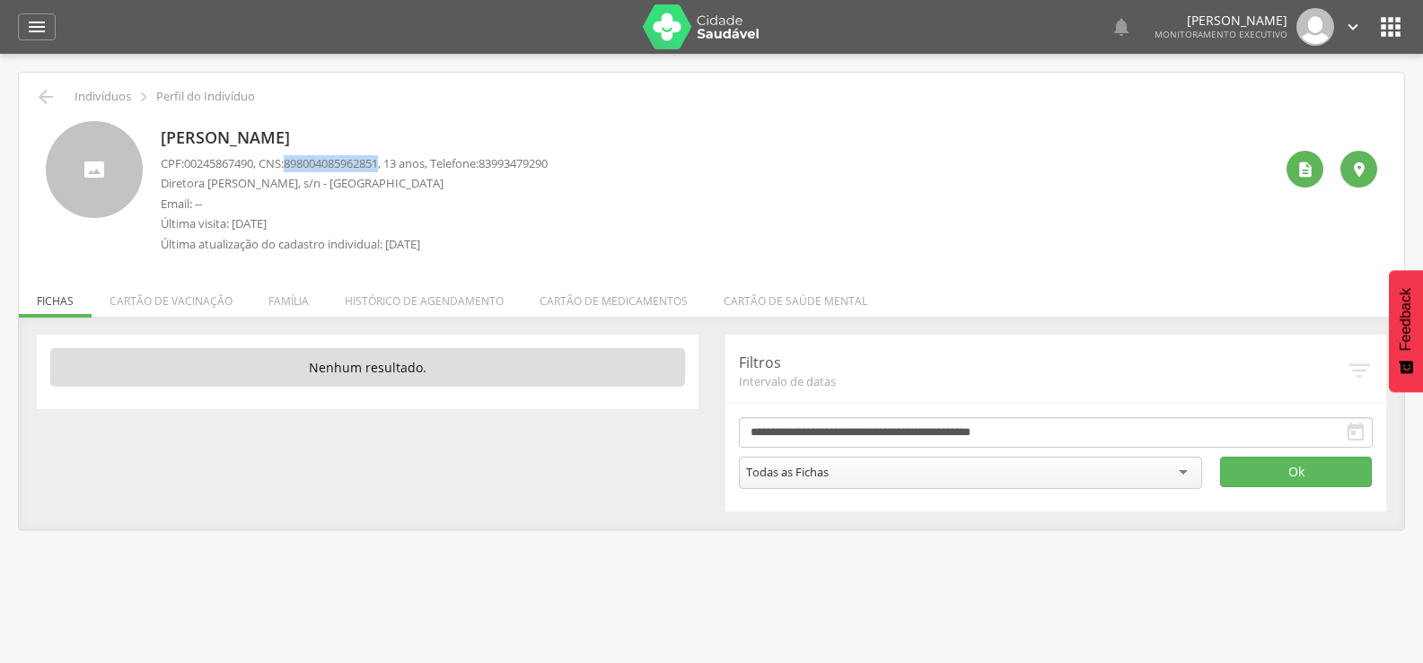
drag, startPoint x: 294, startPoint y: 159, endPoint x: 392, endPoint y: 162, distance: 98.8
click at [392, 162] on p "CPF: 00245867490 , CNS: 898004085962851 , 13 anos, Telefone: 83993479290" at bounding box center [354, 163] width 387 height 17
click at [378, 162] on span "898004085962851" at bounding box center [331, 163] width 94 height 16
drag, startPoint x: 297, startPoint y: 169, endPoint x: 397, endPoint y: 165, distance: 99.7
click at [397, 165] on p "CPF: 00245867490 , CNS: 898004085962851 , 13 anos, Telefone: 83993479290" at bounding box center [354, 163] width 387 height 17
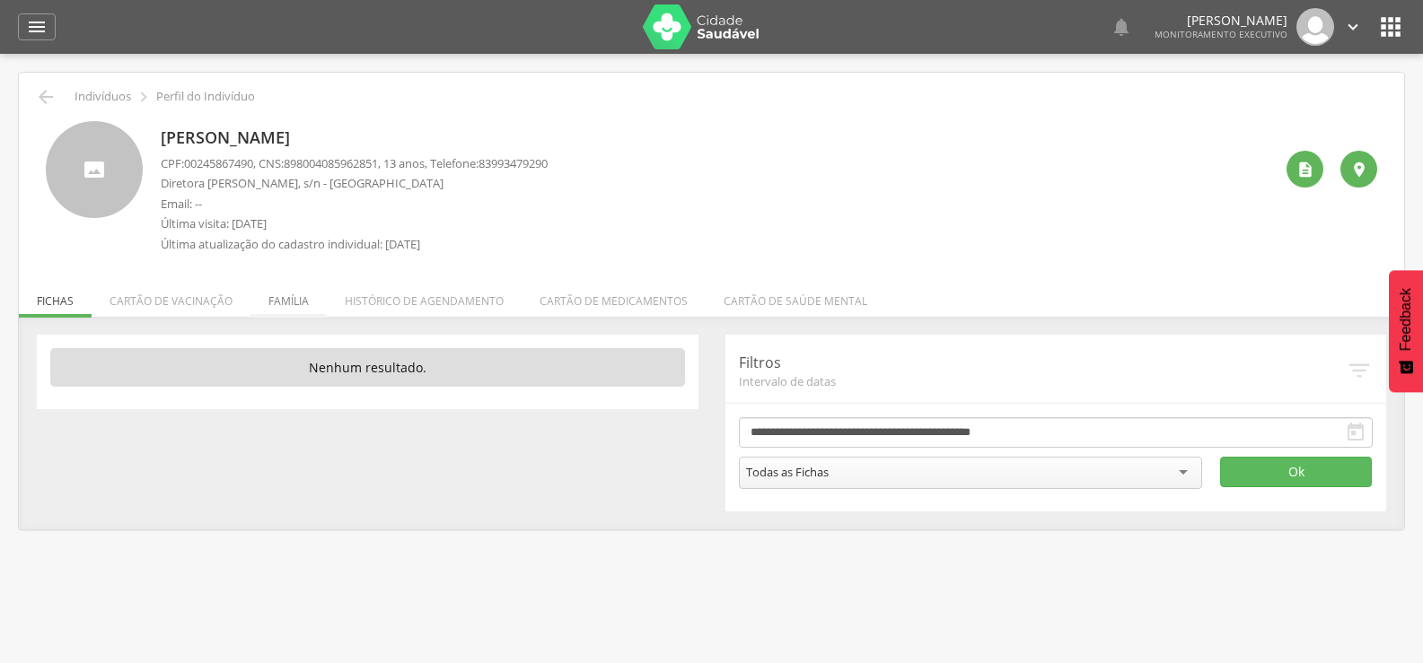
click at [280, 309] on li "Família" at bounding box center [288, 297] width 76 height 42
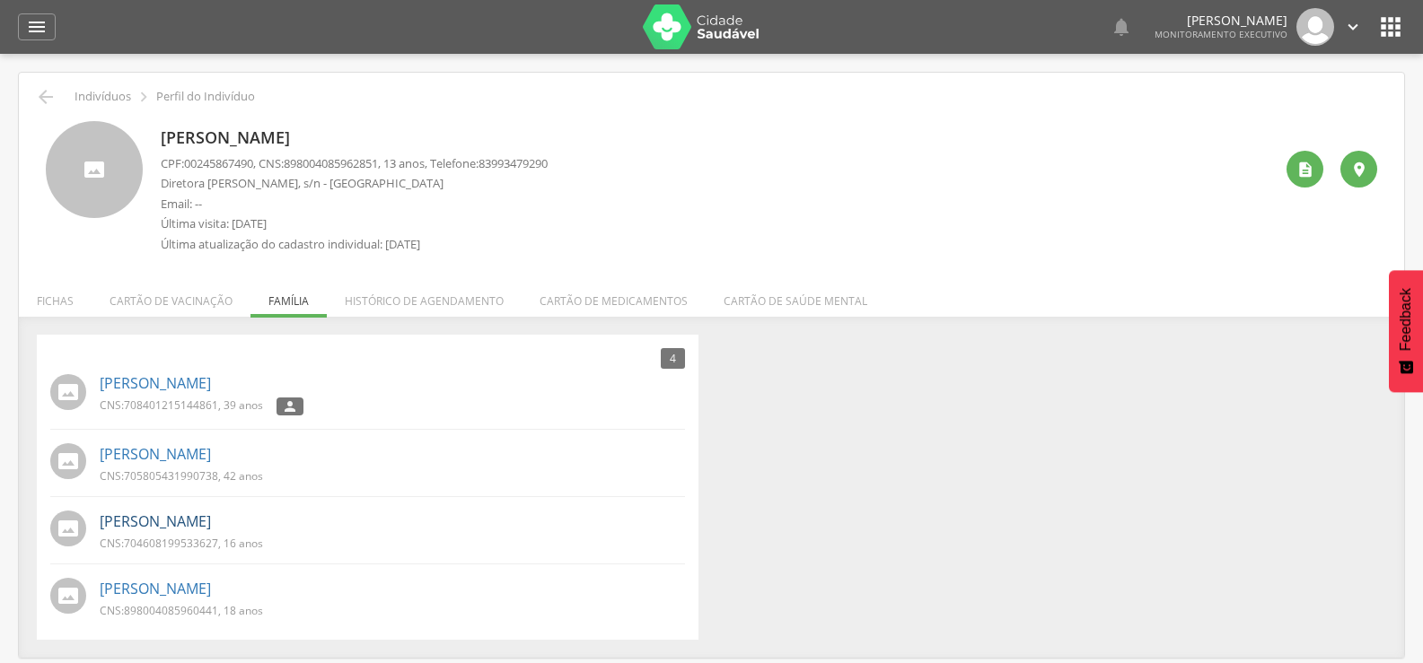
click at [211, 528] on link "Maria Eduarda Andrade de Souza" at bounding box center [155, 522] width 111 height 21
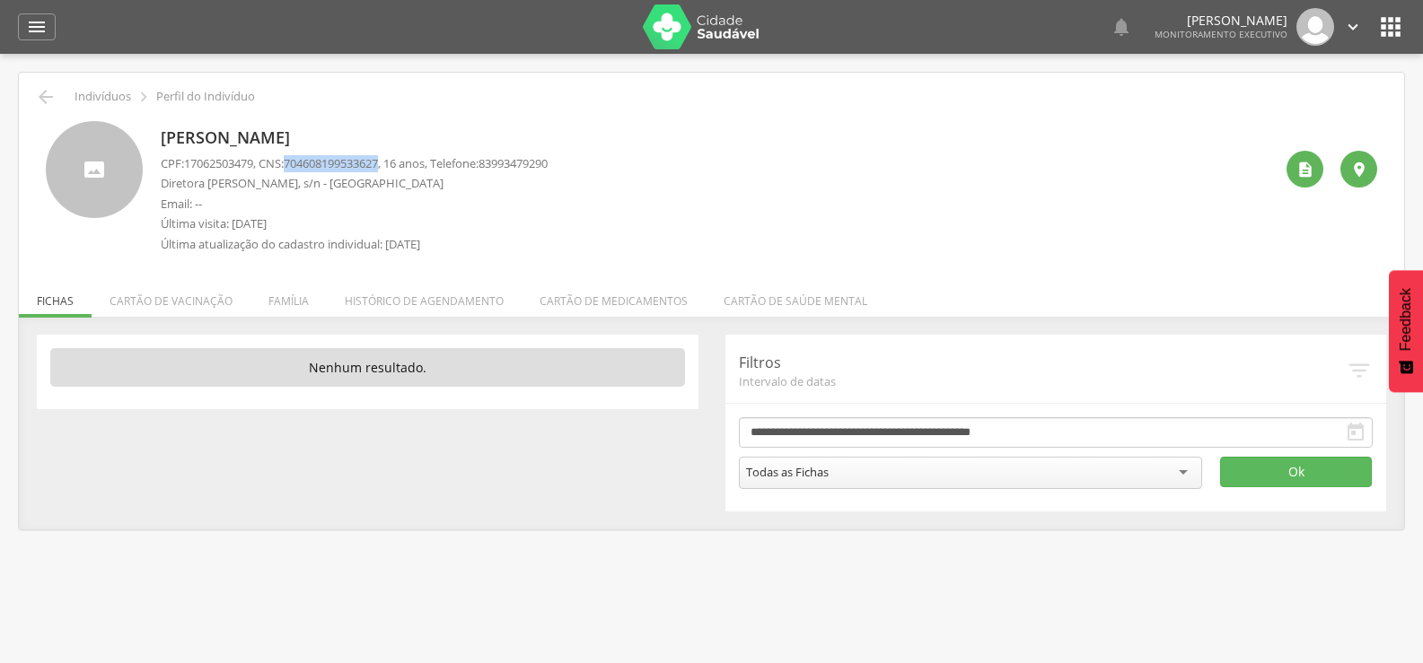
drag, startPoint x: 297, startPoint y: 162, endPoint x: 396, endPoint y: 167, distance: 98.9
click at [396, 167] on p "CPF: 17062503479 , CNS: 704608199533627 , 16 anos, Telefone: 83993479290" at bounding box center [354, 163] width 387 height 17
click at [302, 291] on li "Família" at bounding box center [288, 297] width 76 height 42
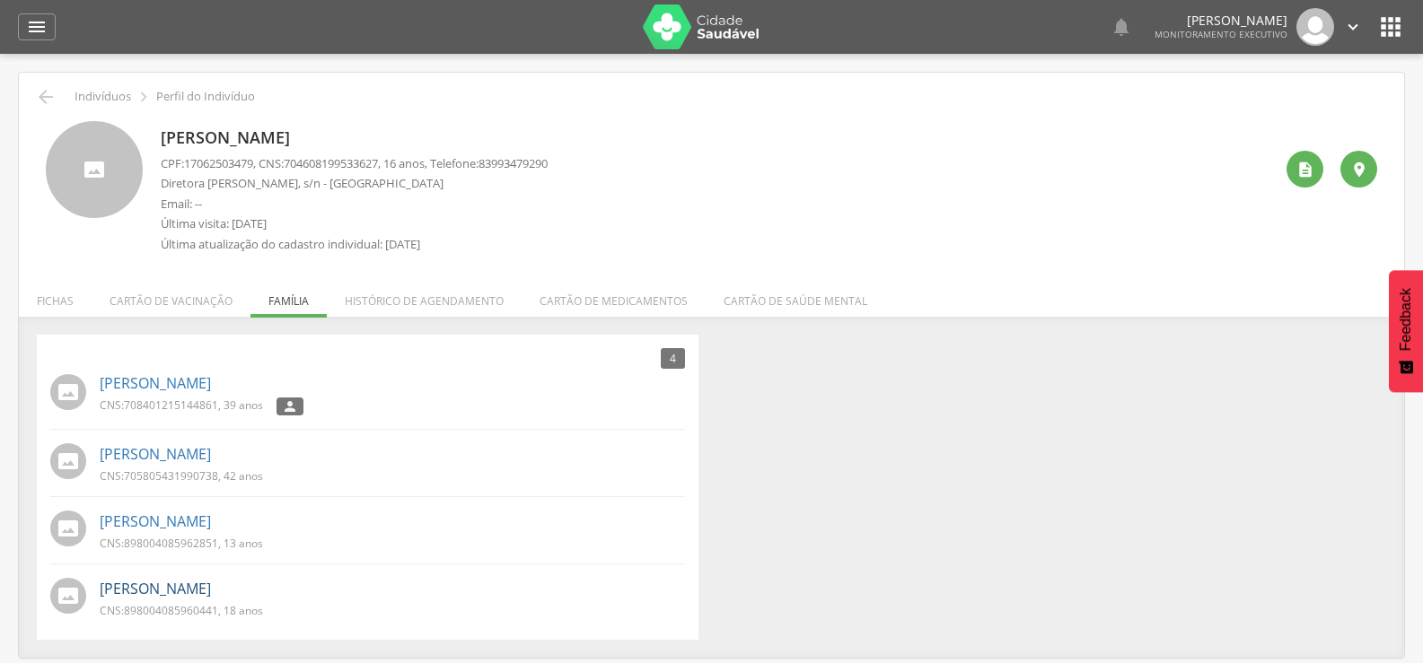
click at [211, 590] on link "Maria Laura Andrade de Souza" at bounding box center [155, 589] width 111 height 21
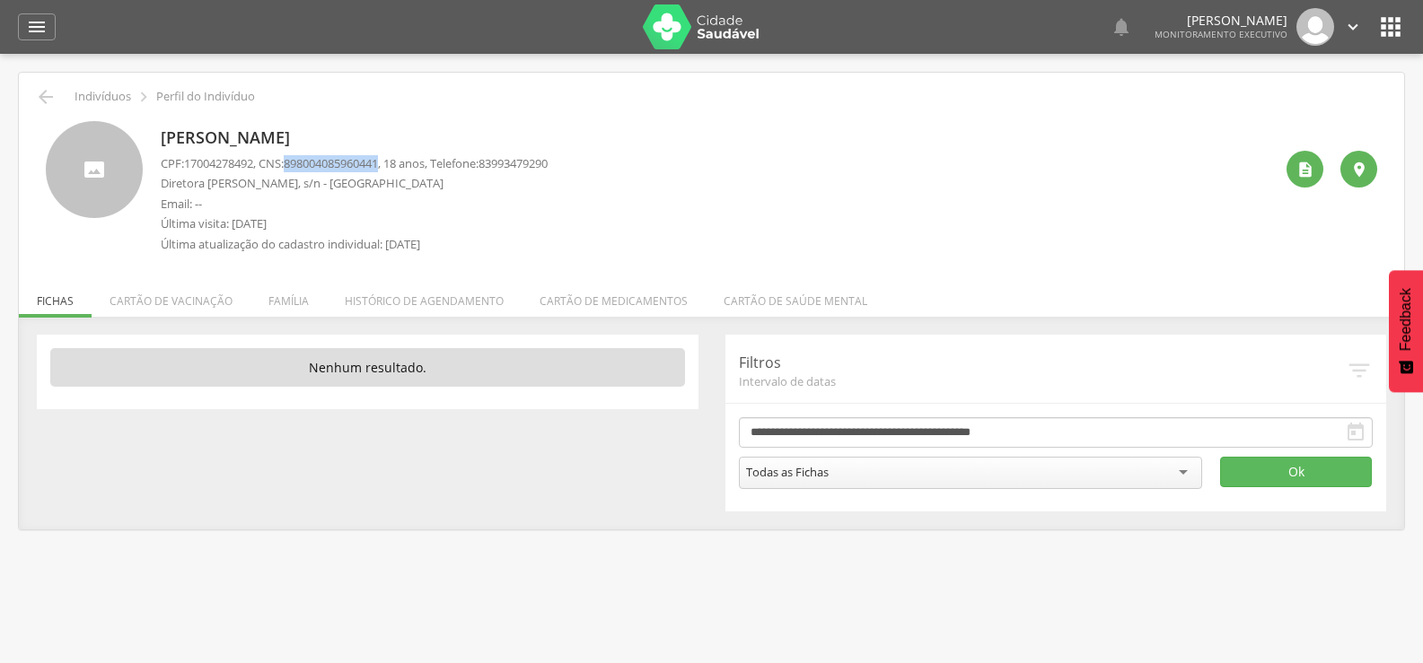
drag, startPoint x: 296, startPoint y: 161, endPoint x: 392, endPoint y: 165, distance: 96.1
click at [378, 165] on span "898004085960441" at bounding box center [331, 163] width 94 height 16
click at [53, 100] on icon "" at bounding box center [46, 97] width 22 height 22
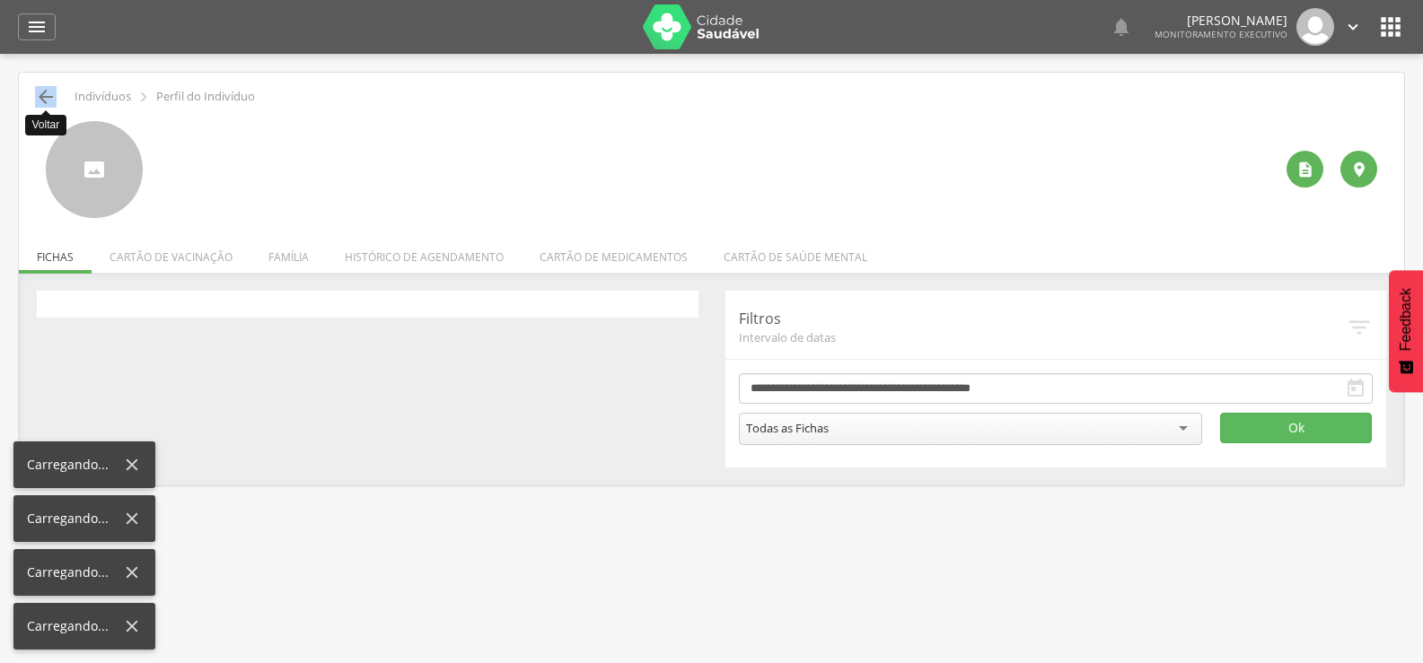
click at [53, 100] on icon "" at bounding box center [46, 97] width 22 height 22
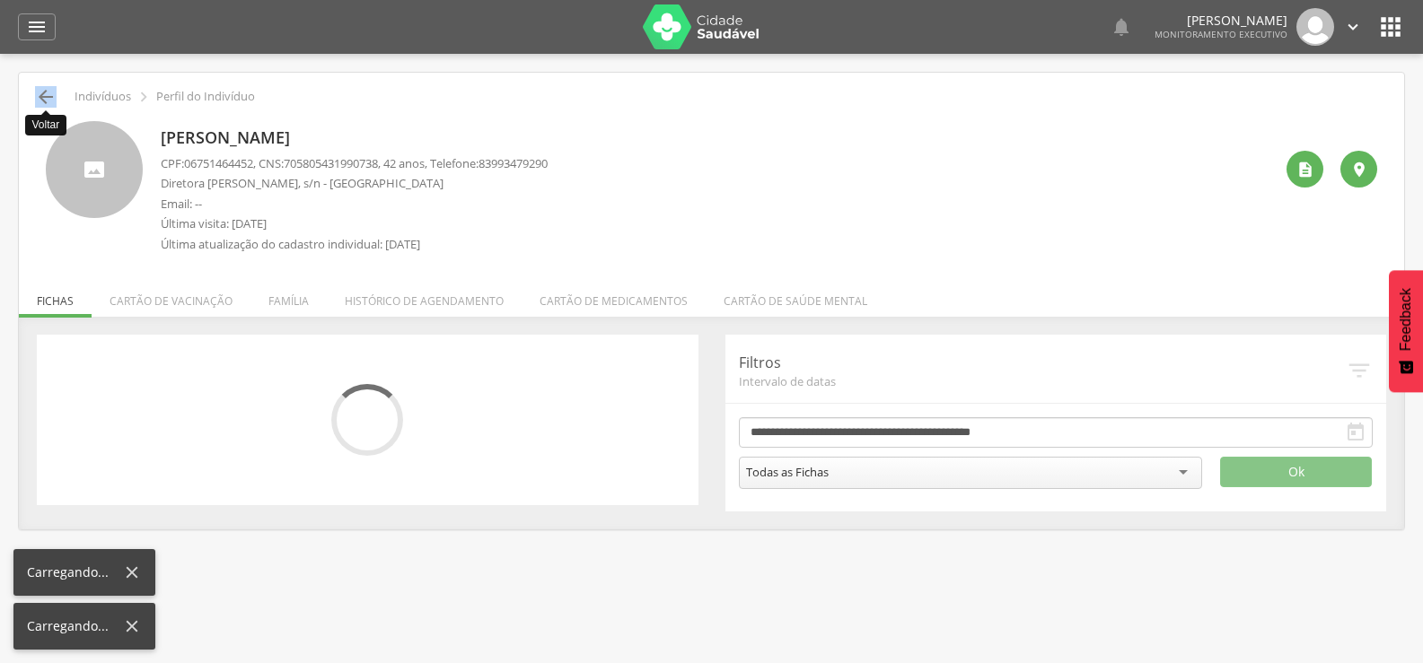
click at [53, 100] on icon "" at bounding box center [46, 97] width 22 height 22
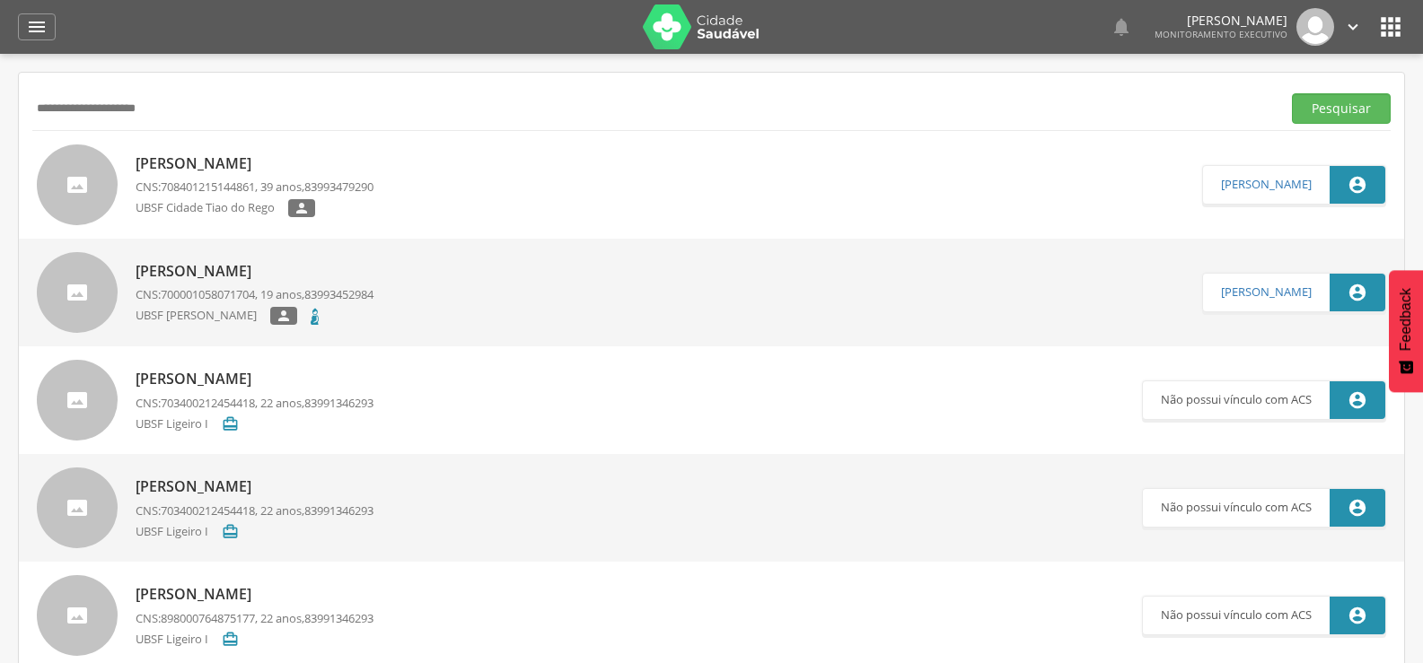
click at [53, 100] on input "**********" at bounding box center [652, 108] width 1241 height 31
click at [1292, 93] on button "Pesquisar" at bounding box center [1341, 108] width 99 height 31
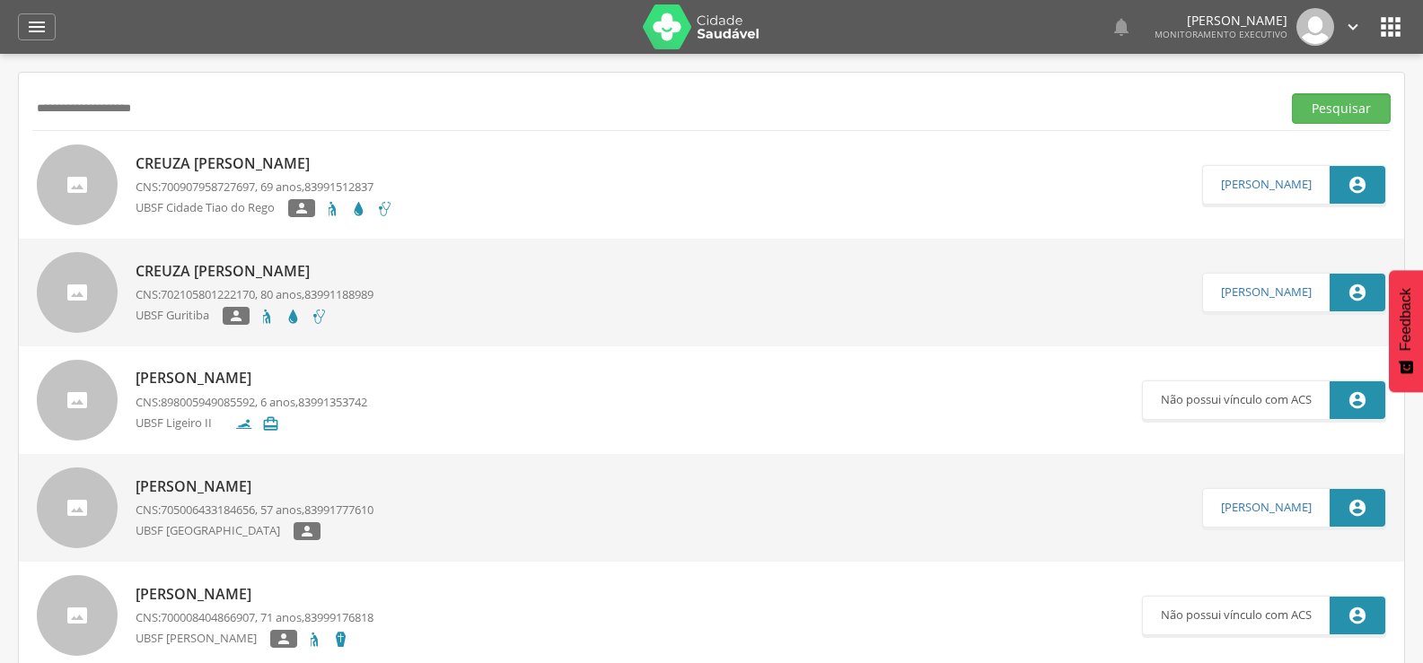
click at [199, 150] on div "Creuza Maria da Silva CNS: 700907958727697 , 69 anos, 83991512837 UBSF Cidade T…" at bounding box center [265, 185] width 258 height 74
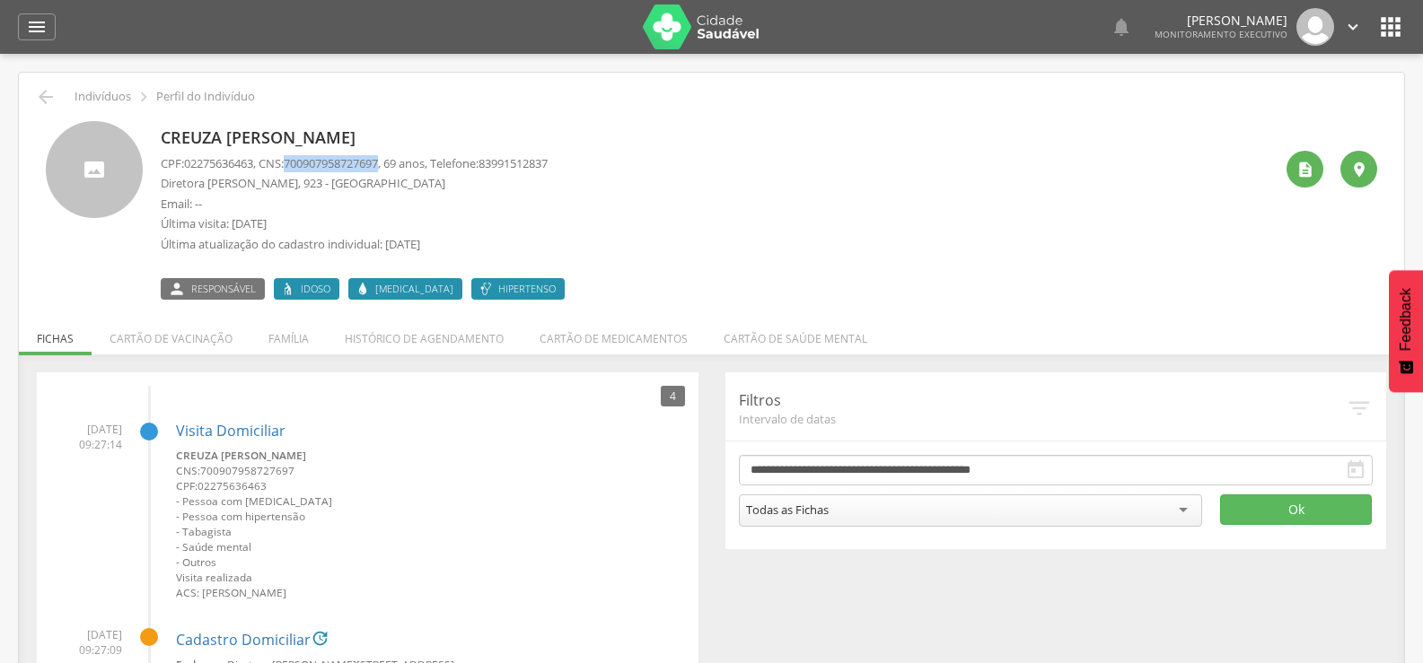
drag, startPoint x: 295, startPoint y: 162, endPoint x: 394, endPoint y: 169, distance: 99.0
click at [378, 169] on span "700907958727697" at bounding box center [331, 163] width 94 height 16
click at [282, 353] on li "Família" at bounding box center [288, 334] width 76 height 42
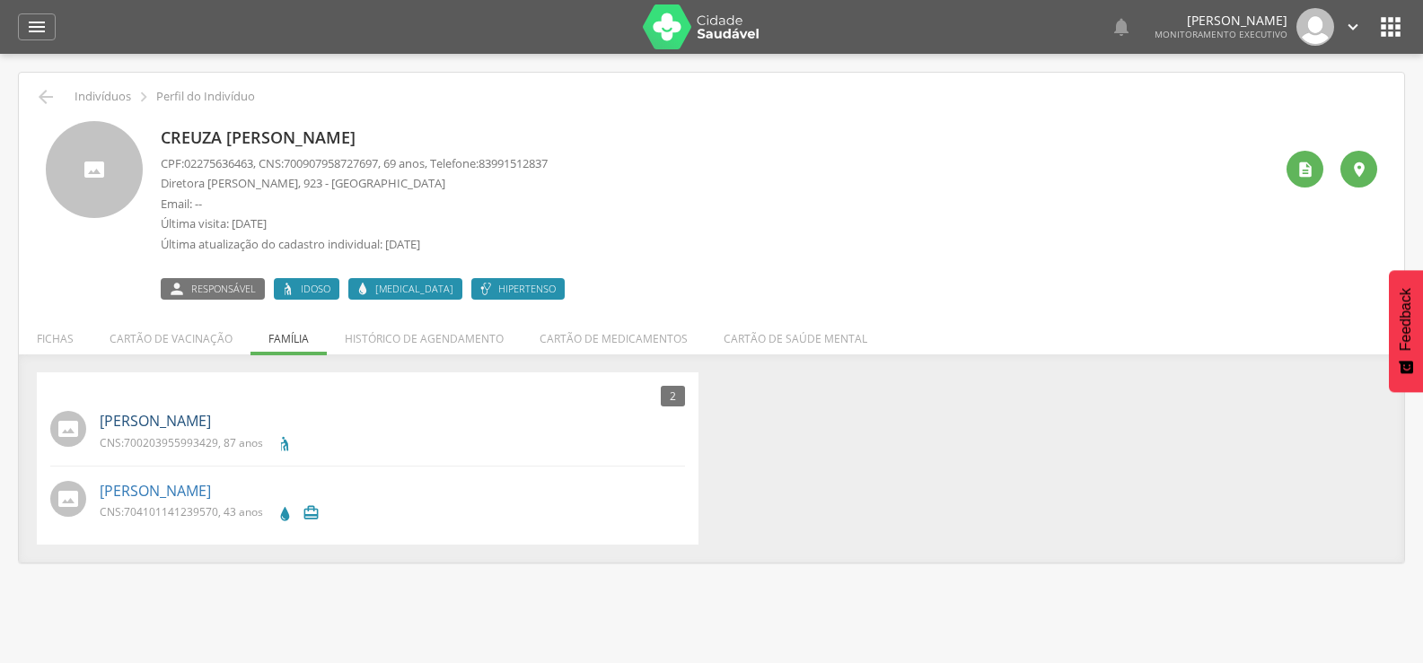
click at [153, 429] on link "Jose Severino da Silva" at bounding box center [155, 421] width 111 height 21
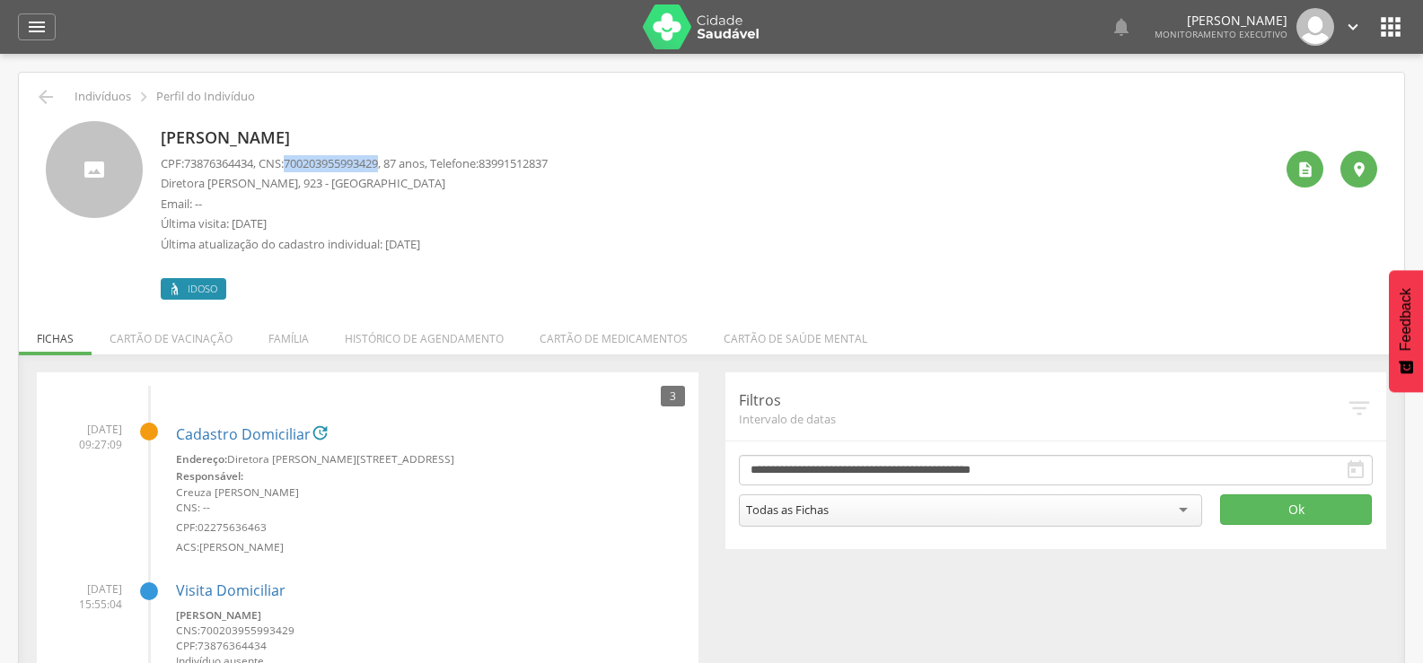
drag, startPoint x: 294, startPoint y: 161, endPoint x: 392, endPoint y: 160, distance: 97.8
click at [378, 160] on span "700203955993429" at bounding box center [331, 163] width 94 height 16
click at [57, 92] on div " Indivíduos  Perfil do Indivíduo" at bounding box center [711, 97] width 1358 height 22
click at [38, 91] on icon "" at bounding box center [46, 97] width 22 height 22
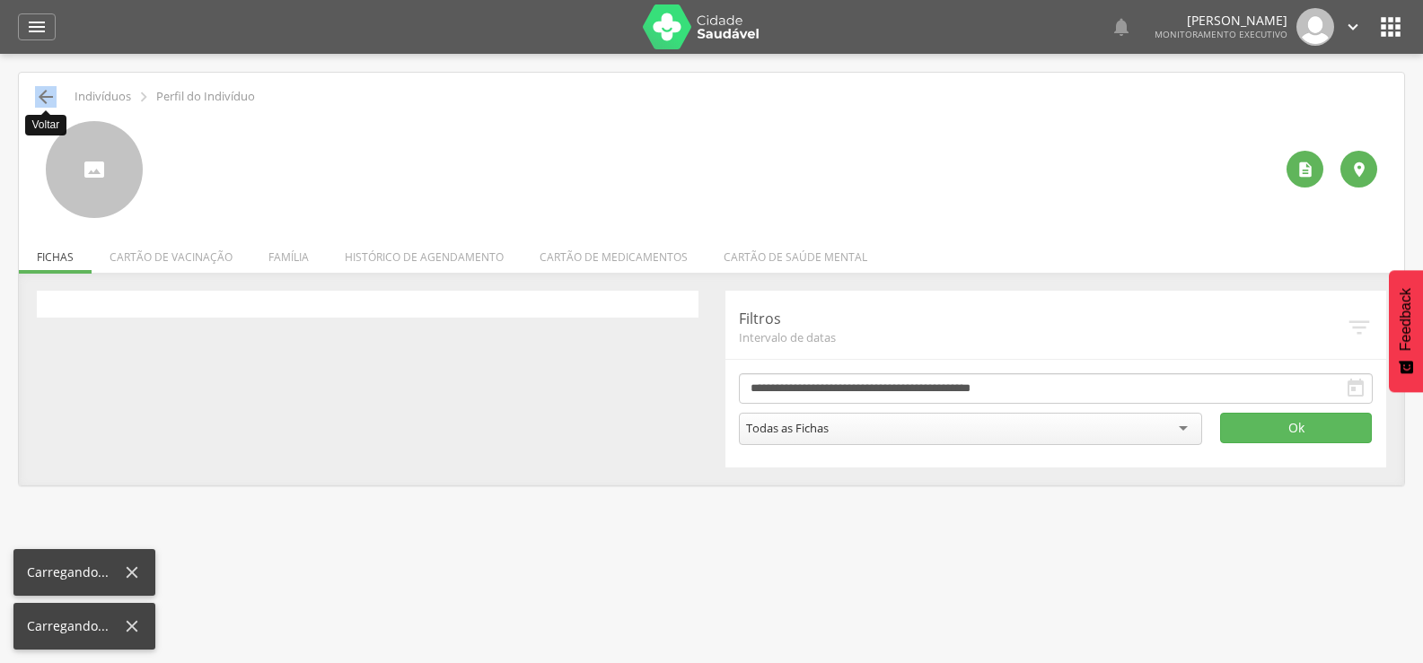
click at [38, 91] on icon "" at bounding box center [46, 97] width 22 height 22
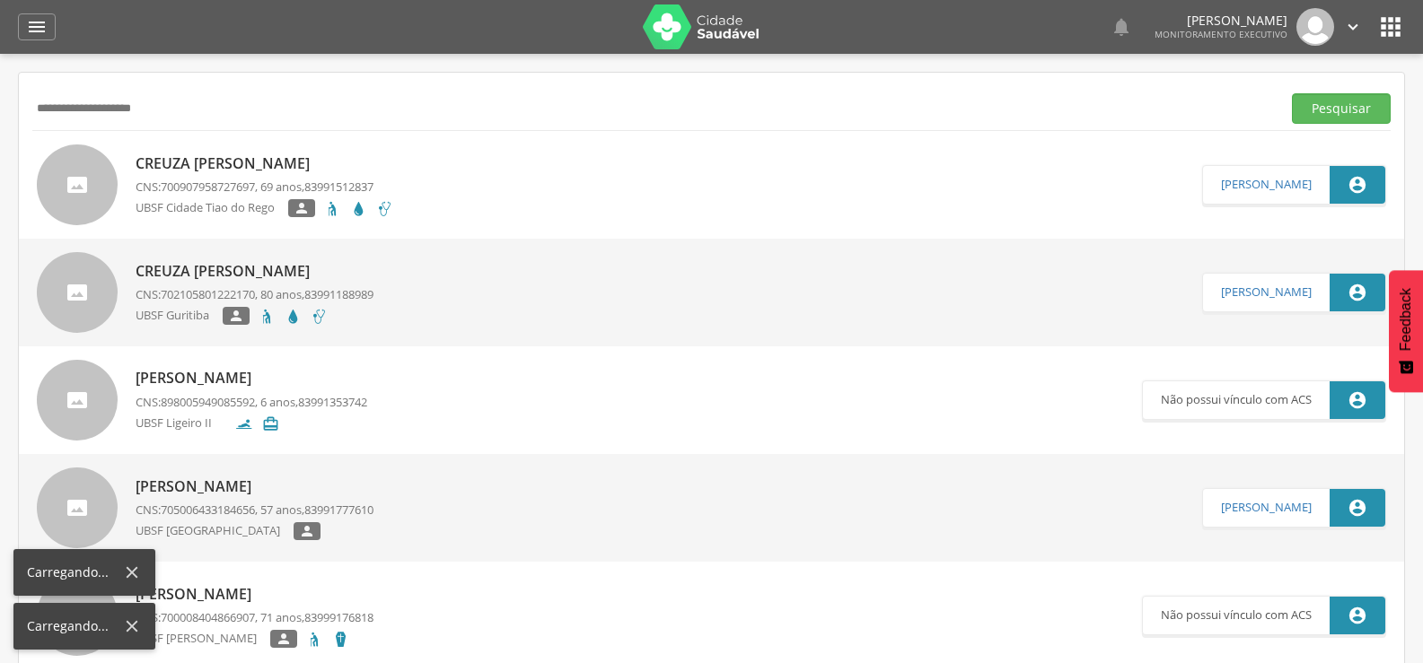
click at [38, 91] on div "**********" at bounding box center [711, 108] width 1358 height 44
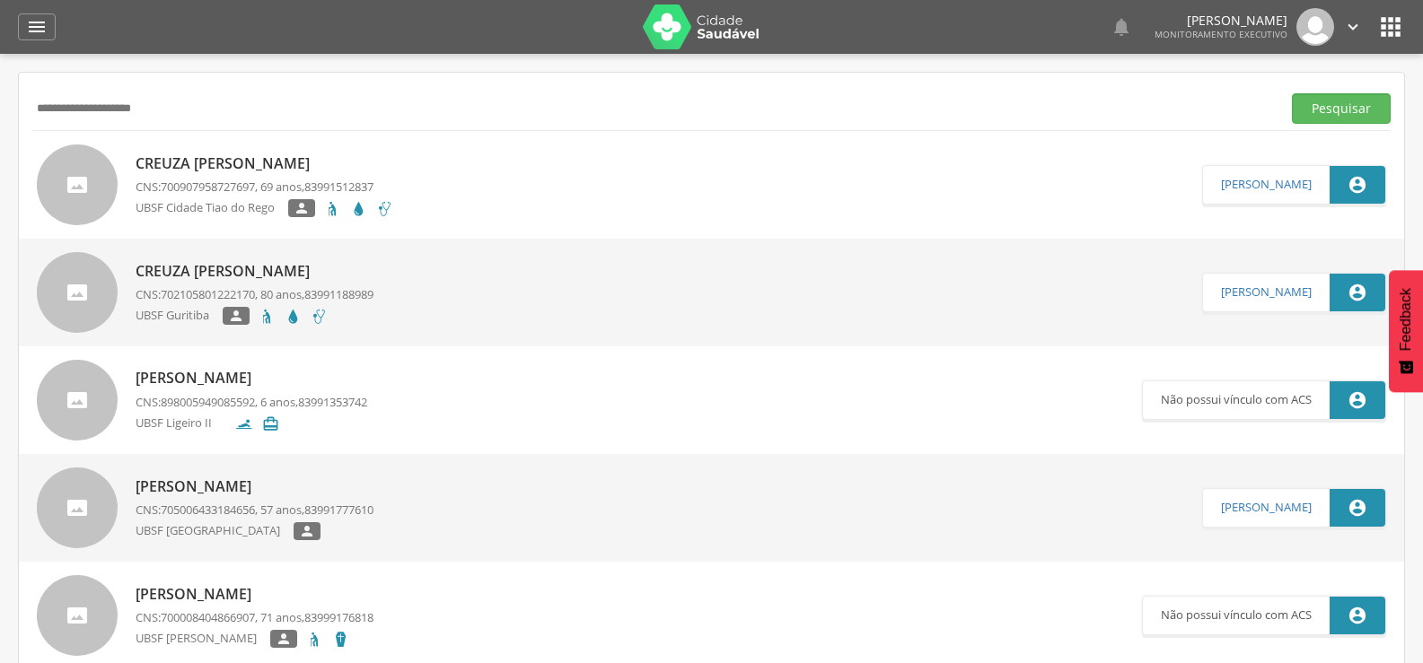
click at [200, 93] on input "**********" at bounding box center [652, 108] width 1241 height 31
type input "*"
paste input "**********"
type input "**********"
click at [1292, 93] on button "Pesquisar" at bounding box center [1341, 108] width 99 height 31
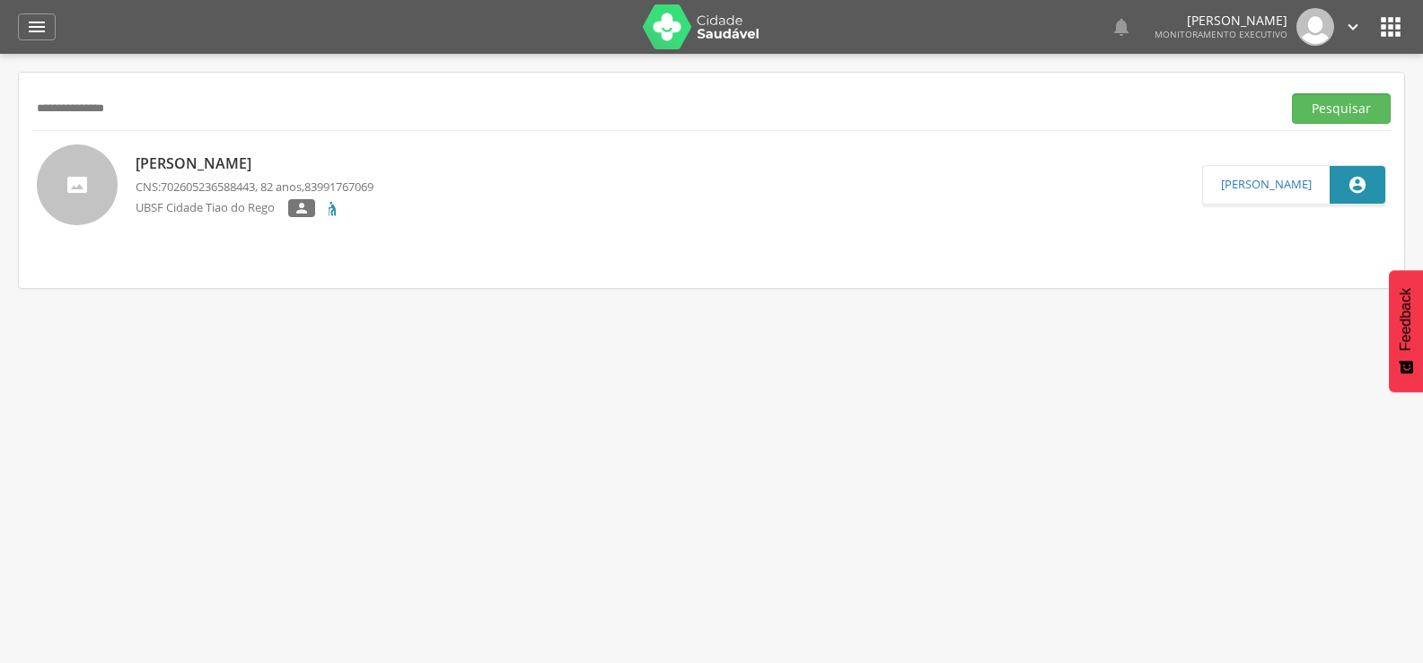
click at [216, 152] on div "José Henrique Filho CNS: 702605236588443 , 82 anos, 83991767069 UBSF Cidade Tia…" at bounding box center [255, 185] width 238 height 74
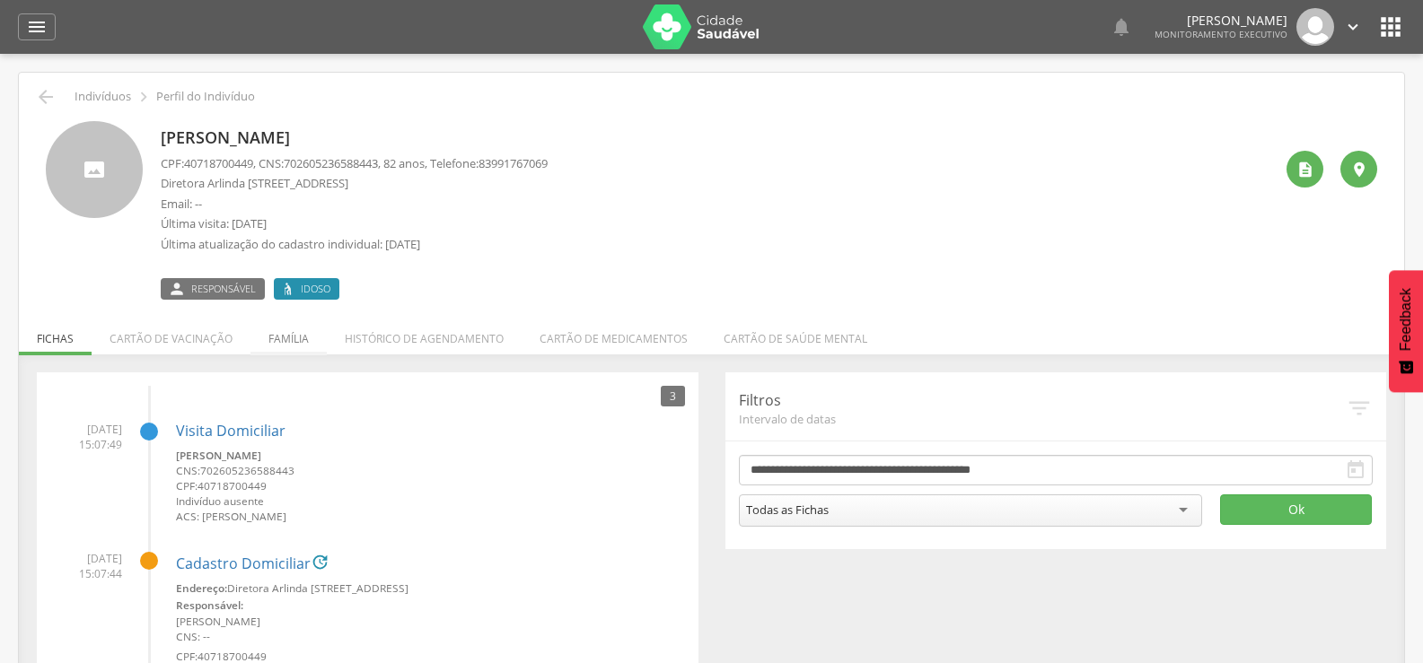
click at [305, 341] on li "Família" at bounding box center [288, 334] width 76 height 42
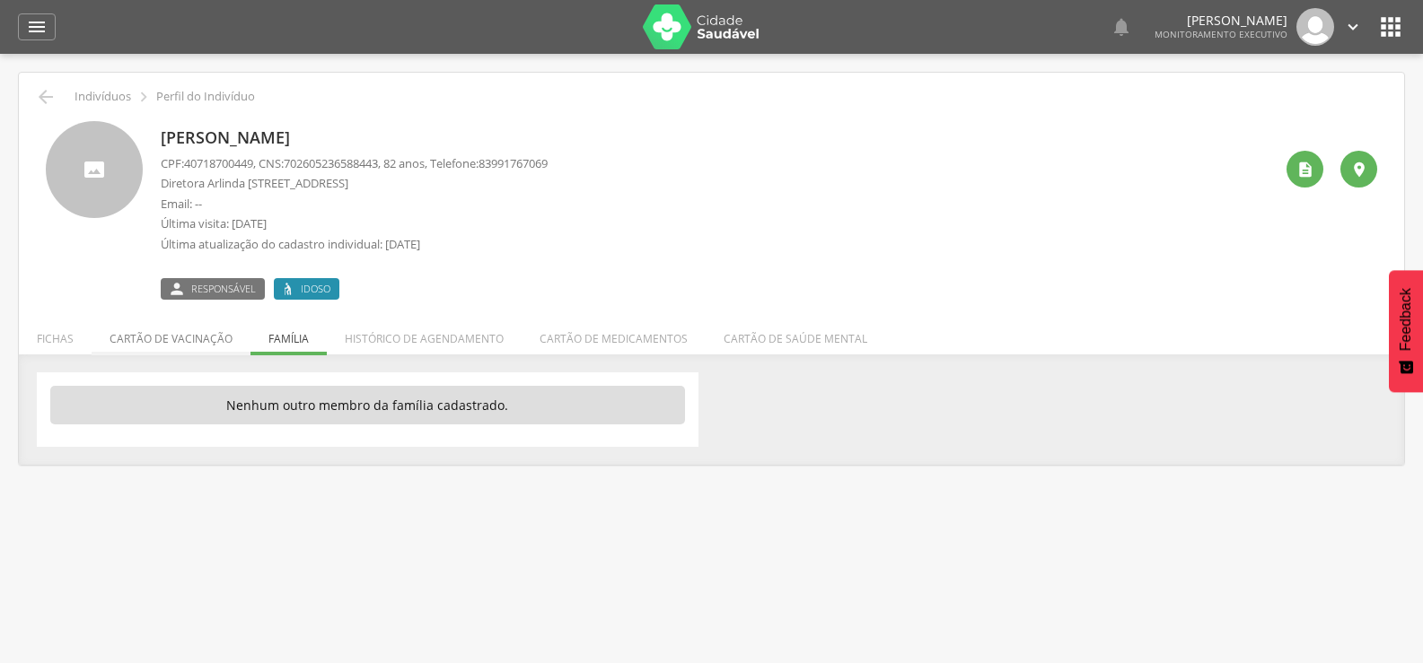
click at [183, 338] on li "Cartão de vacinação" at bounding box center [171, 334] width 159 height 42
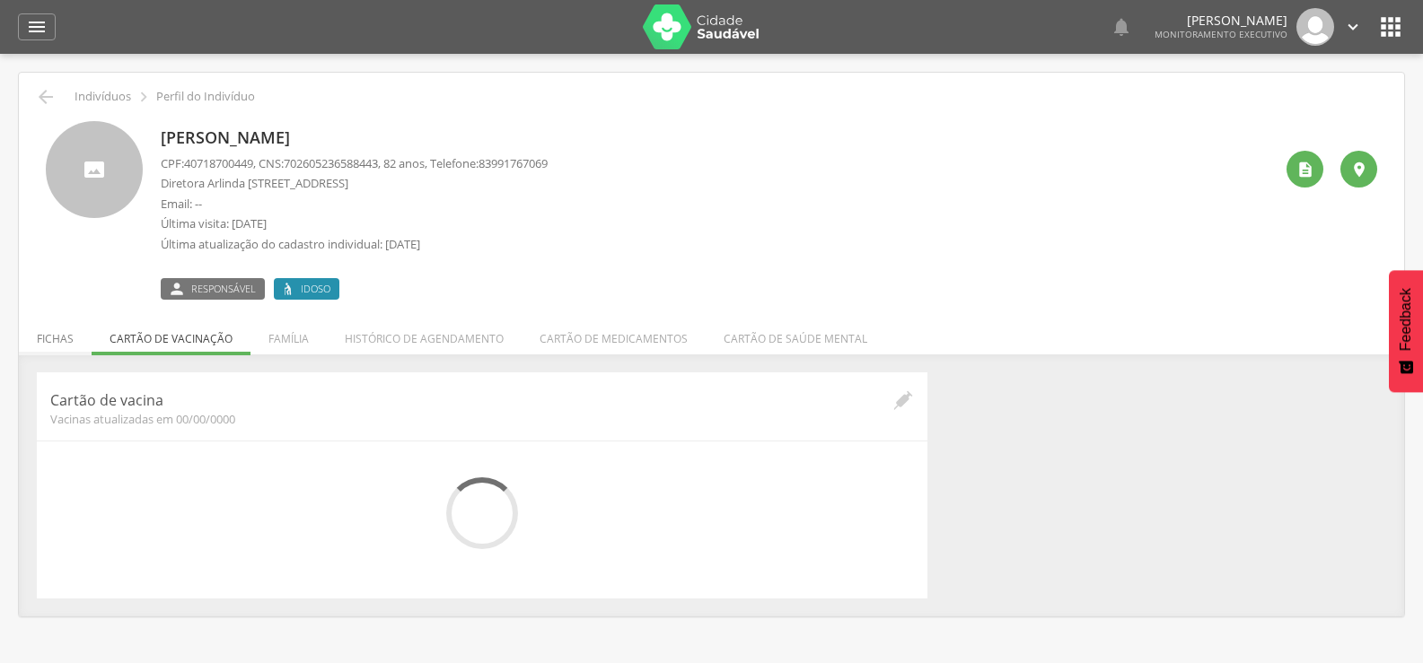
click at [89, 332] on li "Fichas" at bounding box center [55, 334] width 73 height 42
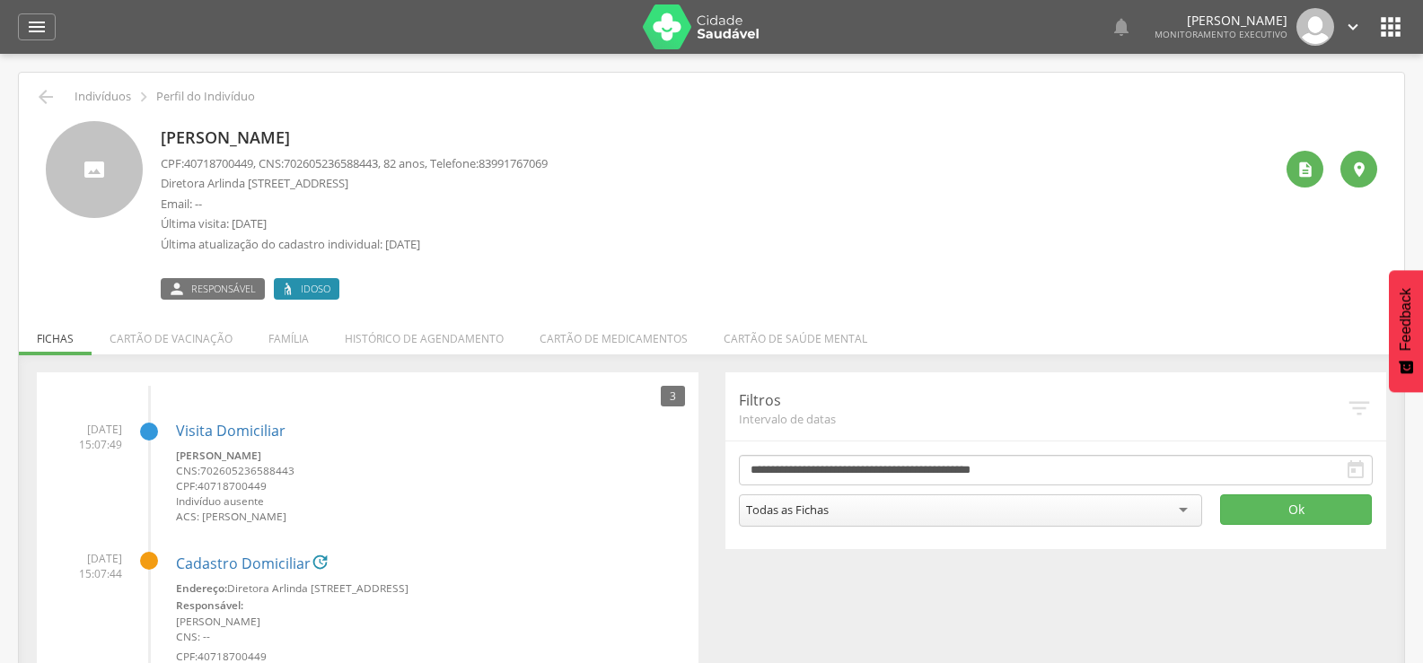
click at [57, 105] on div " Indivíduos  Perfil do Indivíduo" at bounding box center [711, 97] width 1358 height 22
click at [45, 98] on icon "" at bounding box center [46, 97] width 22 height 22
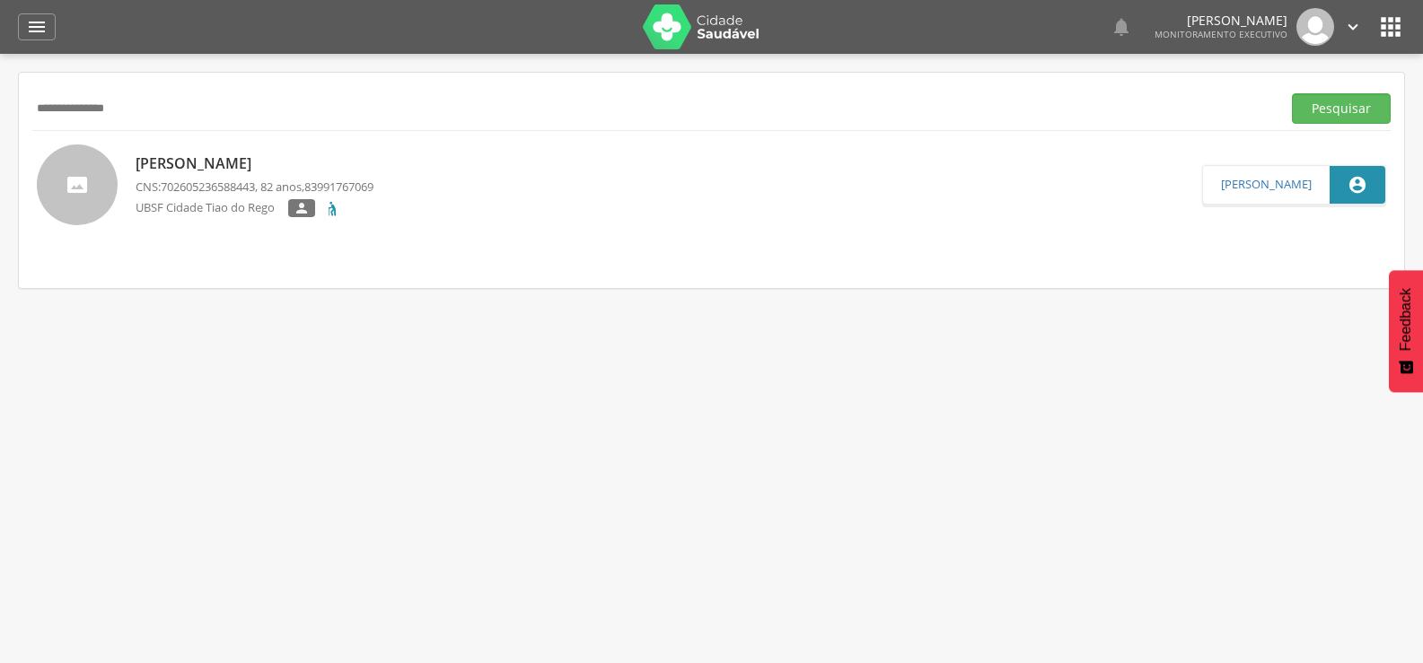
click at [45, 98] on input "**********" at bounding box center [652, 108] width 1241 height 31
type input "**********"
click at [1292, 93] on button "Pesquisar" at bounding box center [1341, 108] width 99 height 31
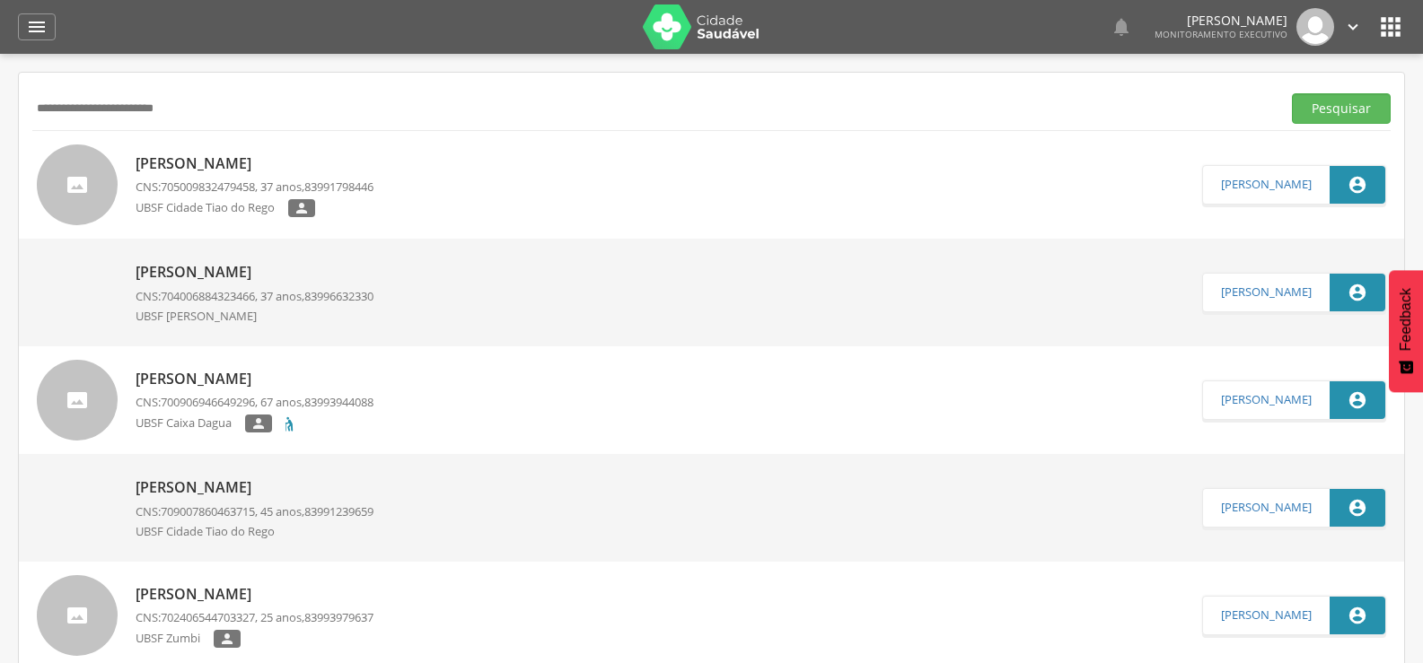
click at [270, 160] on p "Josilane de Souza Henrique Pereira" at bounding box center [255, 163] width 238 height 21
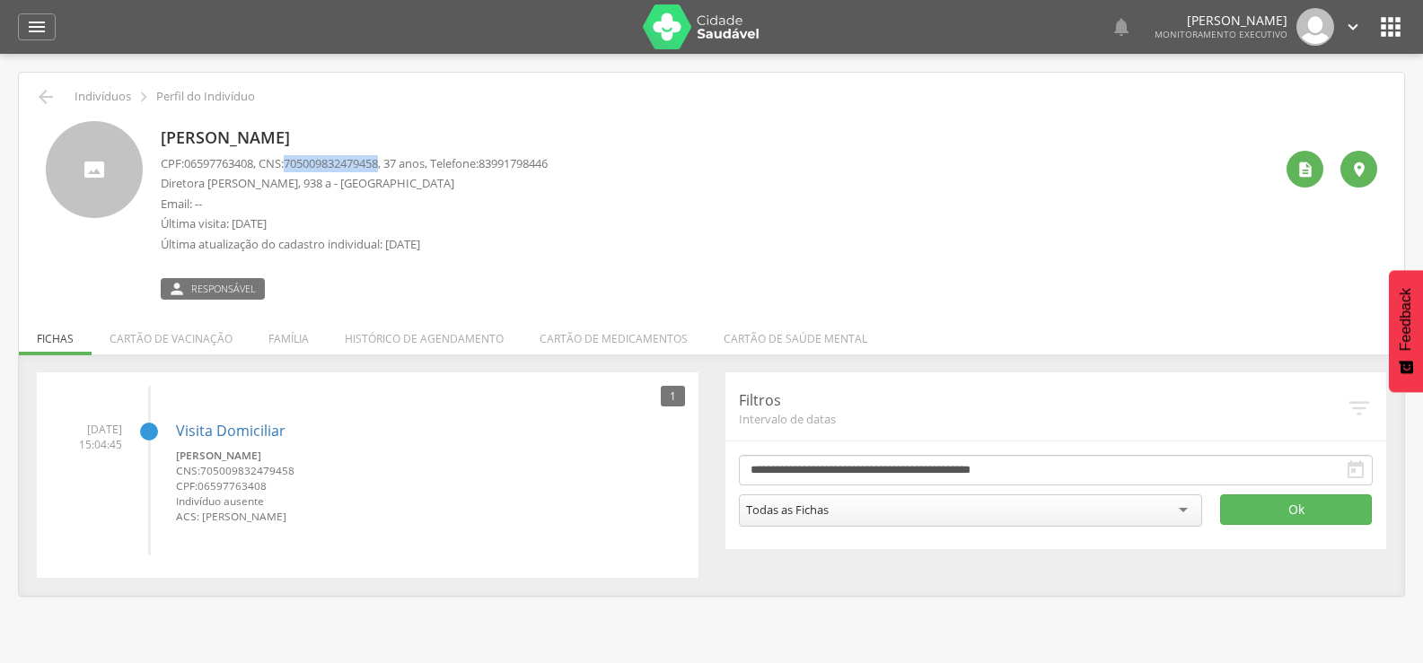
drag, startPoint x: 298, startPoint y: 161, endPoint x: 394, endPoint y: 161, distance: 96.0
click at [378, 161] on span "705009832479458" at bounding box center [331, 163] width 94 height 16
click at [297, 335] on li "Família" at bounding box center [288, 334] width 76 height 42
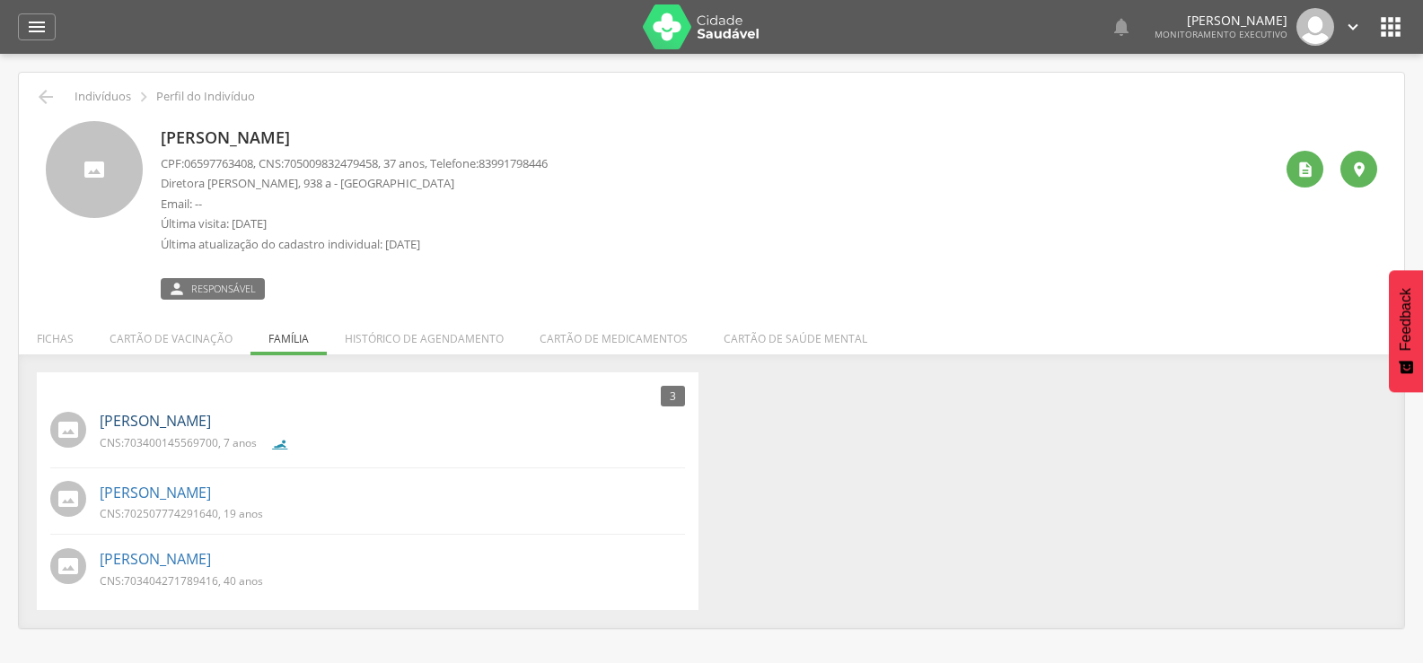
click at [211, 421] on link "Emilly Grazielly de Souza Henrique Pereira" at bounding box center [155, 421] width 111 height 21
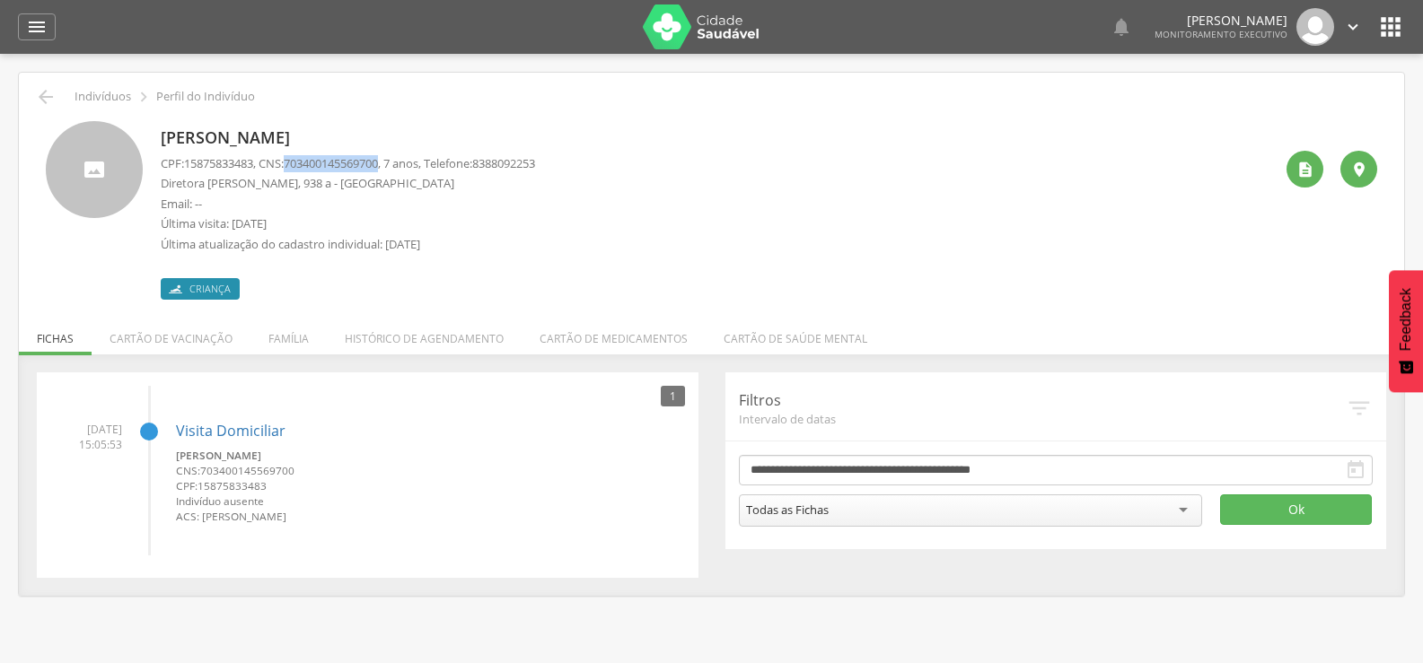
drag, startPoint x: 296, startPoint y: 161, endPoint x: 392, endPoint y: 162, distance: 96.0
click at [378, 162] on span "703400145569700" at bounding box center [331, 163] width 94 height 16
click at [274, 333] on li "Família" at bounding box center [288, 334] width 76 height 42
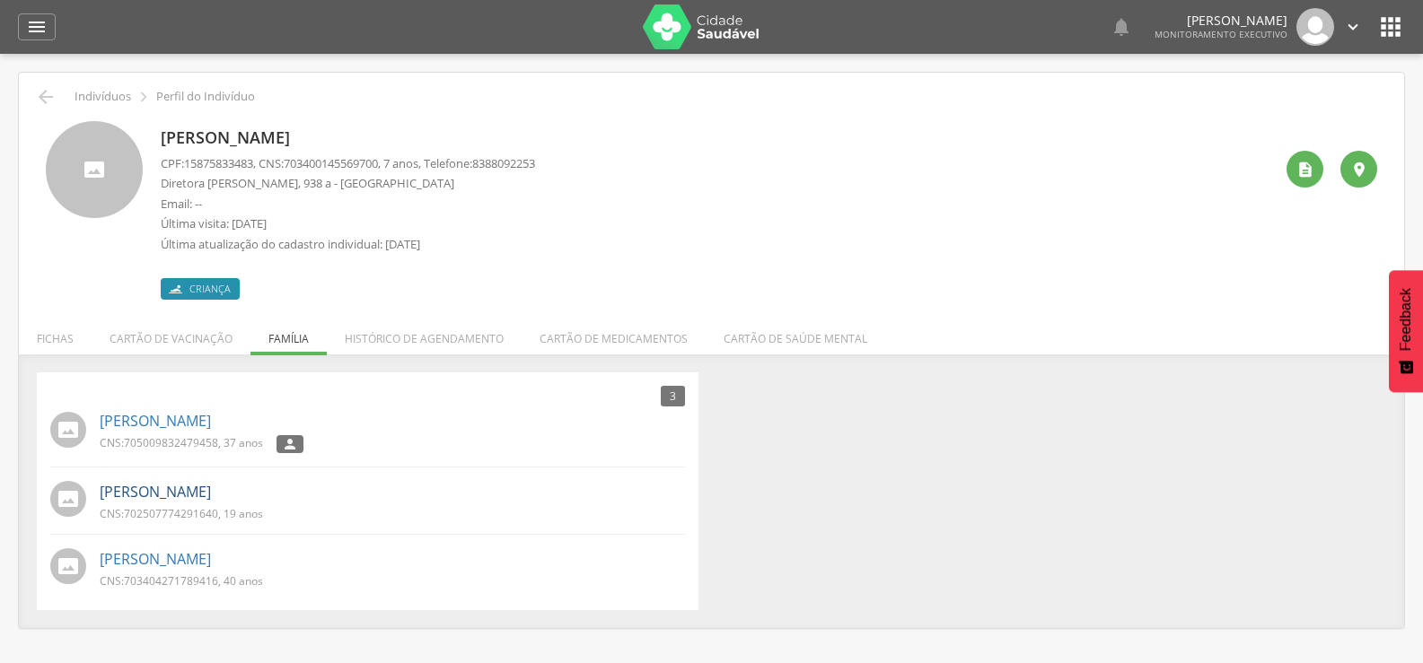
click at [197, 491] on link "Giedson de Souza Henrique Silva" at bounding box center [155, 492] width 111 height 21
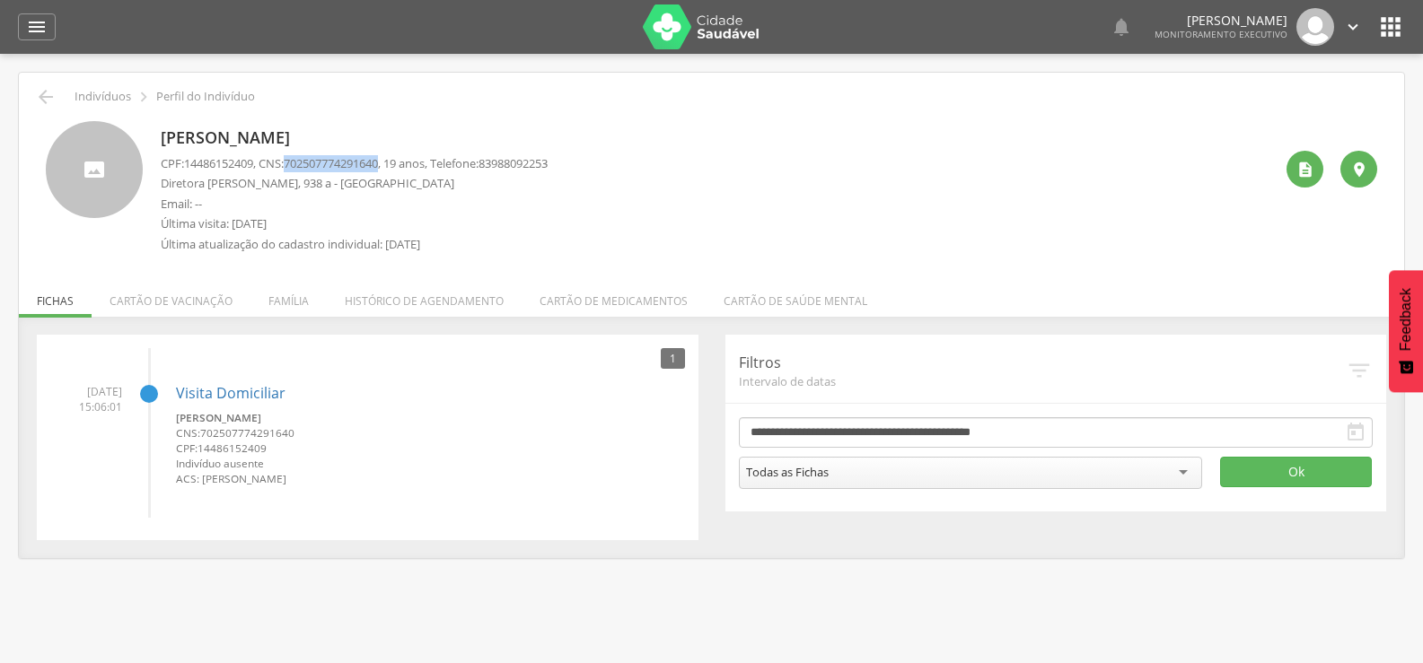
drag, startPoint x: 297, startPoint y: 162, endPoint x: 394, endPoint y: 163, distance: 97.0
click at [378, 163] on span "702507774291640" at bounding box center [331, 163] width 94 height 16
click at [304, 293] on li "Família" at bounding box center [288, 297] width 76 height 42
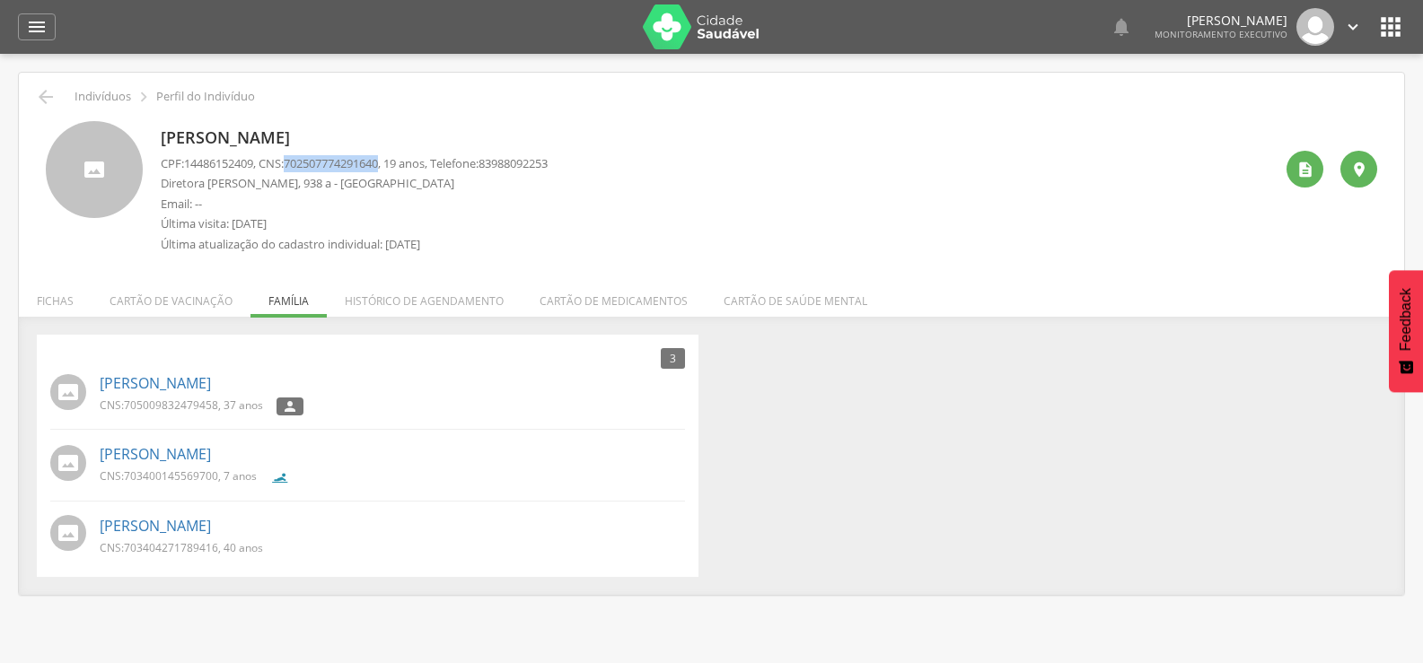
drag, startPoint x: 294, startPoint y: 161, endPoint x: 396, endPoint y: 161, distance: 101.4
click at [396, 161] on p "CPF: 14486152409 , CNS: 702507774291640 , 19 anos, Telefone: 83988092253" at bounding box center [354, 163] width 387 height 17
click at [194, 526] on link "Paulo da Silva Pereira" at bounding box center [155, 526] width 111 height 21
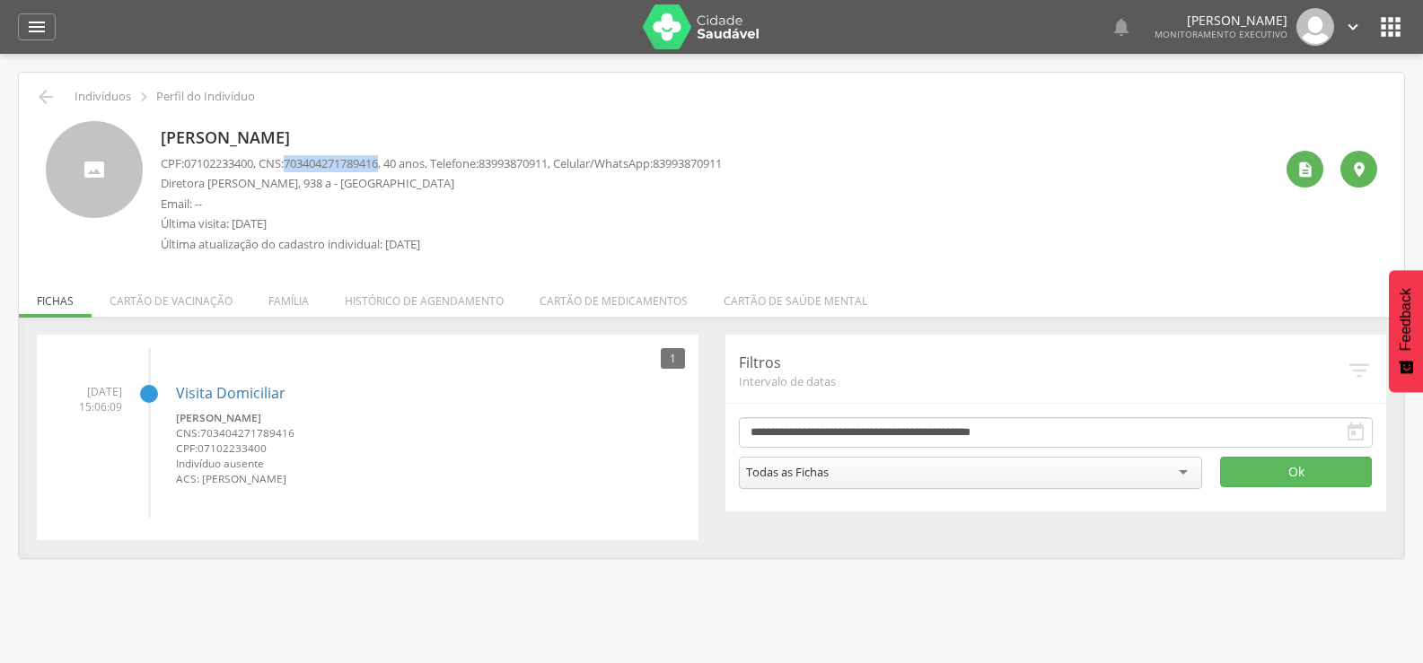
drag, startPoint x: 296, startPoint y: 159, endPoint x: 394, endPoint y: 166, distance: 98.1
click at [378, 166] on span "703404271789416" at bounding box center [331, 163] width 94 height 16
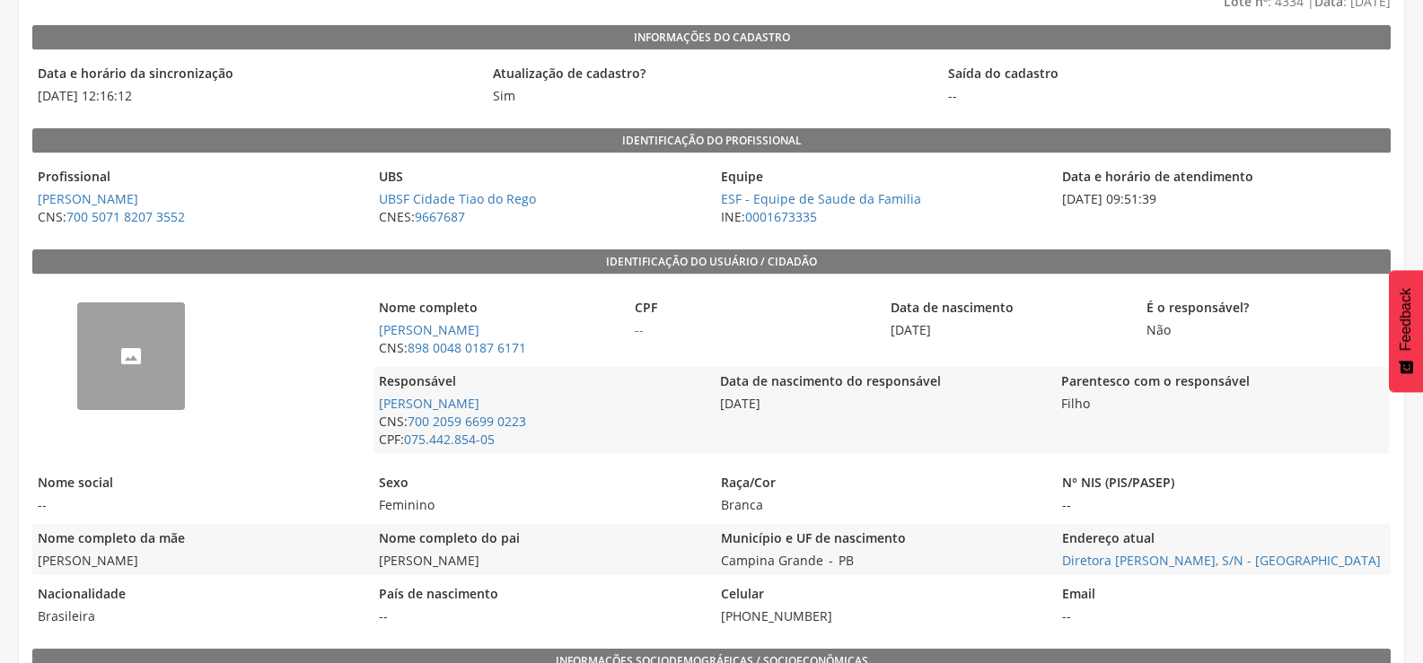
scroll to position [180, 0]
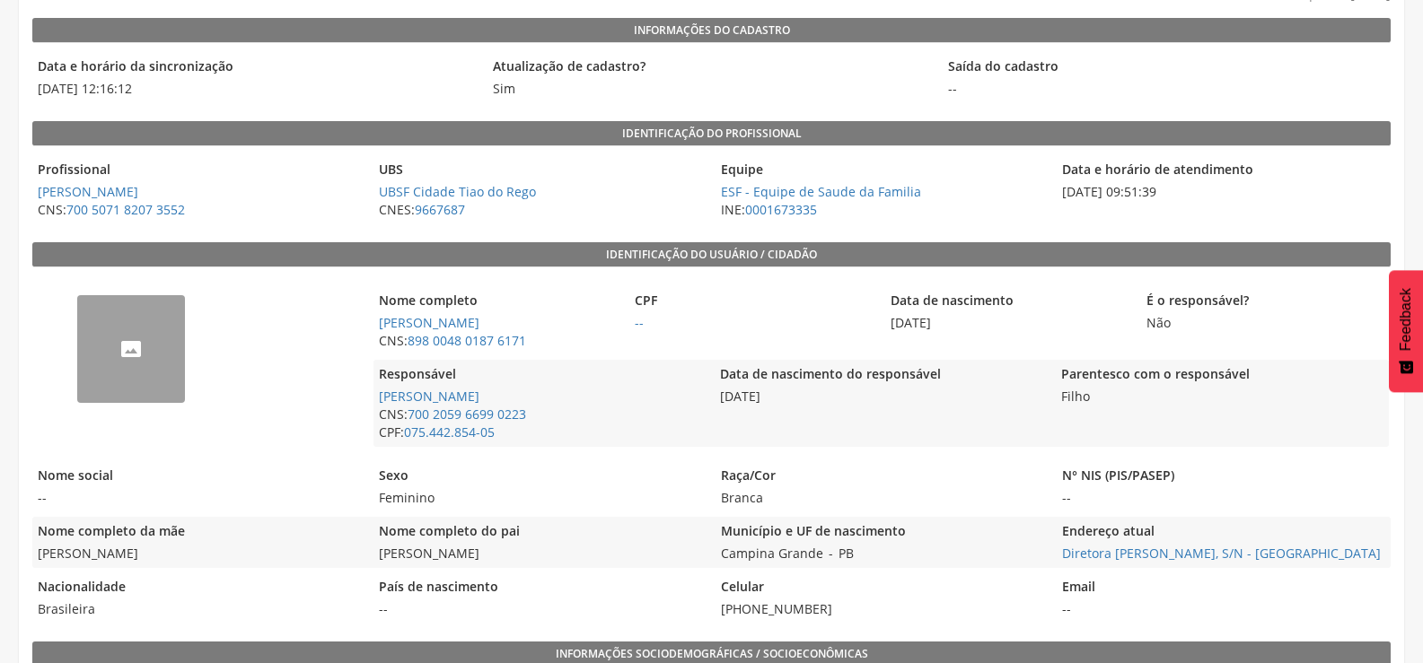
drag, startPoint x: 199, startPoint y: 560, endPoint x: 23, endPoint y: 559, distance: 175.9
click at [52, 550] on span "[PERSON_NAME]" at bounding box center [198, 554] width 332 height 18
drag, startPoint x: 33, startPoint y: 556, endPoint x: 185, endPoint y: 556, distance: 151.7
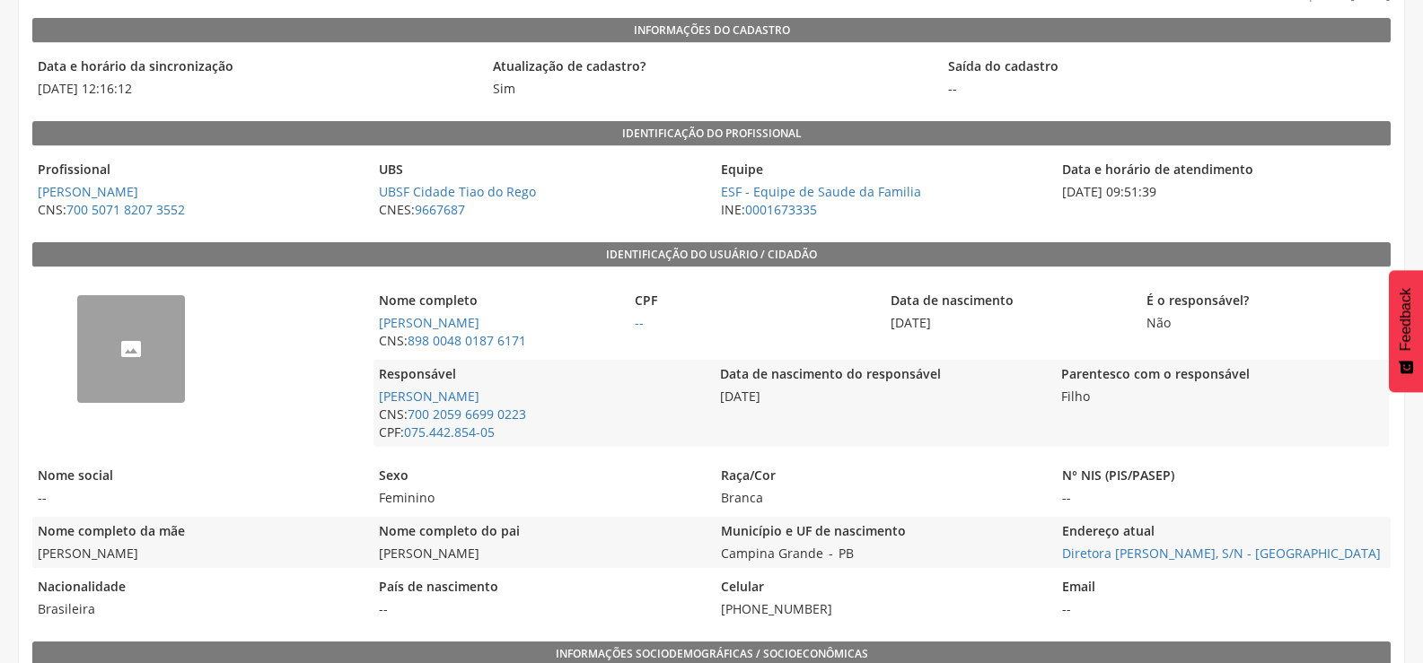
click at [216, 557] on span "[PERSON_NAME]" at bounding box center [198, 554] width 332 height 18
drag, startPoint x: 200, startPoint y: 557, endPoint x: 36, endPoint y: 557, distance: 164.3
click at [36, 557] on span "[PERSON_NAME]" at bounding box center [198, 554] width 332 height 18
copy span "[PERSON_NAME]"
drag, startPoint x: 549, startPoint y: 555, endPoint x: 376, endPoint y: 558, distance: 173.3
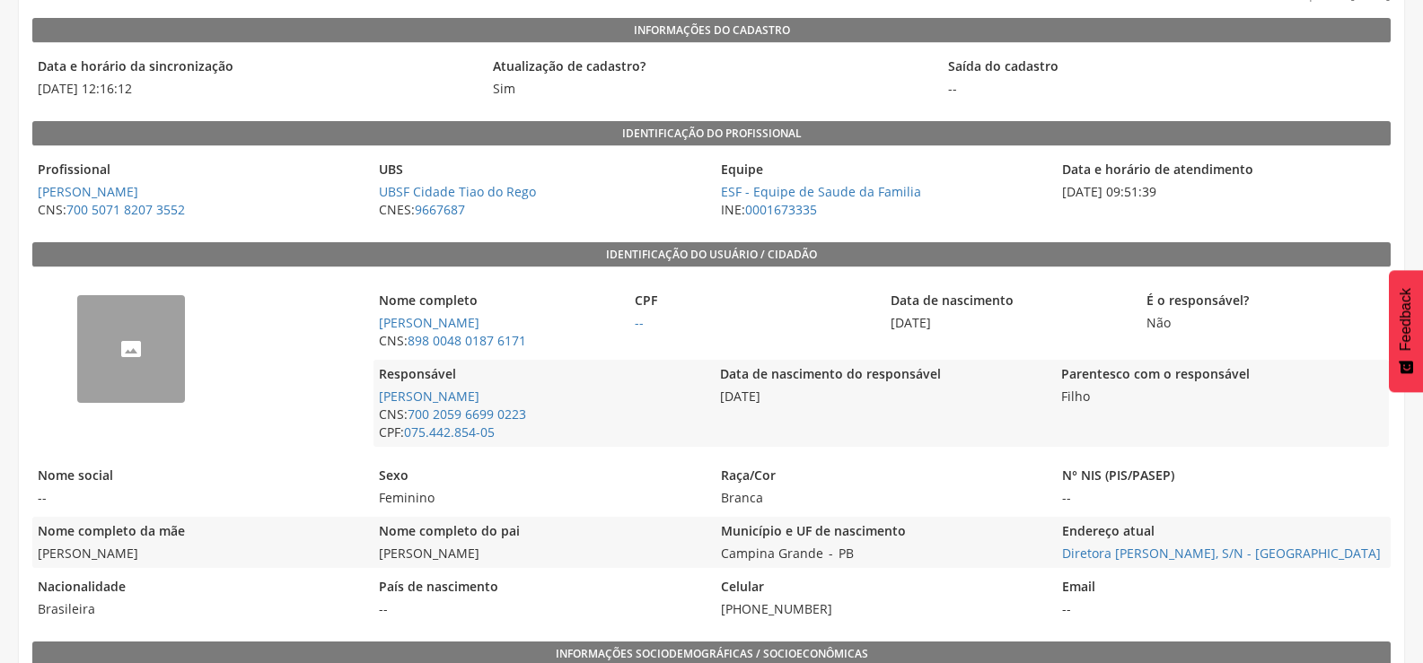
click at [376, 558] on span "[PERSON_NAME]" at bounding box center [539, 554] width 332 height 18
copy span "[PERSON_NAME]"
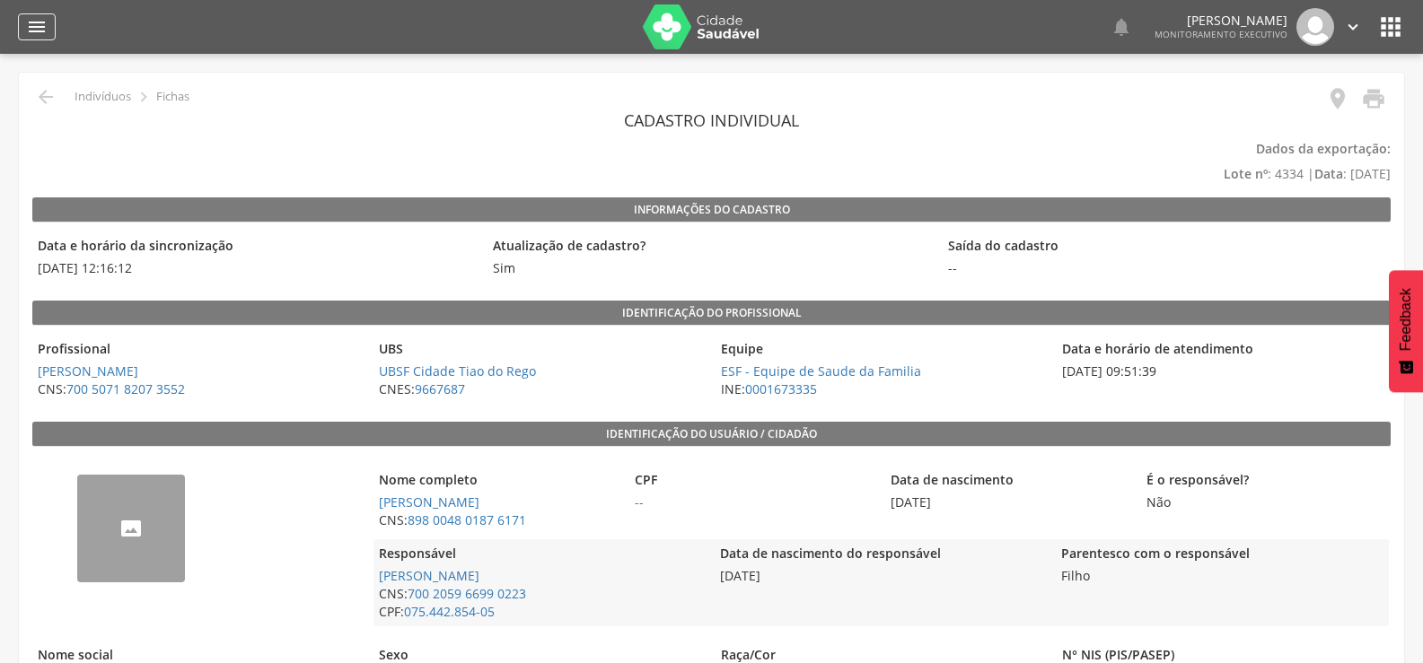
click at [38, 17] on icon "" at bounding box center [37, 27] width 22 height 22
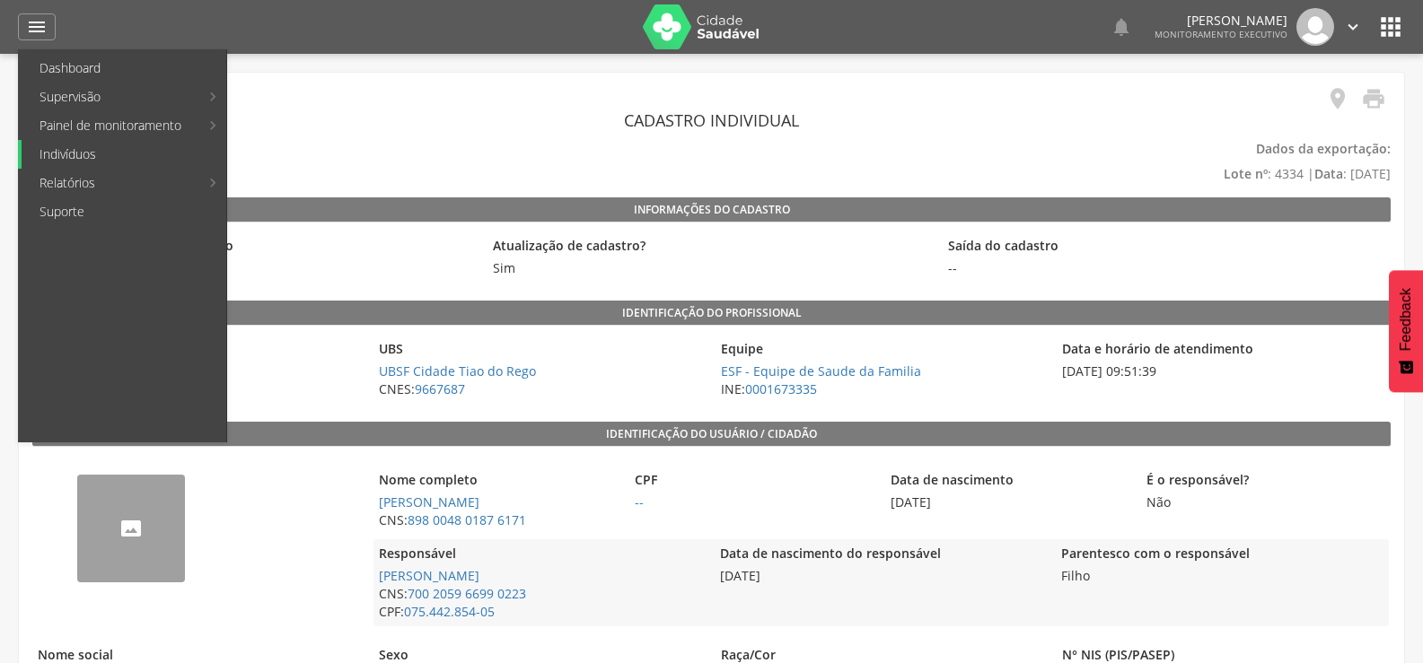
click at [48, 153] on link "Indivíduos" at bounding box center [124, 154] width 205 height 29
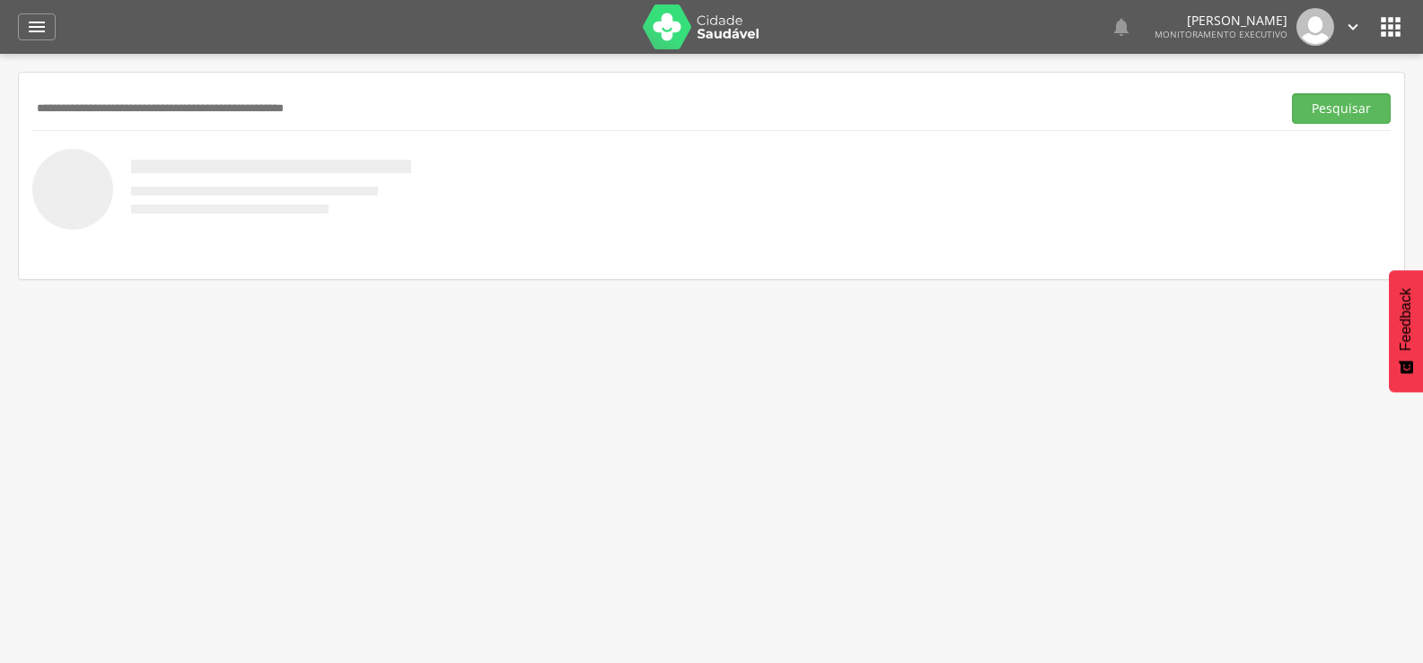
paste input "**********"
type input "**********"
drag, startPoint x: 300, startPoint y: 96, endPoint x: 0, endPoint y: 138, distance: 302.7
click at [0, 138] on div " Supervisão  Distritos  Ubs Coordenador: - Queimadas / PB Intervalo de Tempo…" at bounding box center [711, 385] width 1423 height 663
